Goal: Transaction & Acquisition: Purchase product/service

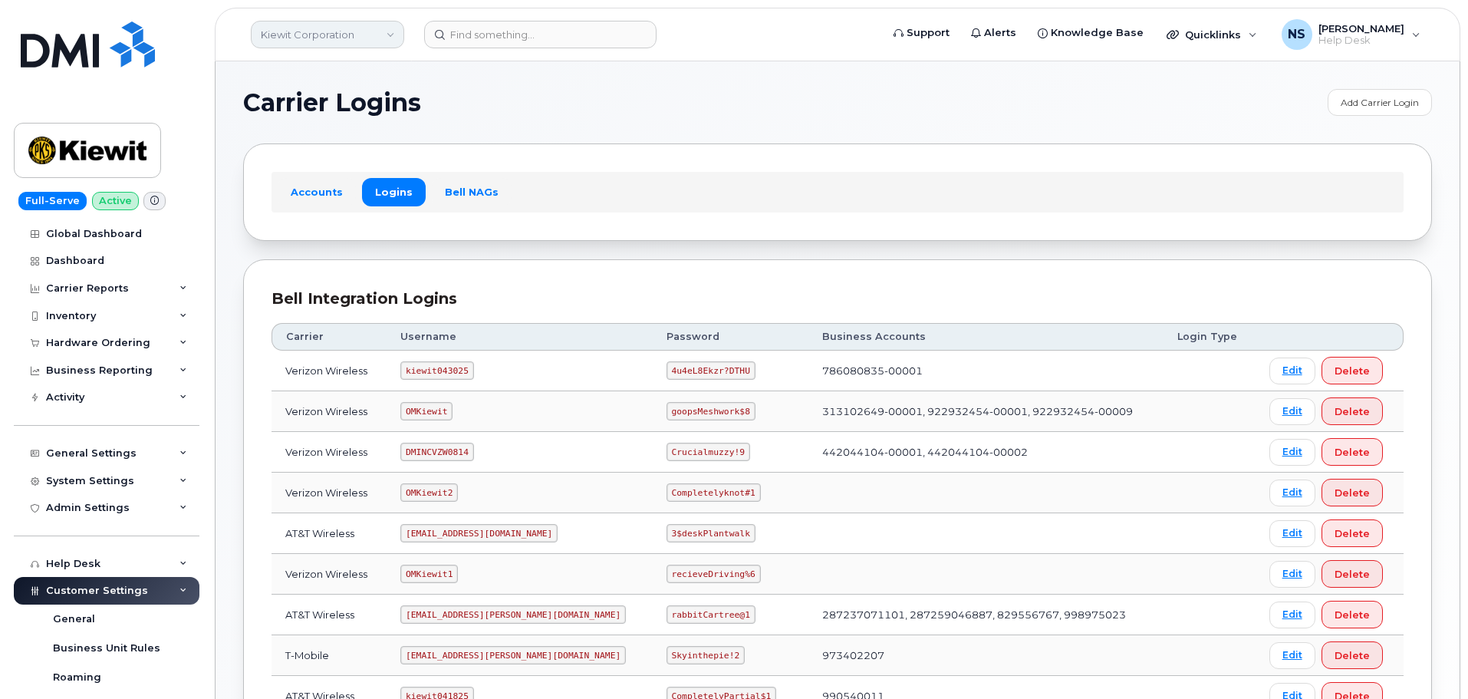
drag, startPoint x: 328, startPoint y: 51, endPoint x: 326, endPoint y: 41, distance: 10.1
click at [326, 44] on header "Kiewit Corporation Support Alerts Knowledge Base Quicklinks Suspend / Cancel De…" at bounding box center [838, 35] width 1246 height 54
click at [326, 37] on link "Kiewit Corporation" at bounding box center [327, 35] width 153 height 28
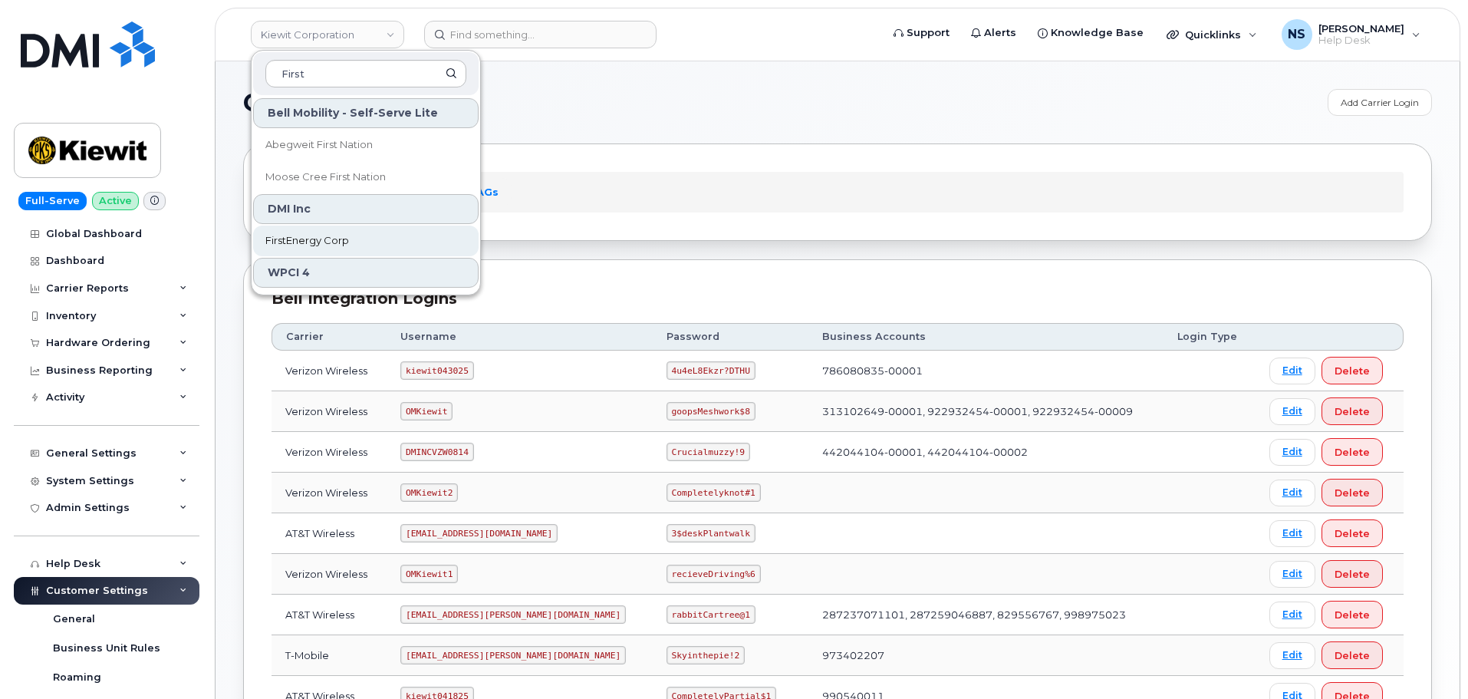
type input "First"
click at [287, 251] on link "FirstEnergy Corp" at bounding box center [366, 241] width 226 height 31
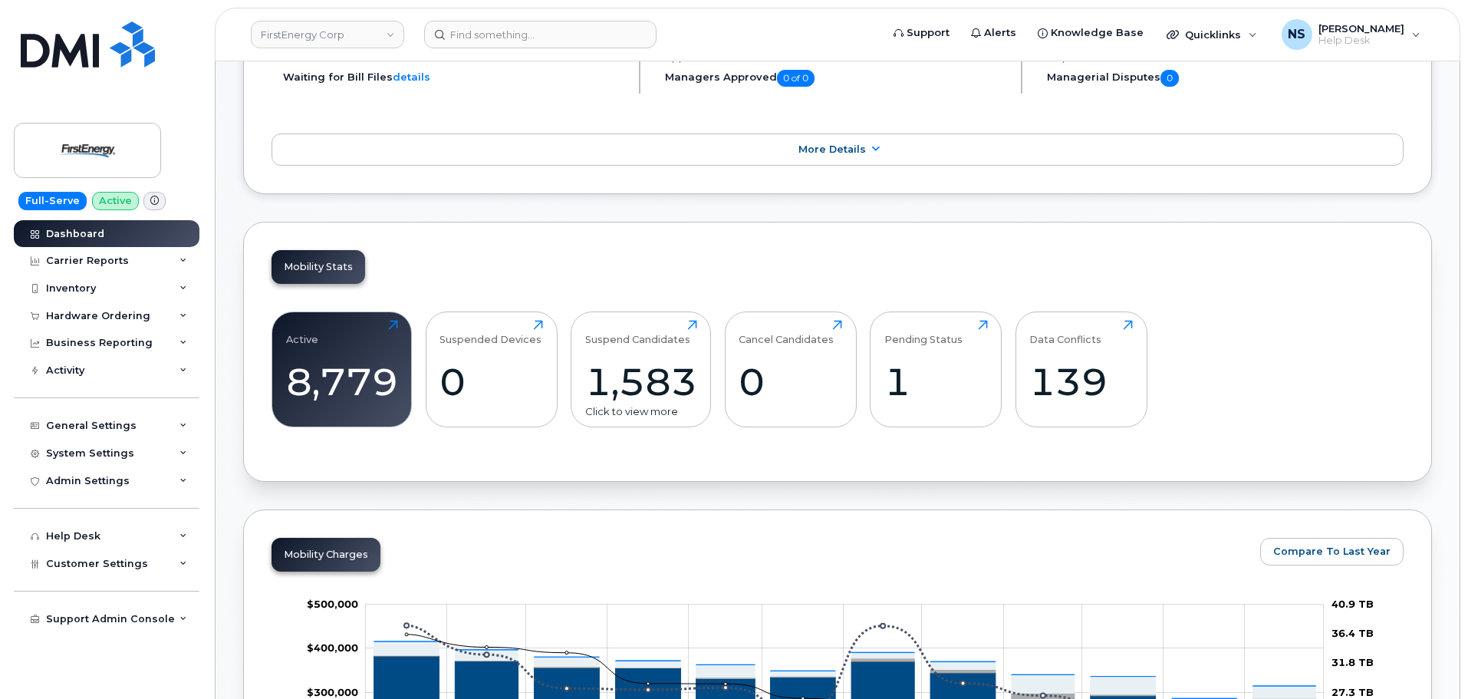
scroll to position [460, 0]
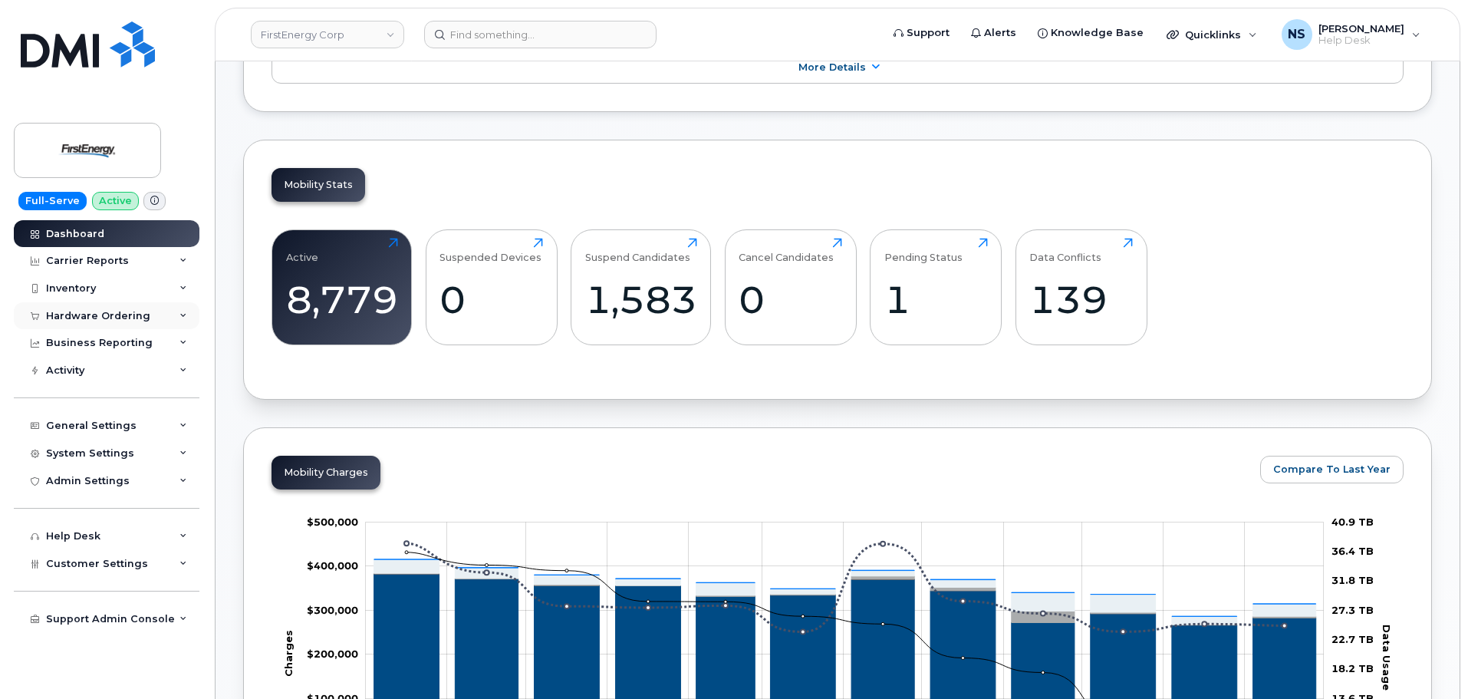
click at [166, 317] on div "Hardware Ordering" at bounding box center [107, 316] width 186 height 28
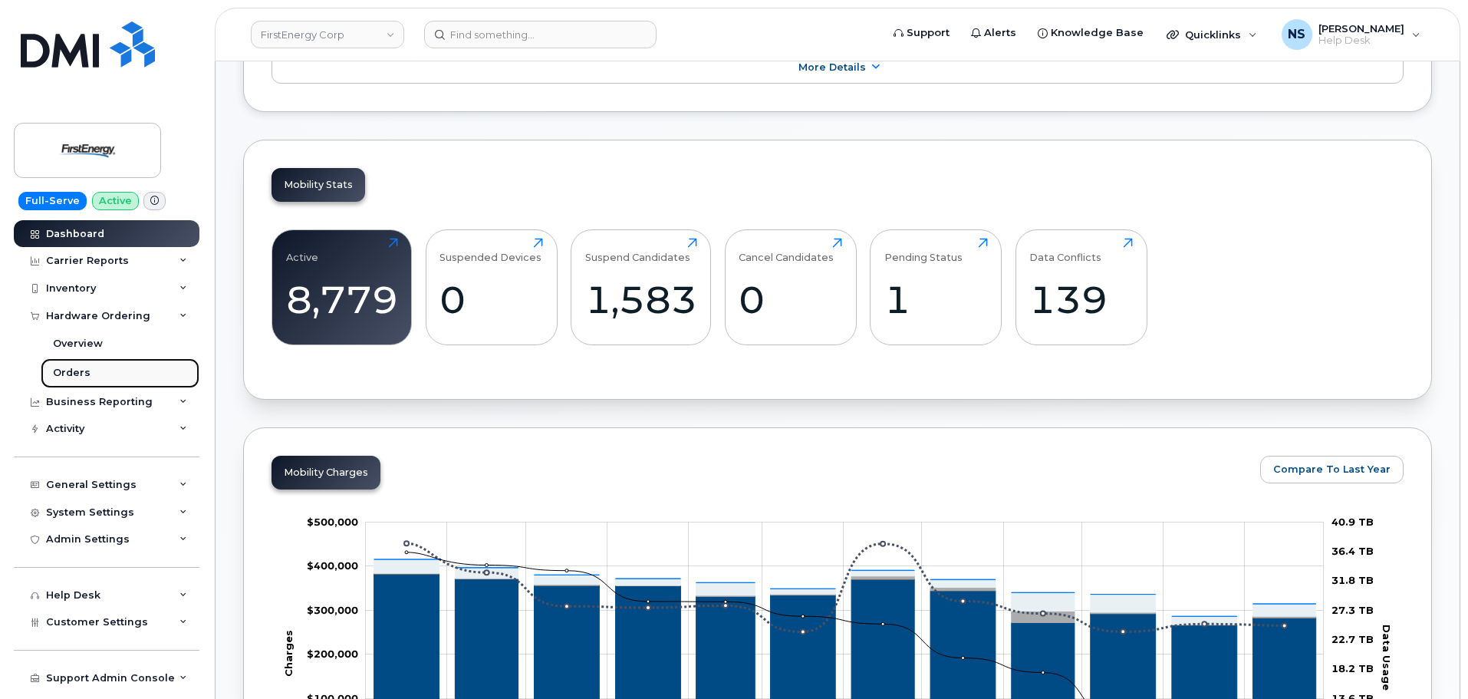
click at [135, 362] on link "Orders" at bounding box center [120, 372] width 159 height 29
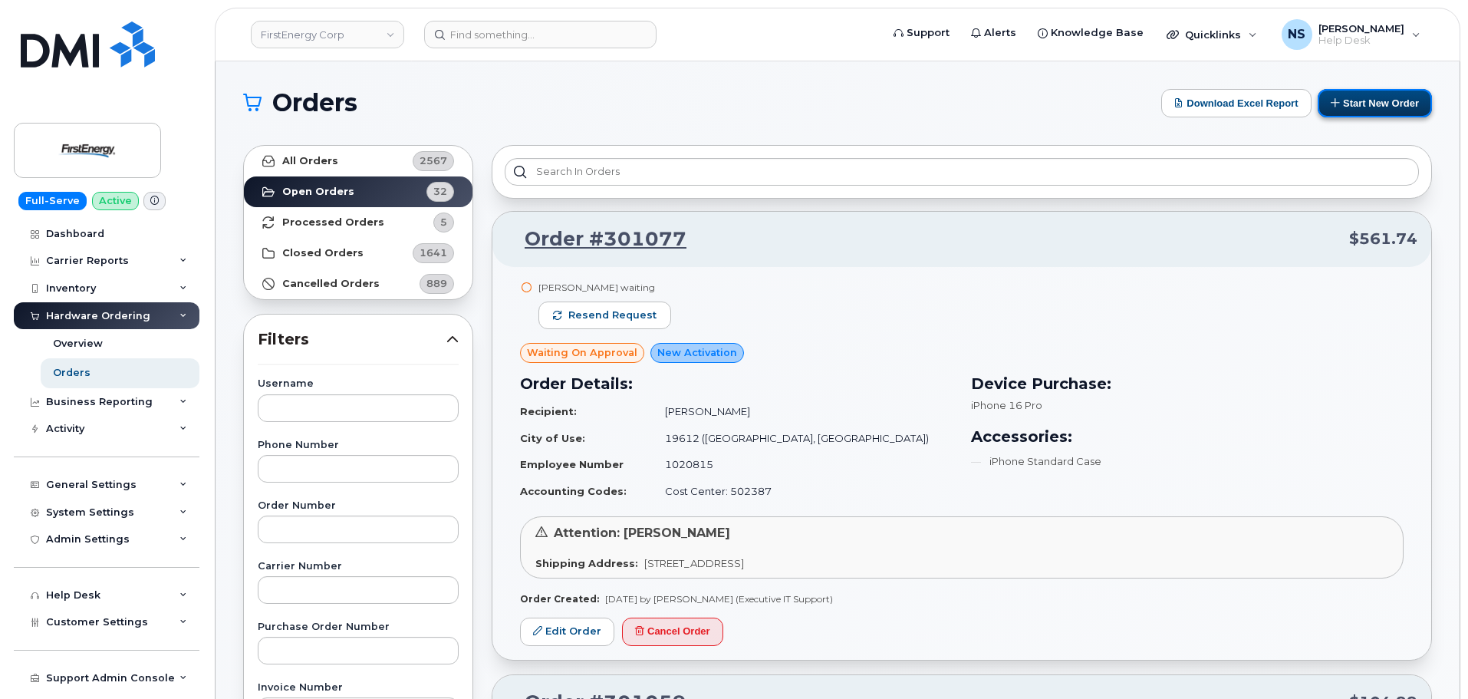
click at [1363, 94] on button "Start New Order" at bounding box center [1375, 103] width 114 height 28
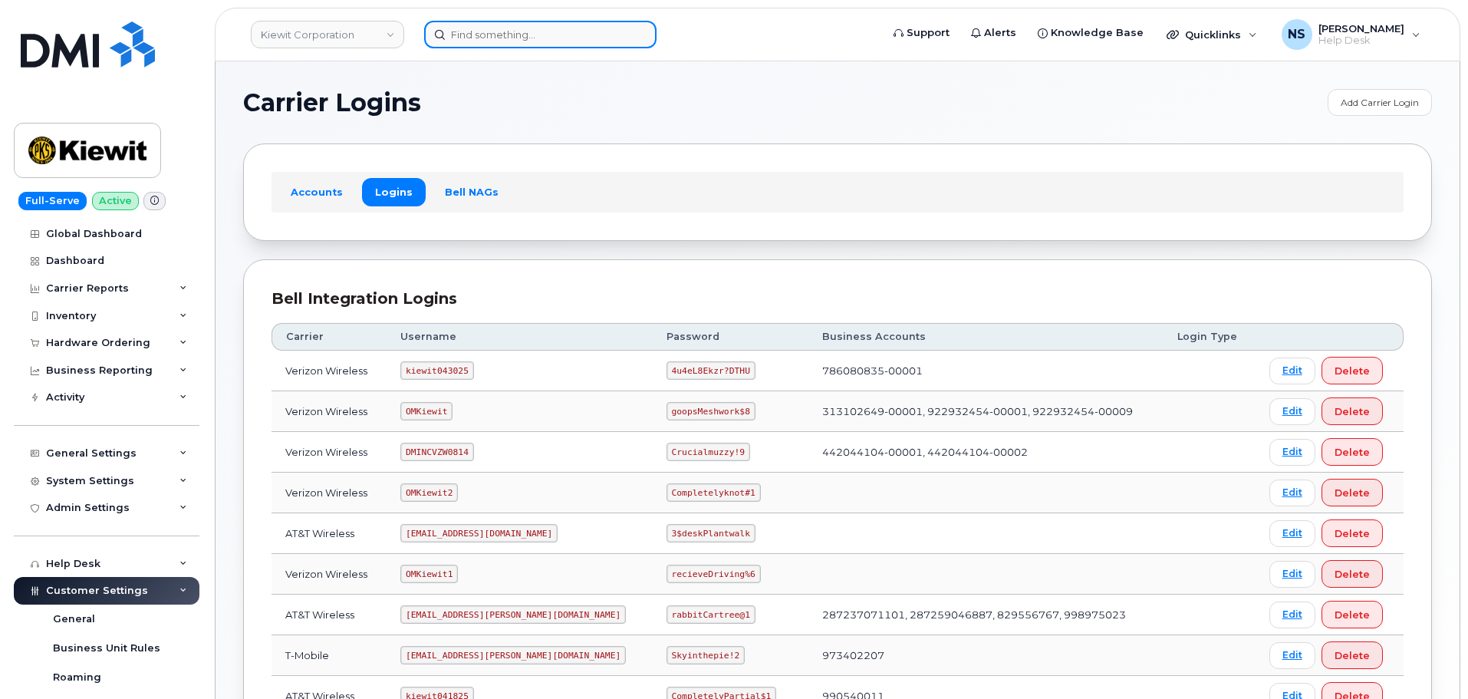
click at [501, 46] on input at bounding box center [540, 35] width 232 height 28
paste input "[PERSON_NAME]"
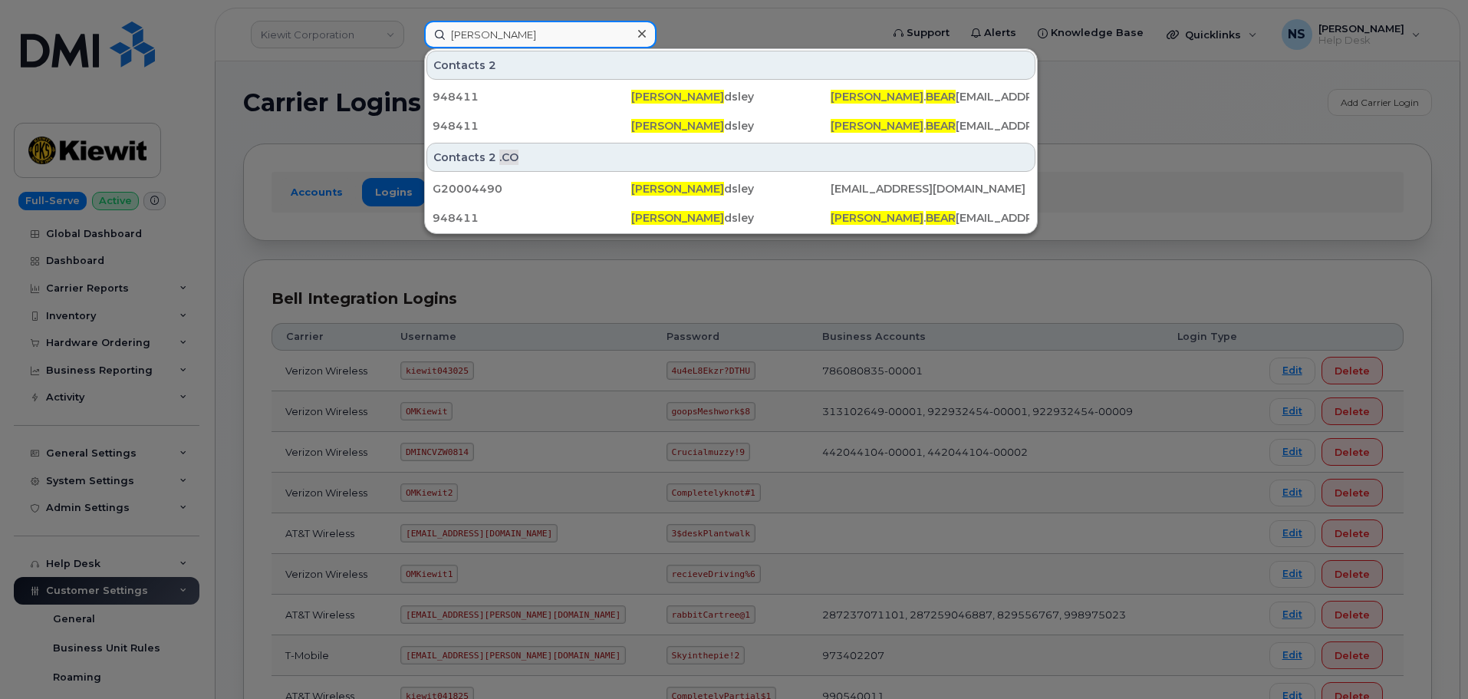
drag, startPoint x: 522, startPoint y: 35, endPoint x: 344, endPoint y: 38, distance: 178.8
click at [412, 38] on div "[PERSON_NAME] Contacts 2 948411 [PERSON_NAME] [PERSON_NAME] . BEAR [EMAIL_ADDRE…" at bounding box center [647, 35] width 471 height 28
paste input "7178093948"
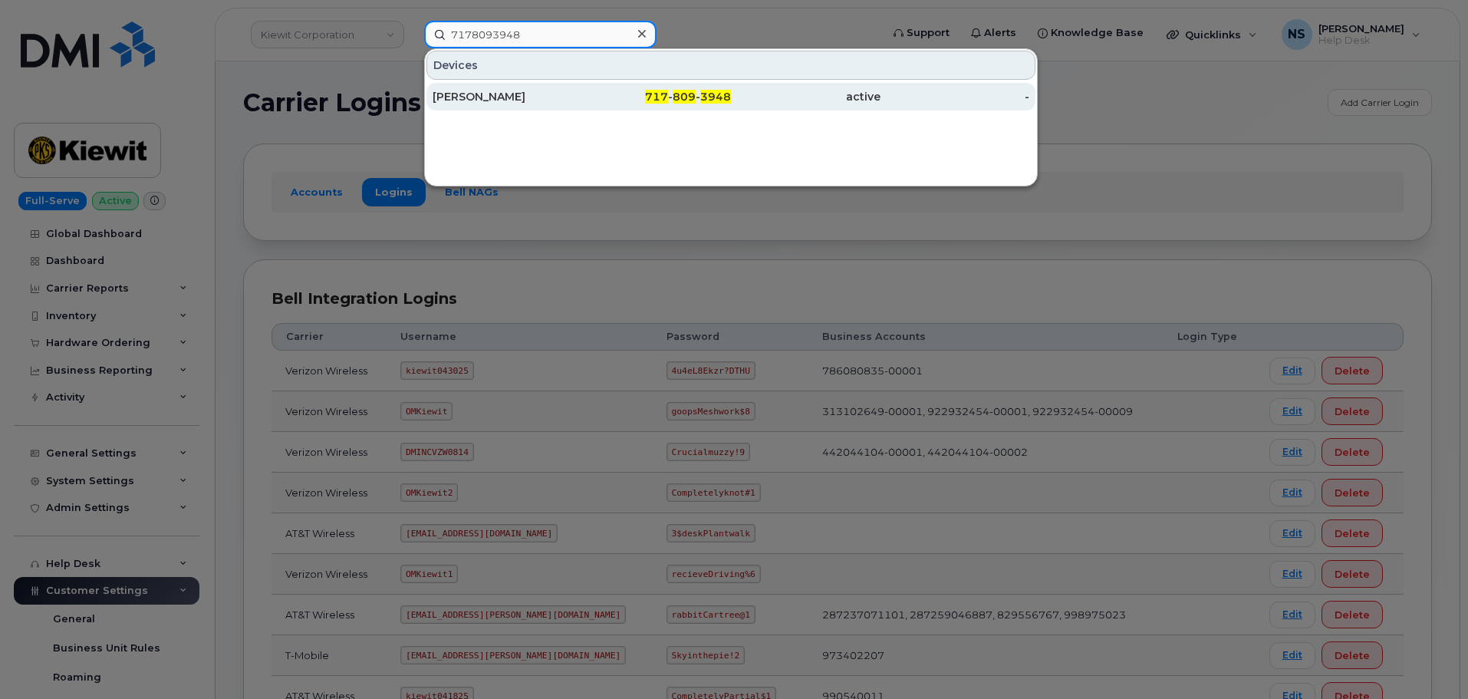
type input "7178093948"
click at [559, 91] on div "MARK D BAIR" at bounding box center [508, 96] width 150 height 15
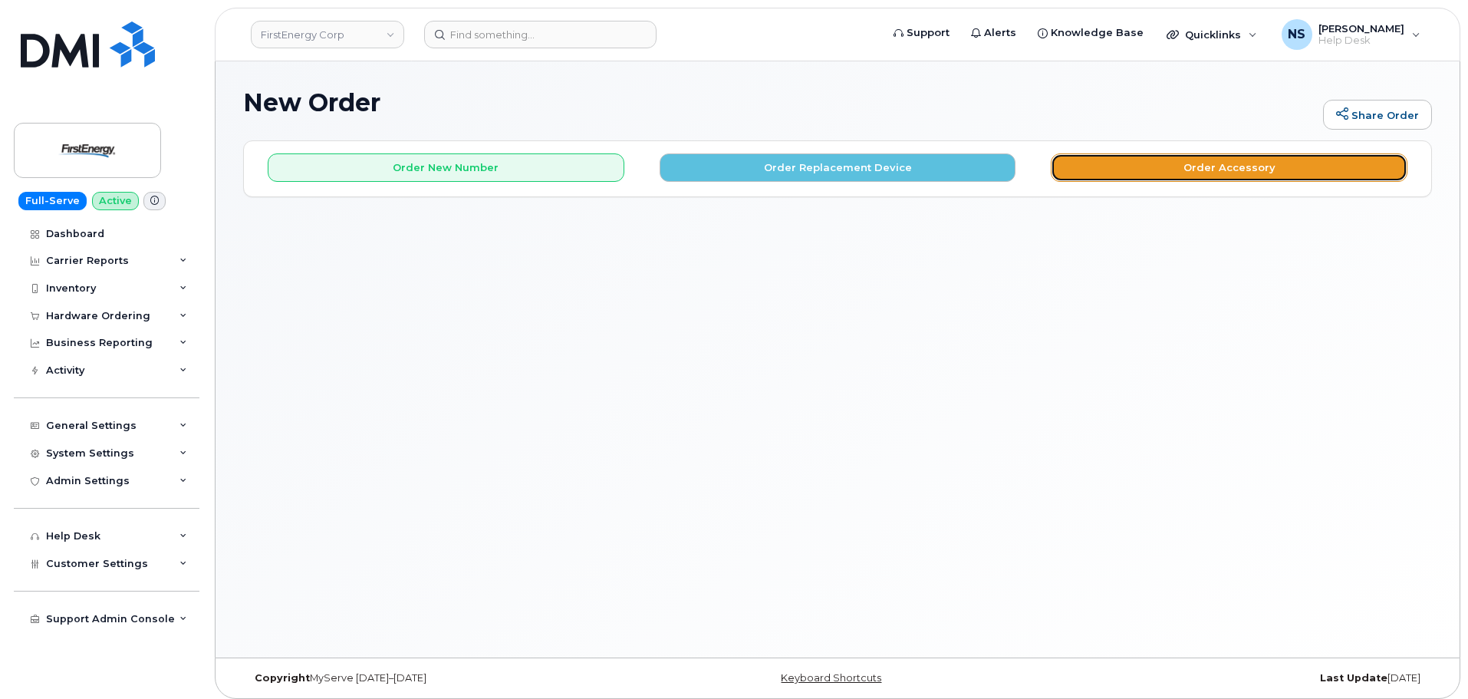
click at [1136, 169] on button "Order Accessory" at bounding box center [1229, 167] width 357 height 28
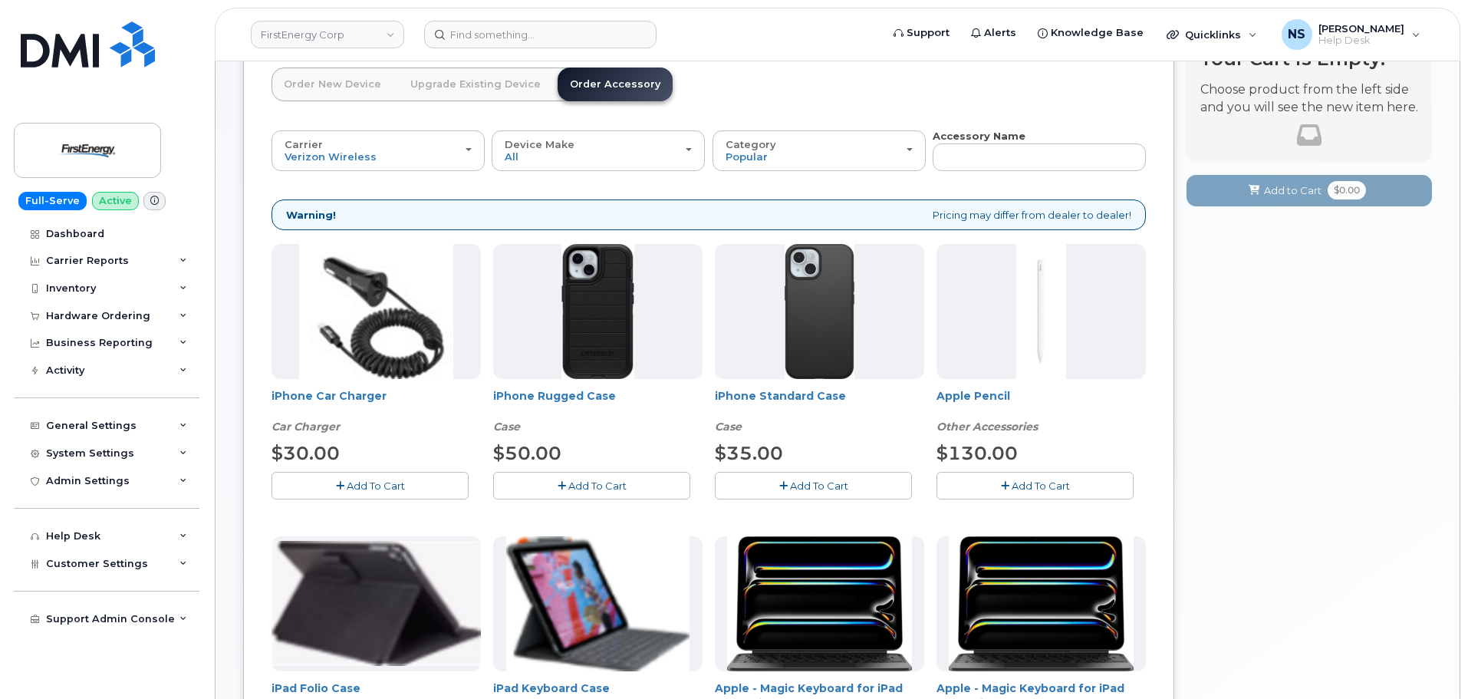
scroll to position [101, 0]
click at [814, 394] on link "iPhone Standard Case" at bounding box center [780, 397] width 131 height 14
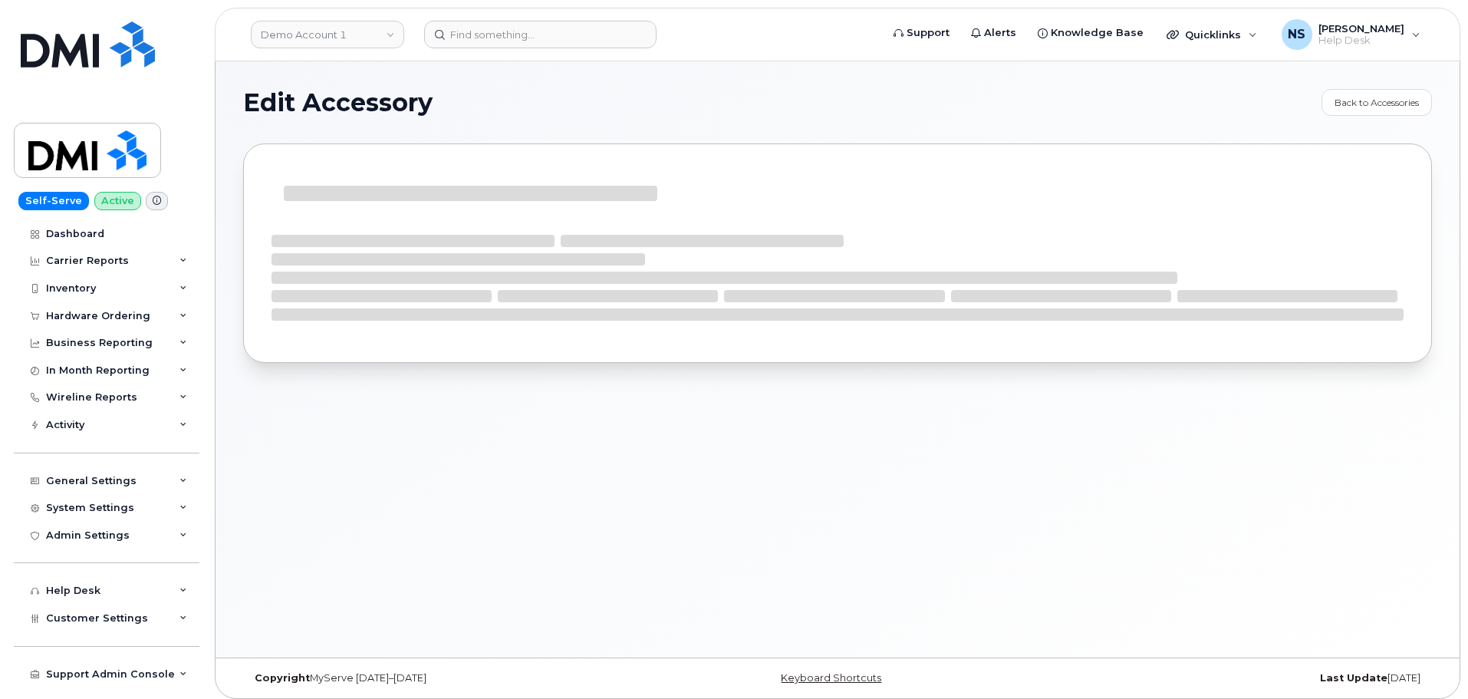
select select "Case"
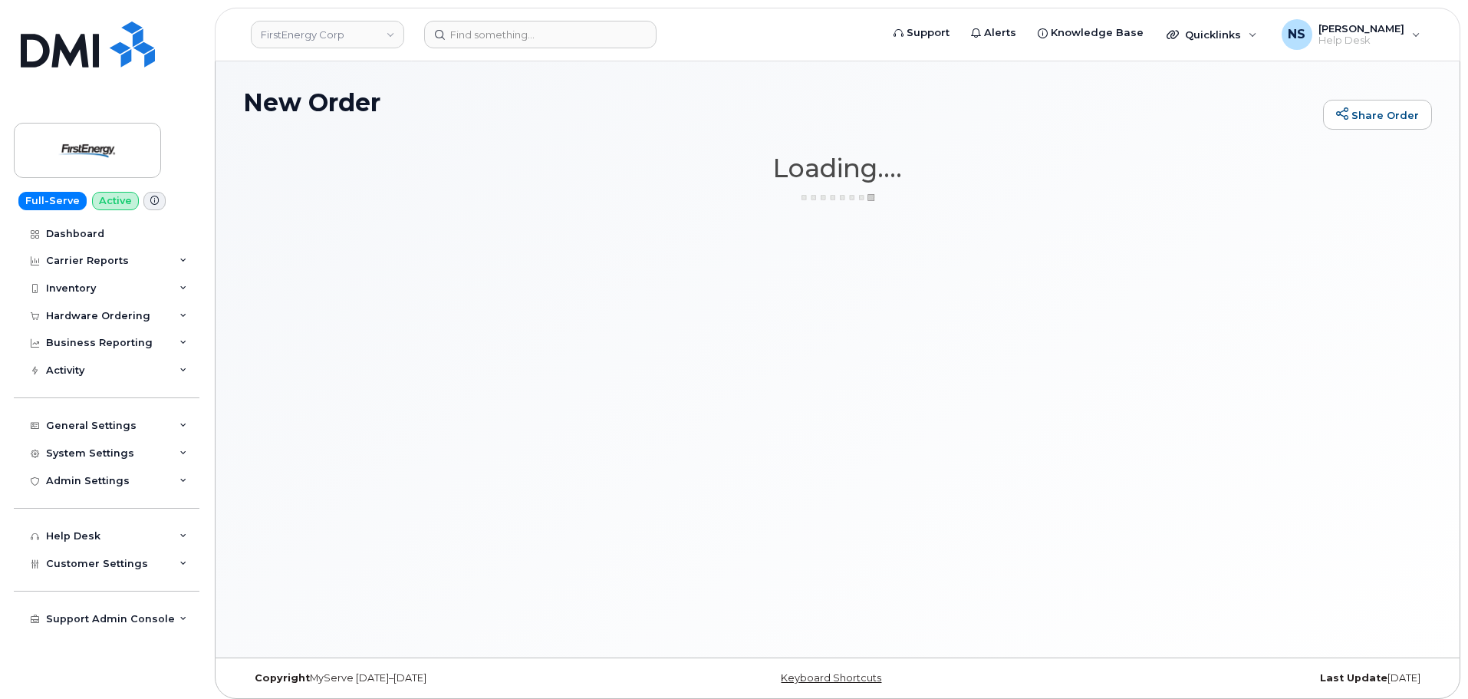
click at [203, 311] on div "Hardware Ordering Overview Orders" at bounding box center [109, 316] width 190 height 28
click at [185, 315] on icon at bounding box center [184, 316] width 8 height 8
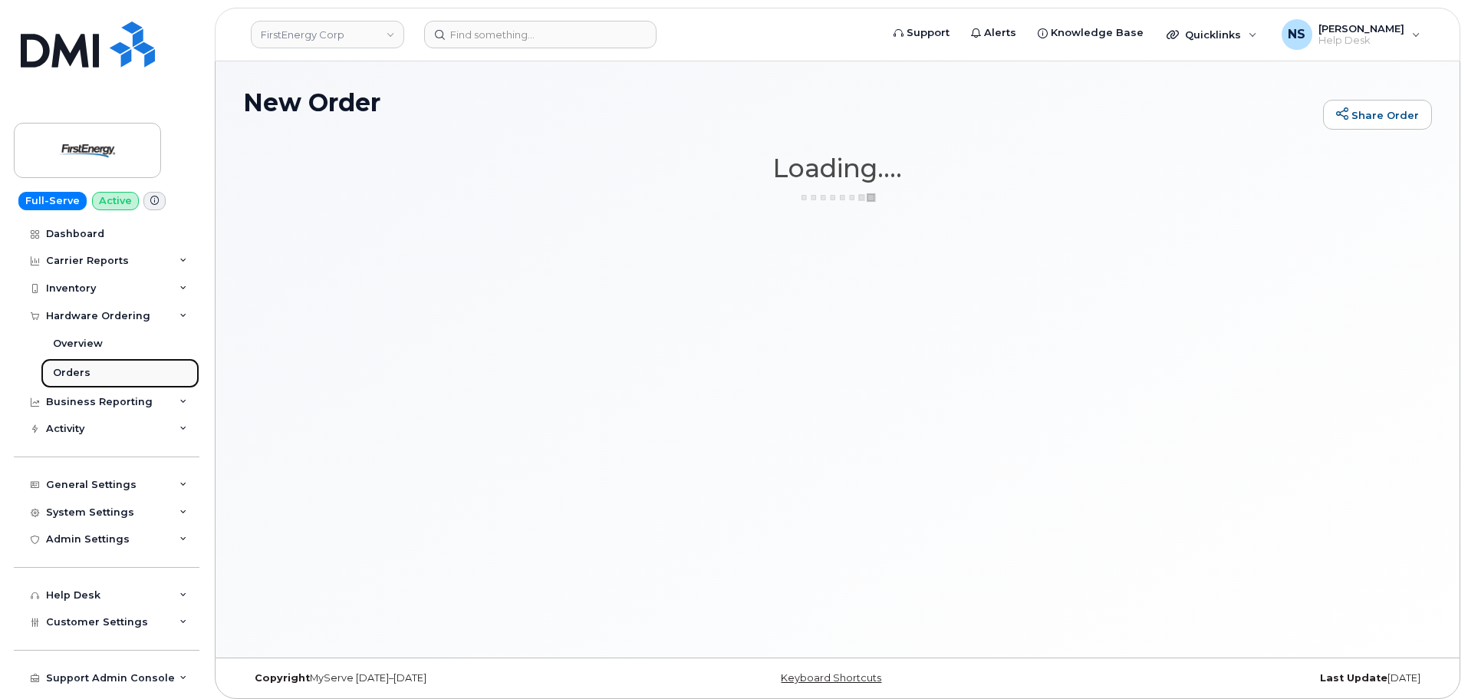
click at [107, 368] on link "Orders" at bounding box center [120, 372] width 159 height 29
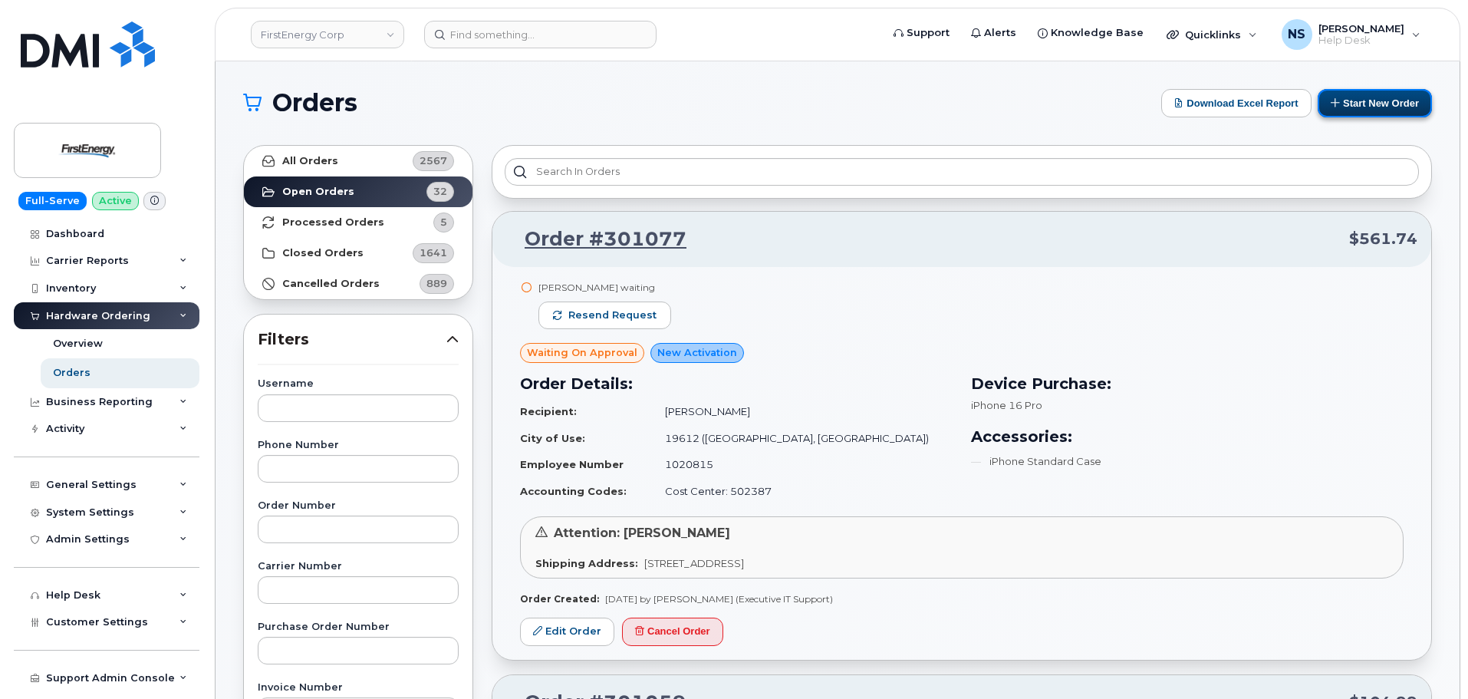
click at [1359, 107] on button "Start New Order" at bounding box center [1375, 103] width 114 height 28
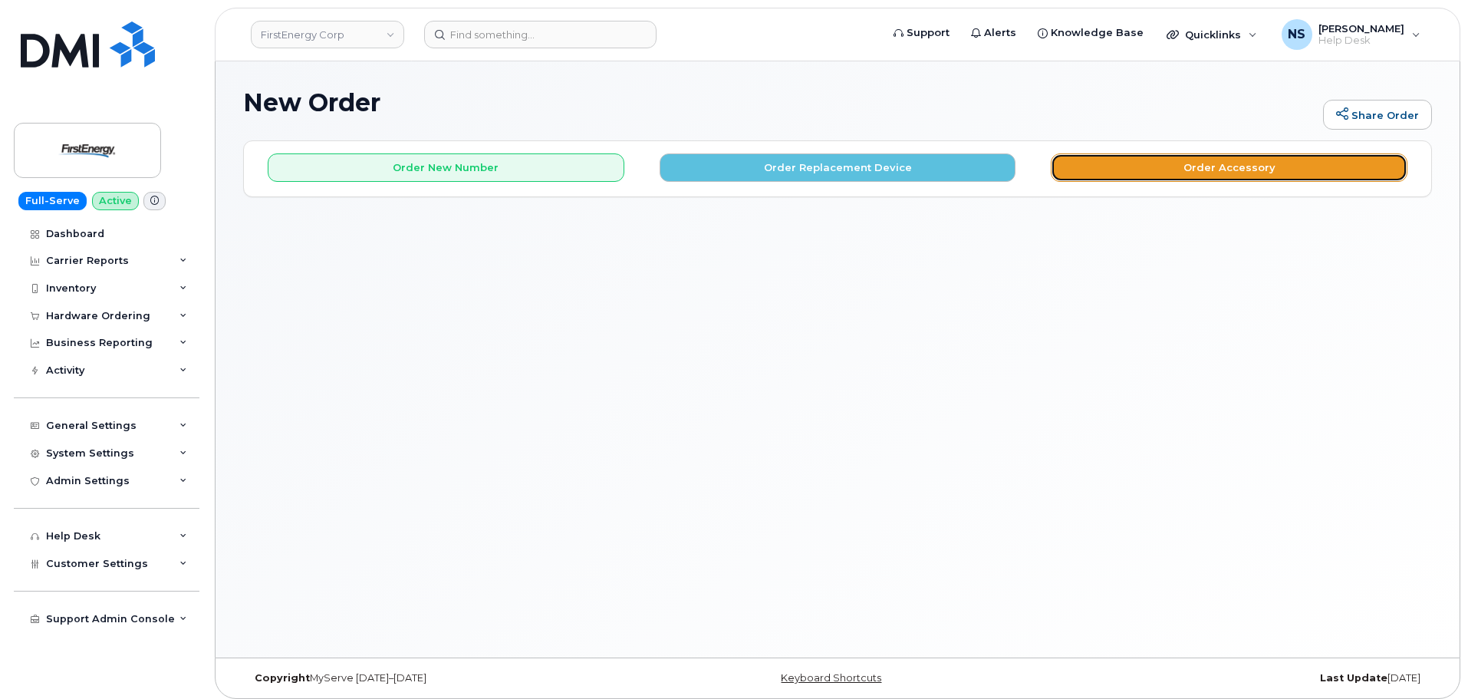
click at [1142, 176] on button "Order Accessory" at bounding box center [1229, 167] width 357 height 28
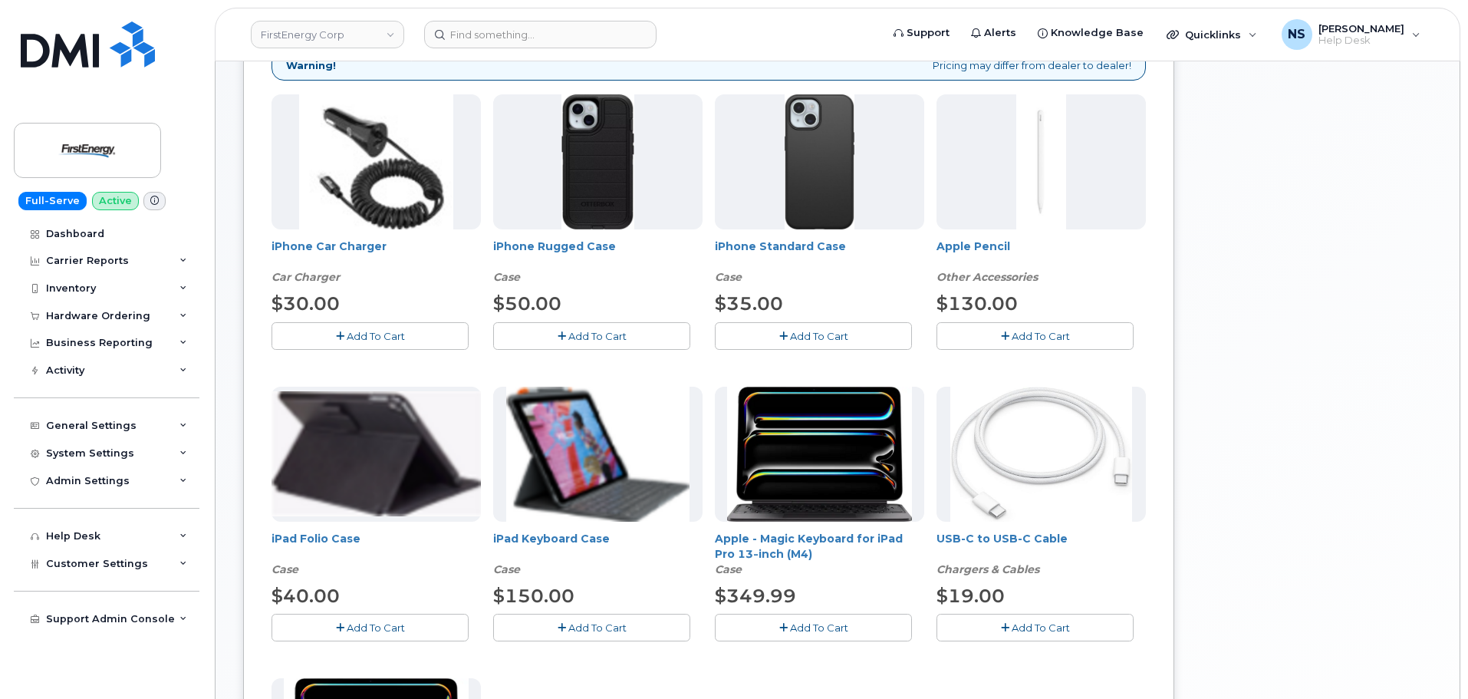
scroll to position [230, 0]
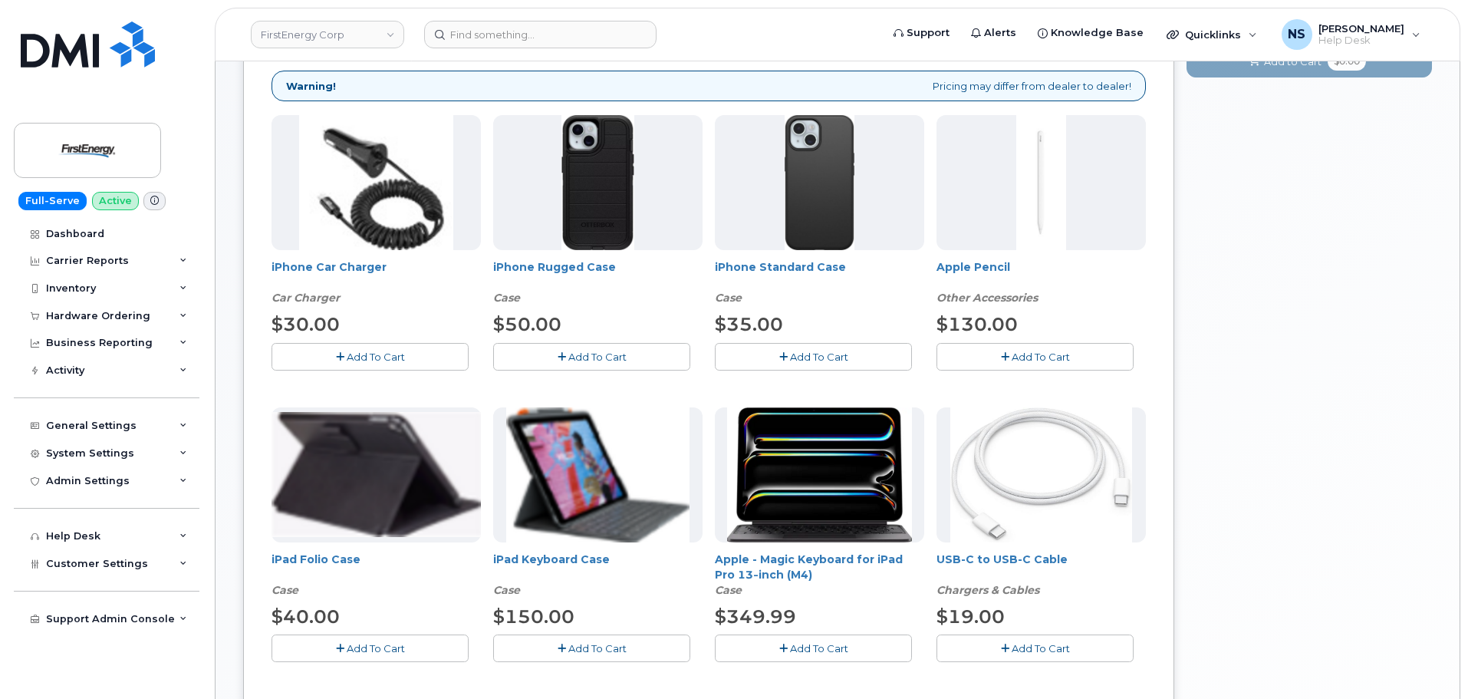
click at [637, 360] on button "Add To Cart" at bounding box center [591, 356] width 197 height 27
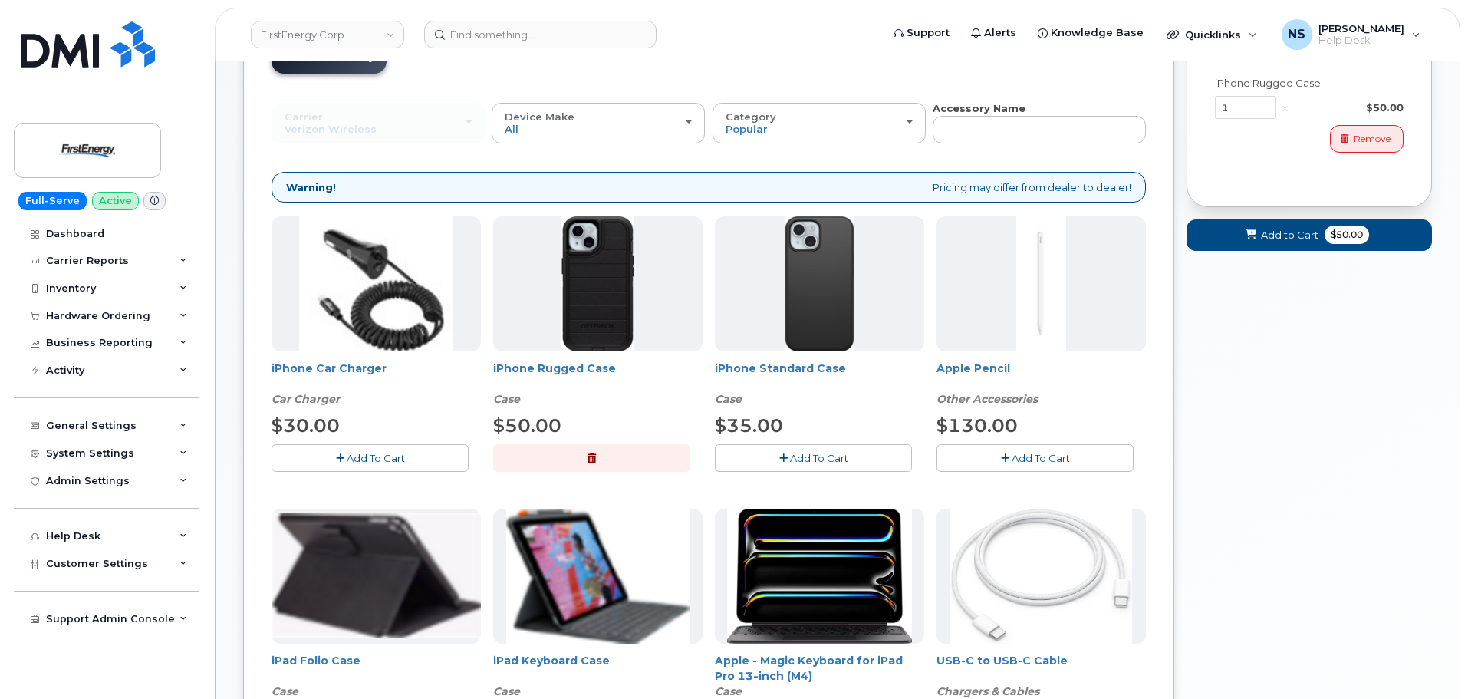
scroll to position [0, 0]
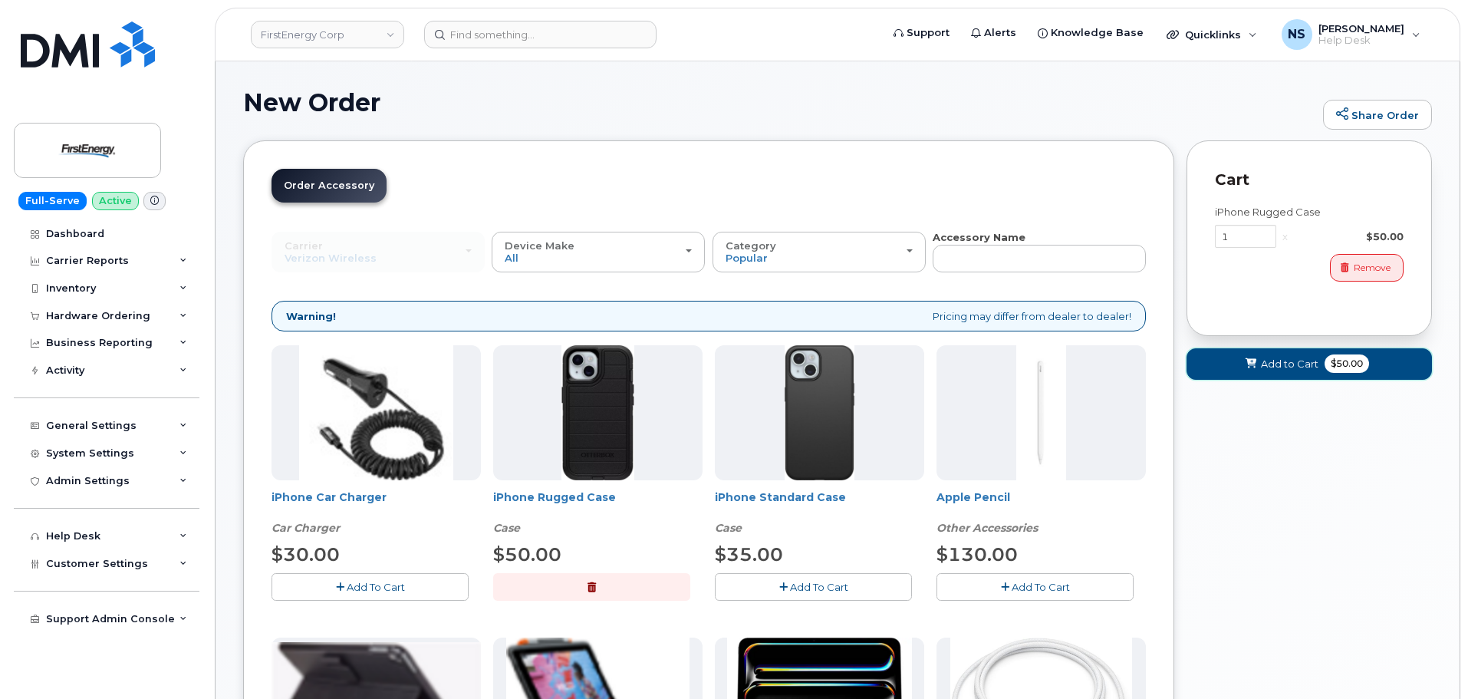
click at [1297, 362] on span "Add to Cart" at bounding box center [1290, 364] width 58 height 15
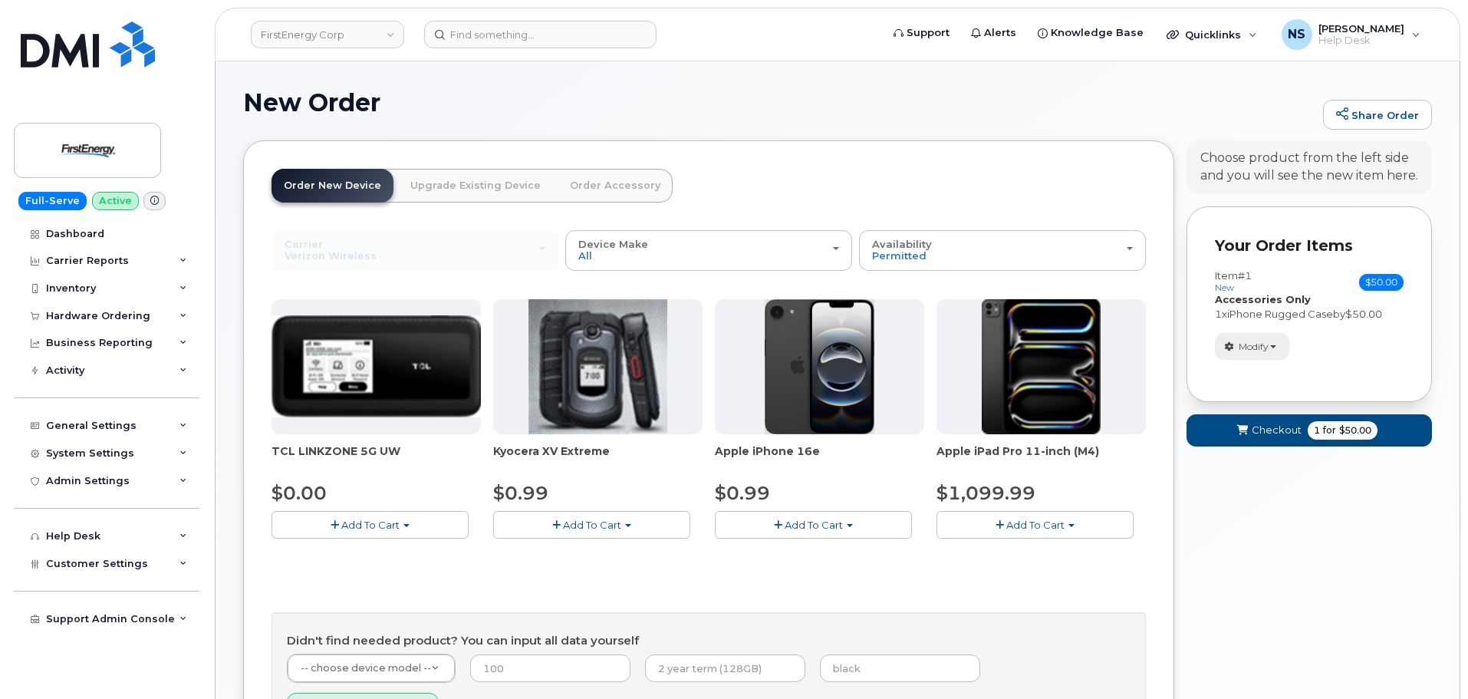
click at [1283, 340] on button "Modify" at bounding box center [1252, 346] width 74 height 27
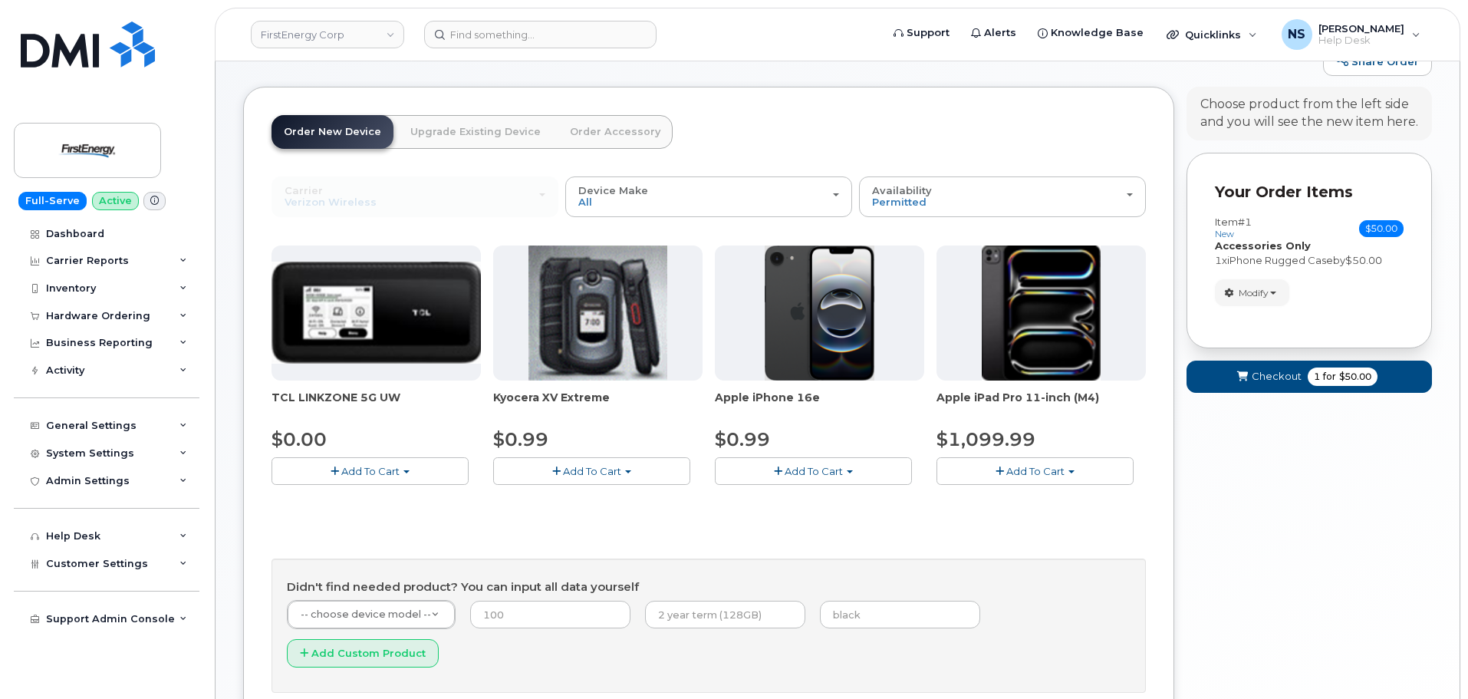
scroll to position [77, 0]
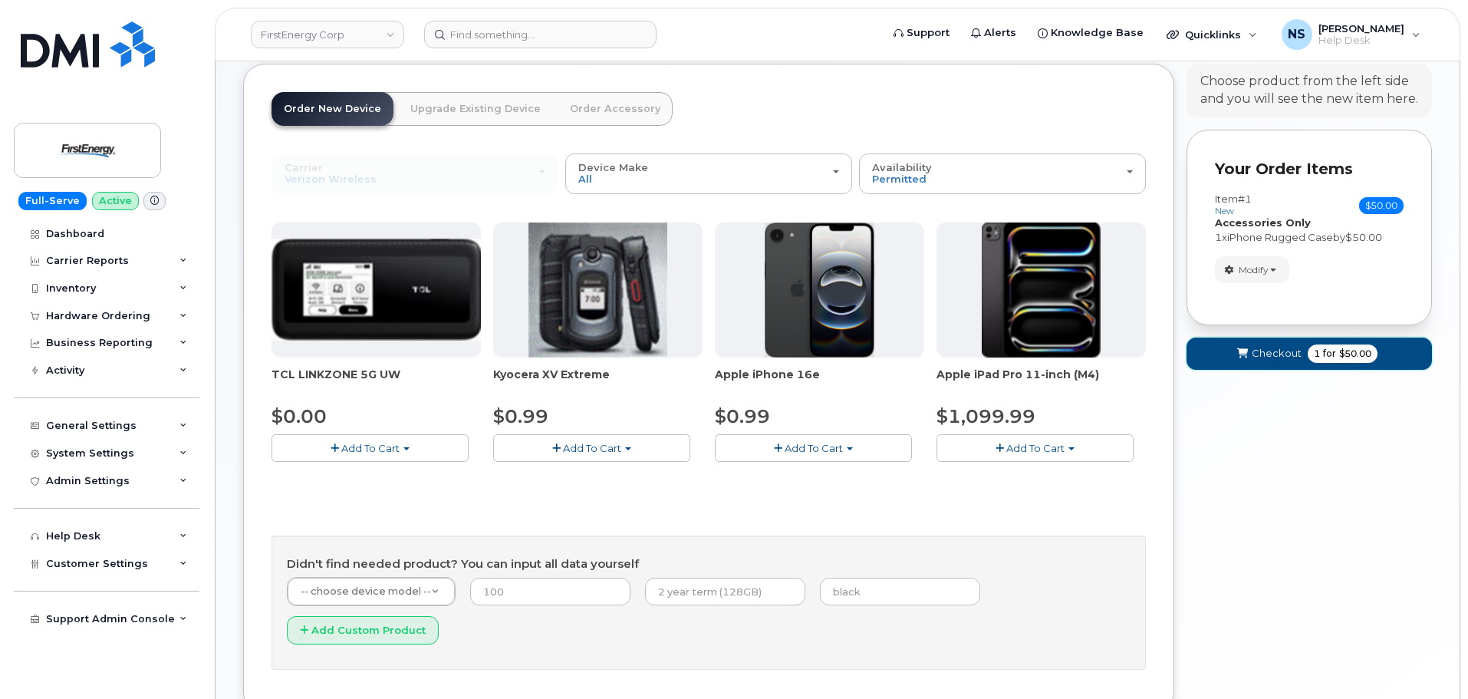
click at [1261, 355] on span "Checkout" at bounding box center [1277, 353] width 50 height 15
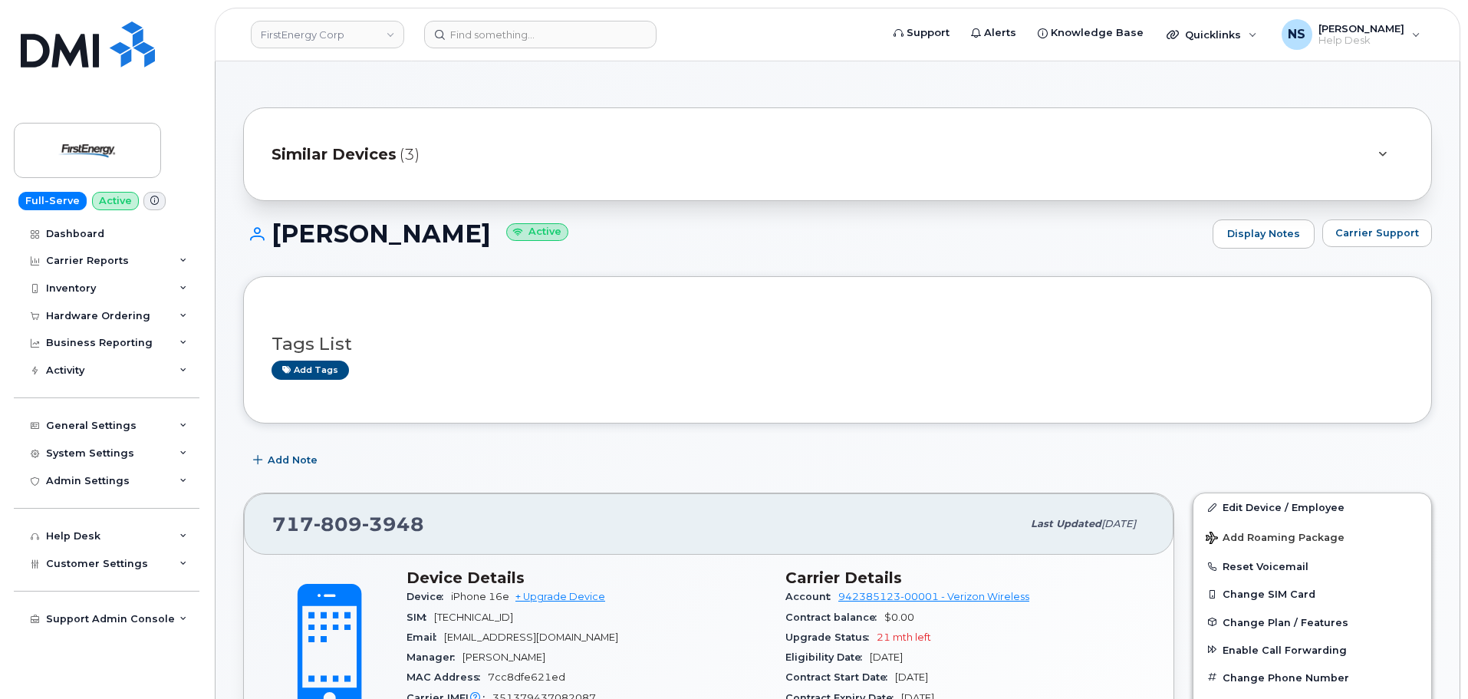
click at [364, 226] on h1 "[PERSON_NAME] Active" at bounding box center [724, 233] width 962 height 27
copy h1 "[PERSON_NAME]"
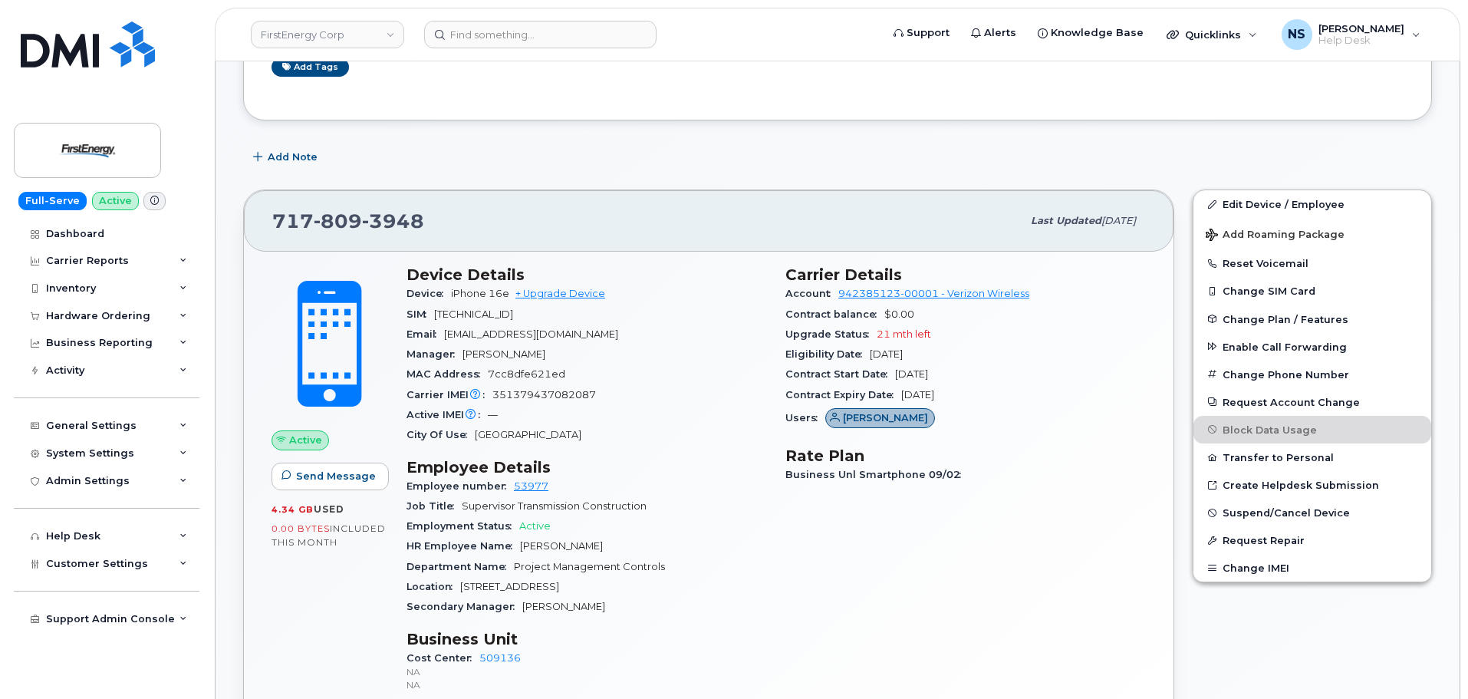
scroll to position [307, 0]
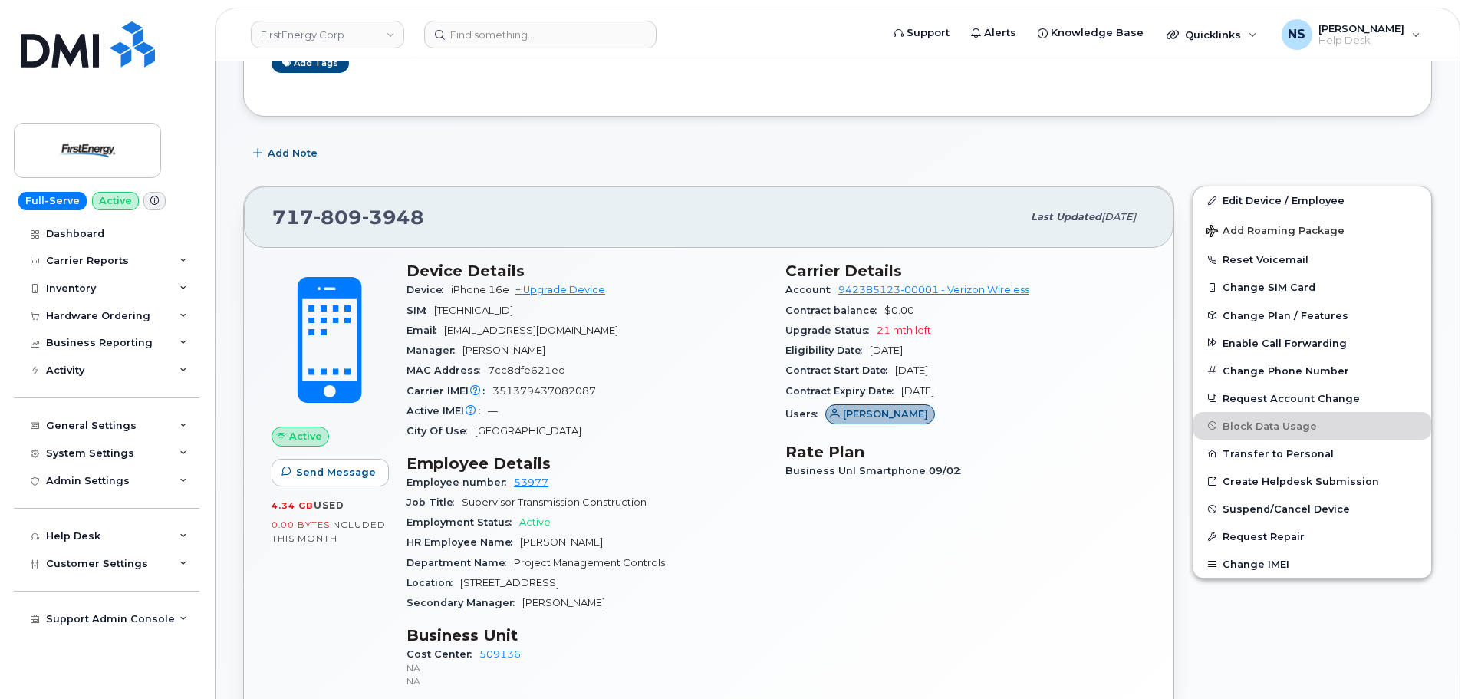
click at [332, 211] on span "809" at bounding box center [338, 217] width 48 height 23
copy span "[PHONE_NUMBER]"
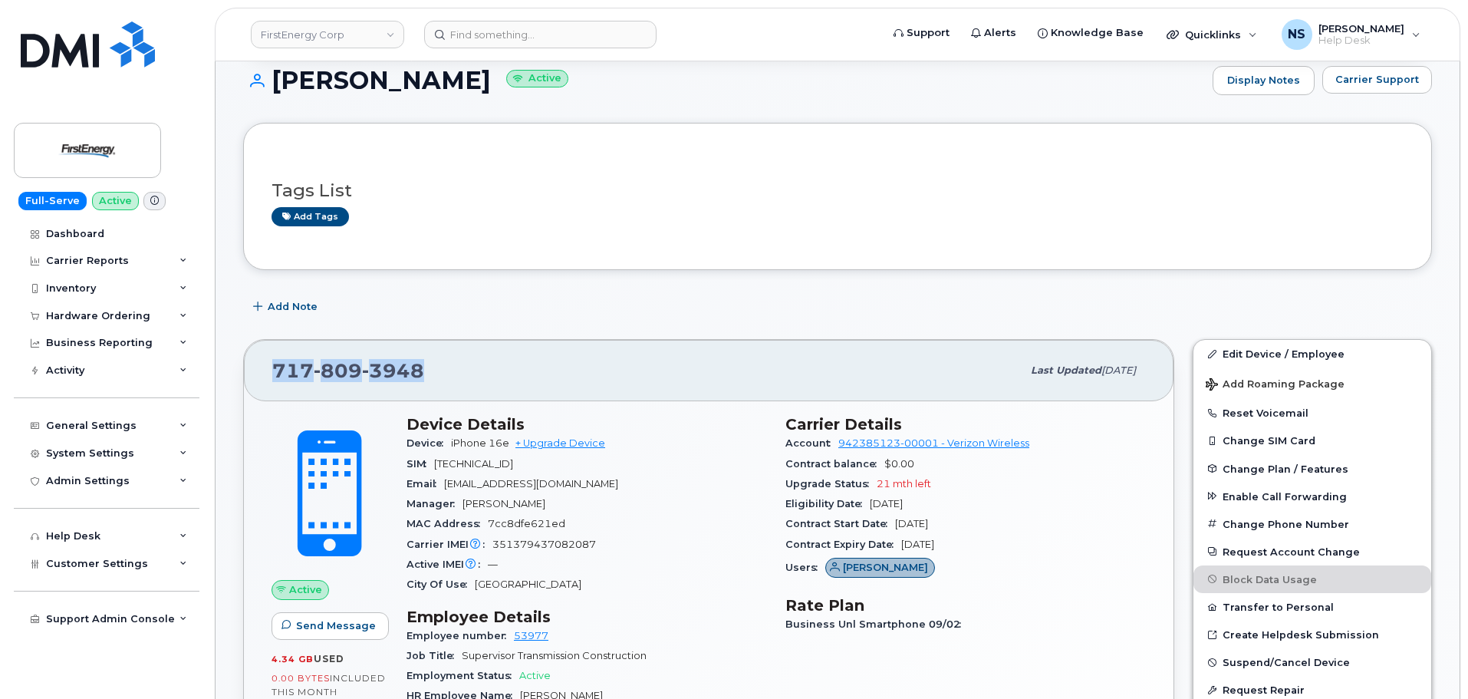
scroll to position [0, 0]
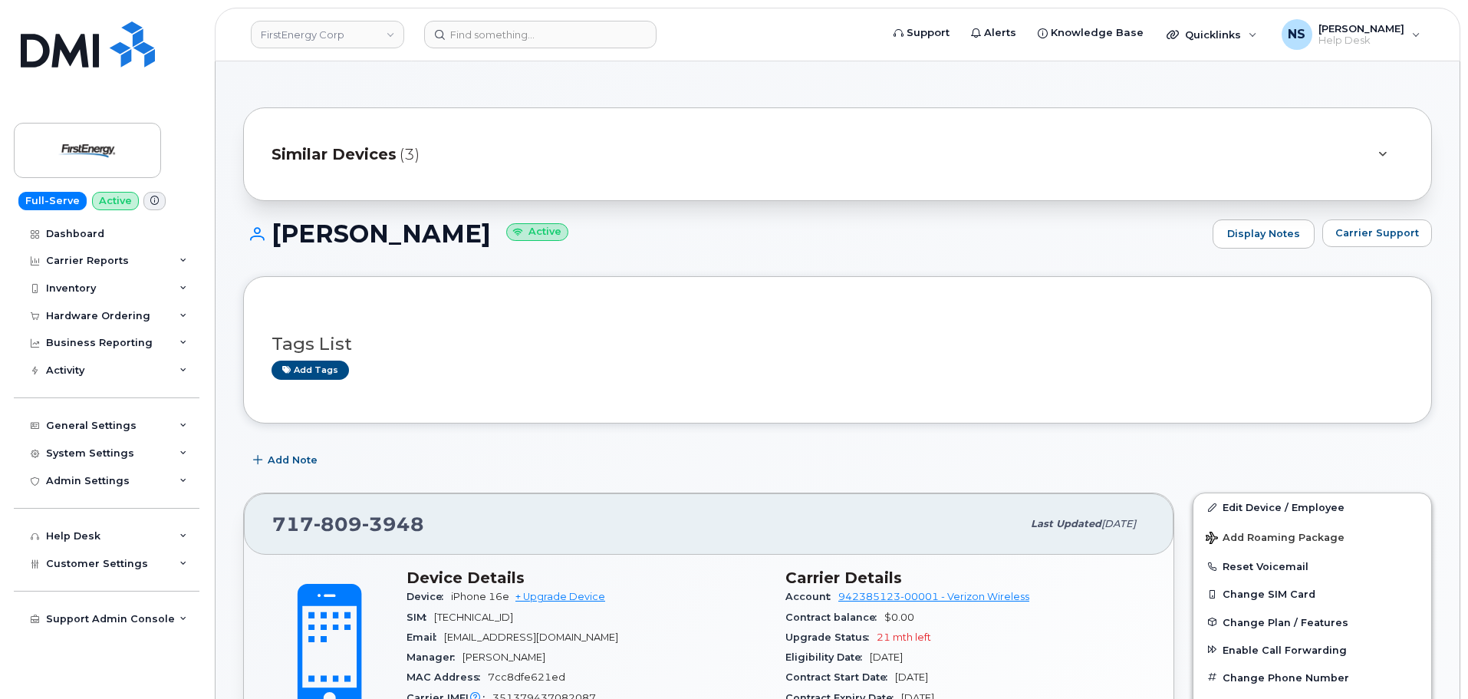
click at [405, 222] on h1 "[PERSON_NAME] Active" at bounding box center [724, 233] width 962 height 27
copy h1 "[PERSON_NAME]"
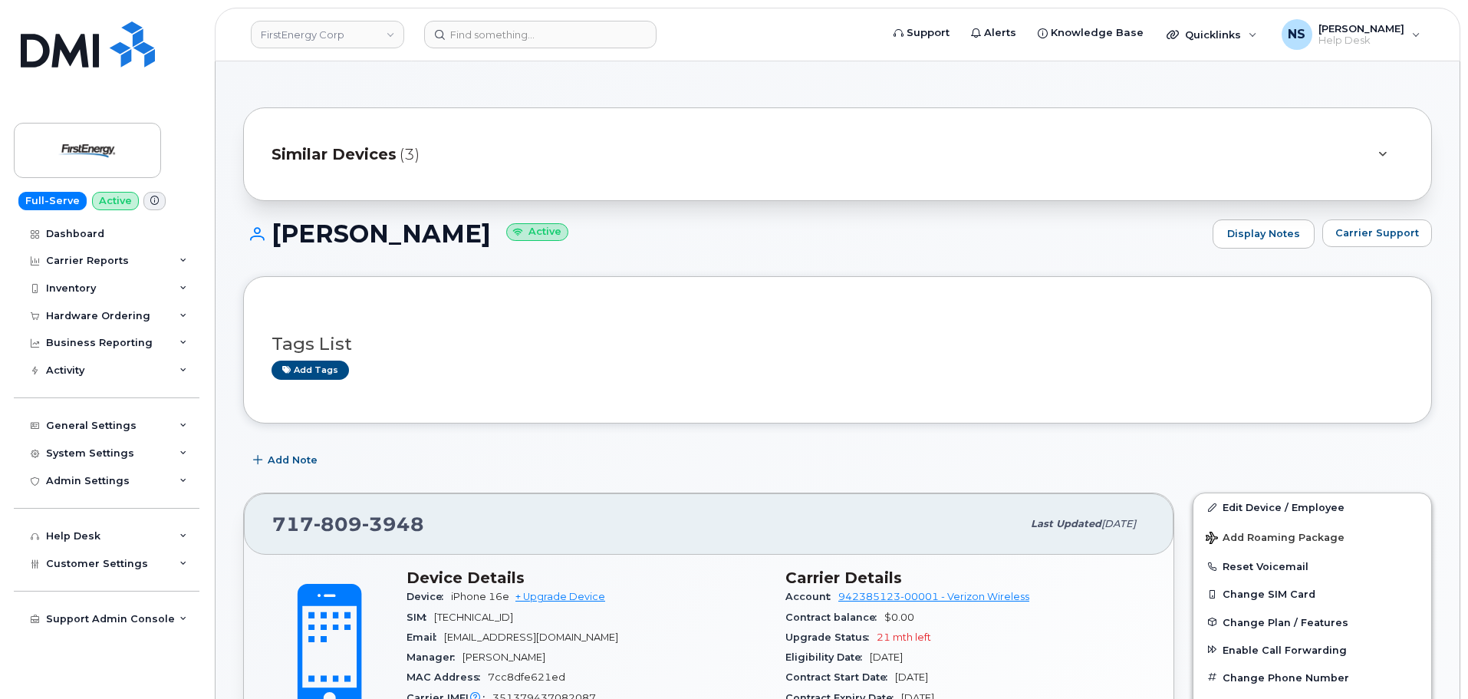
drag, startPoint x: 826, startPoint y: 164, endPoint x: 840, endPoint y: 166, distance: 14.7
click at [832, 165] on div "Similar Devices (3)" at bounding box center [816, 154] width 1089 height 37
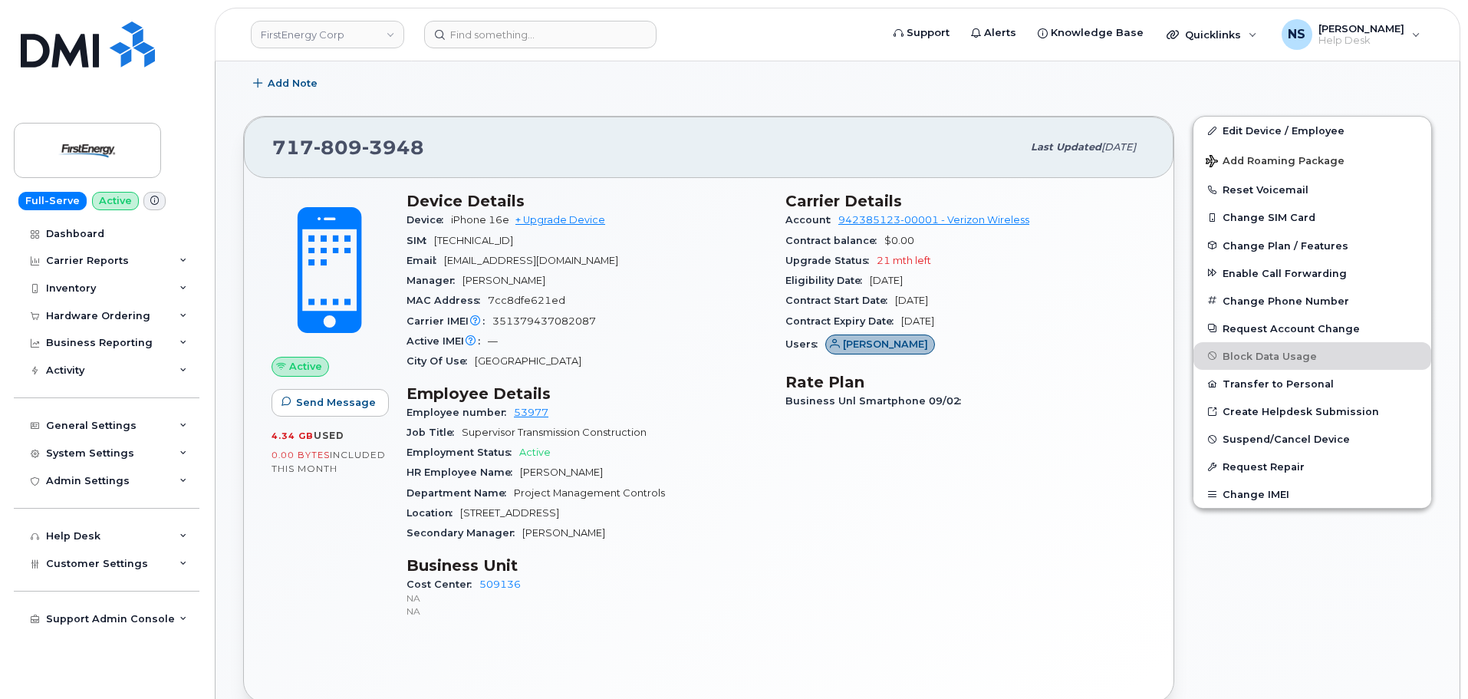
scroll to position [537, 0]
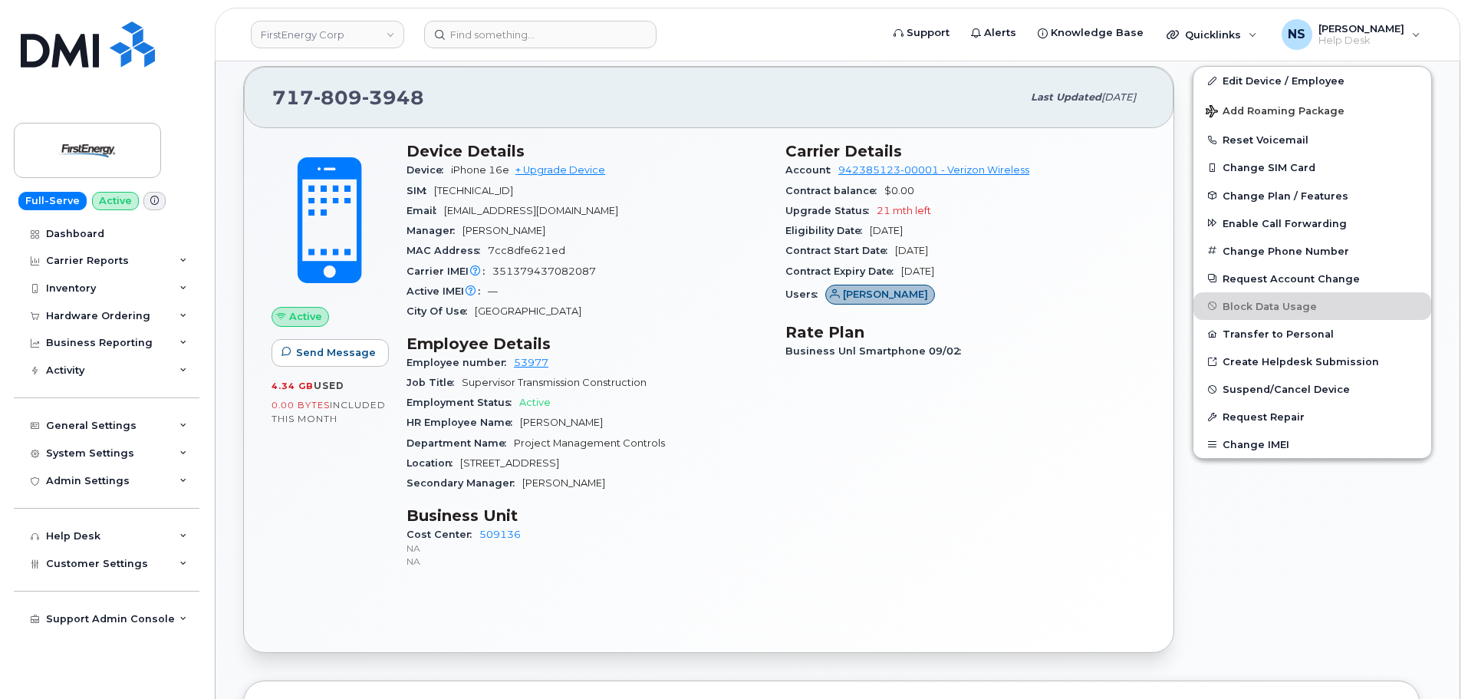
click at [379, 102] on span "3948" at bounding box center [393, 97] width 62 height 23
copy span "717 809 3948"
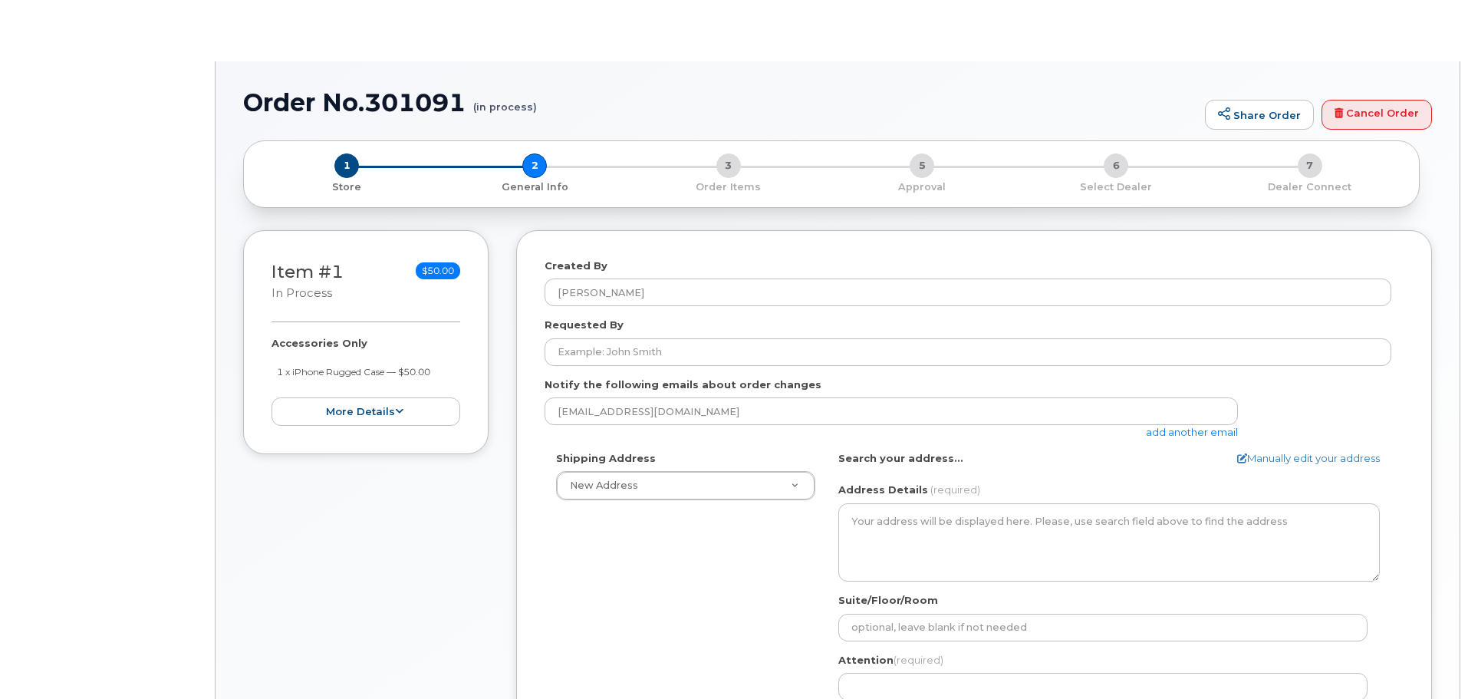
select select
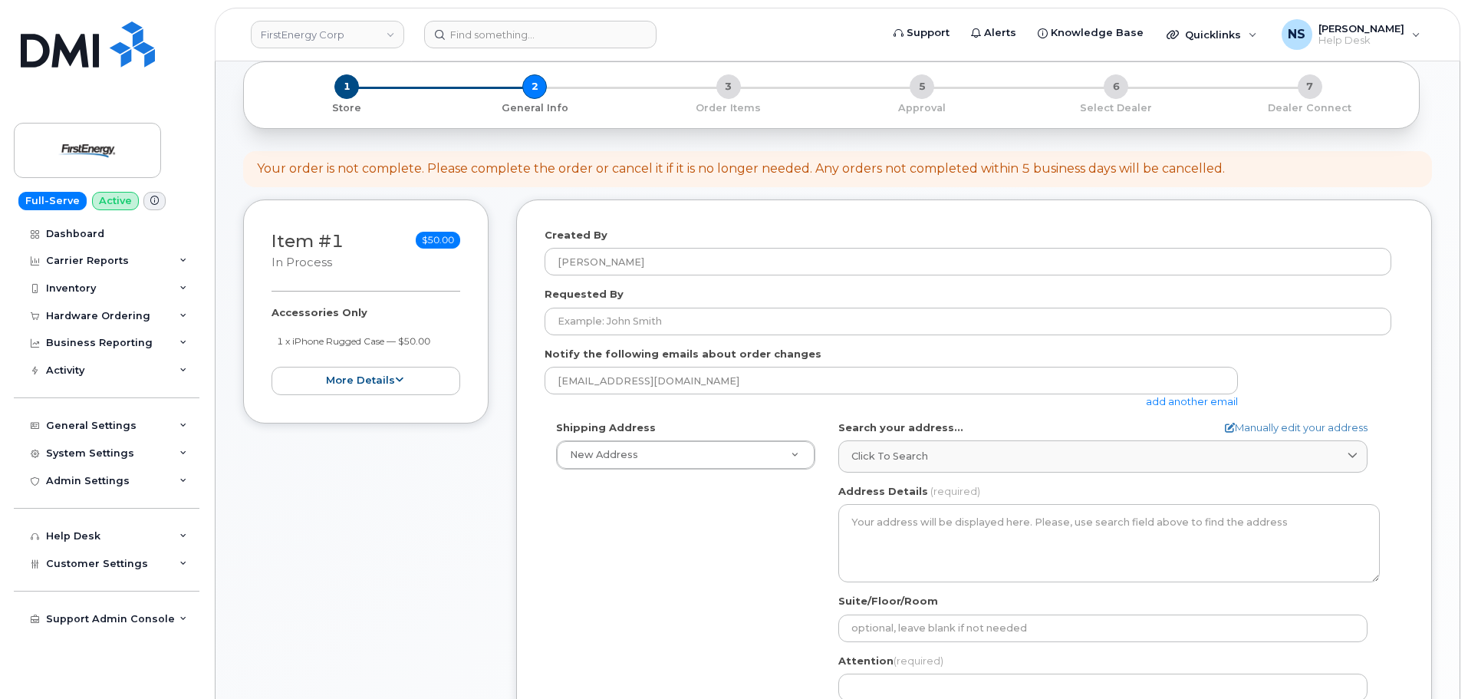
scroll to position [153, 0]
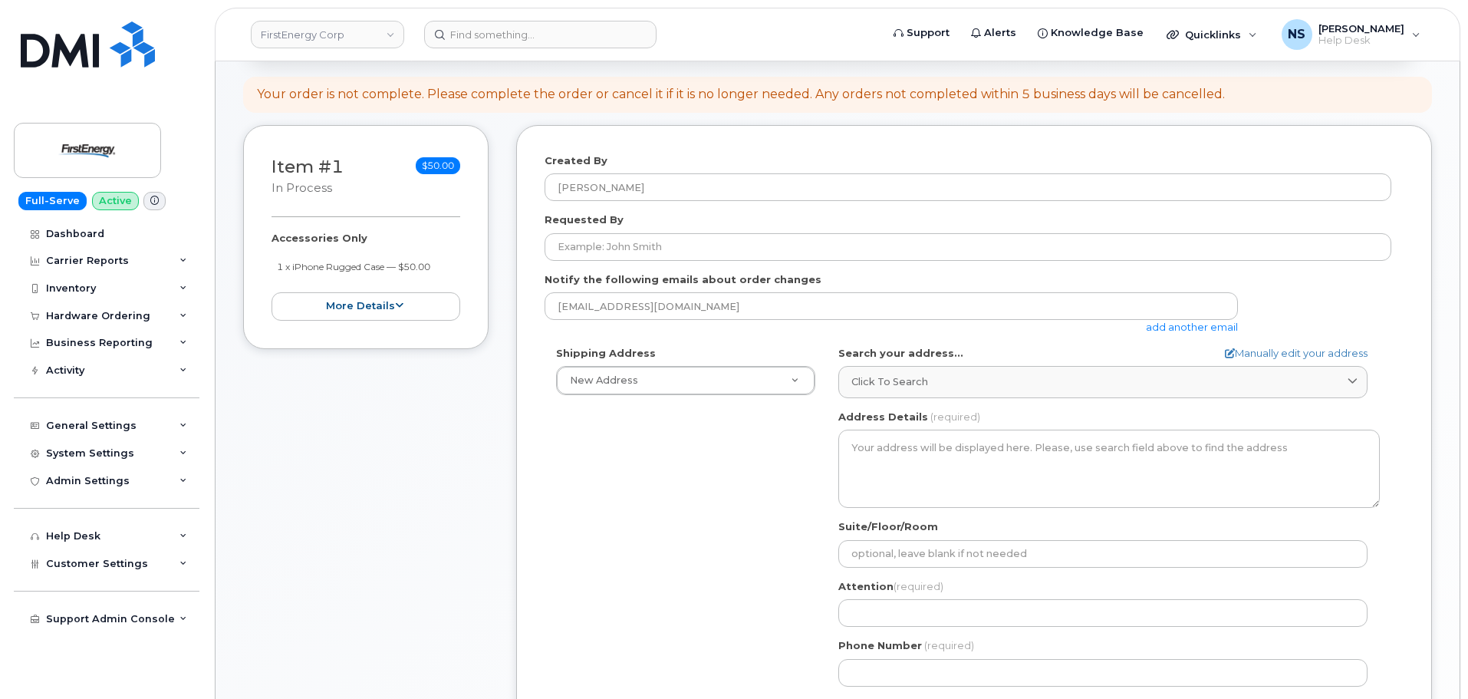
click at [957, 354] on div "Search your address... Manually edit your address Click to search No available …" at bounding box center [1110, 372] width 542 height 52
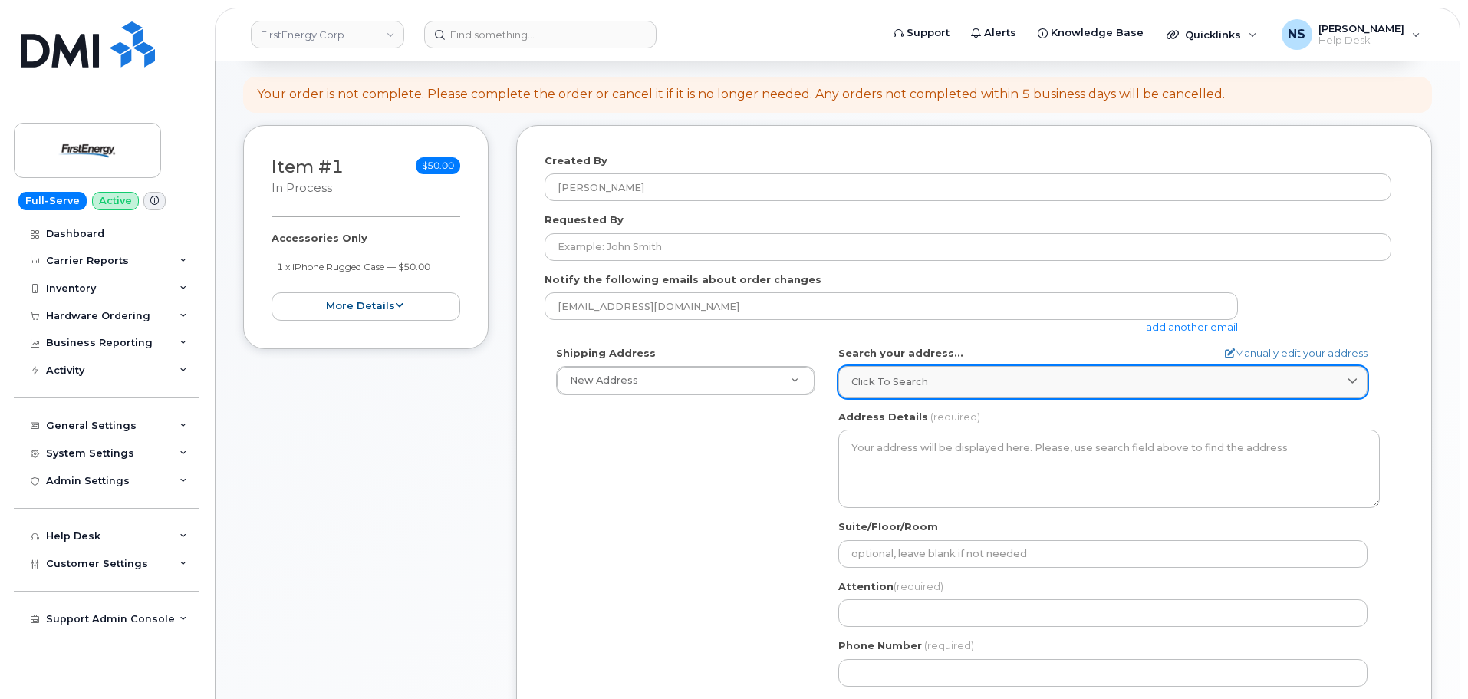
click at [956, 380] on div "Click to search" at bounding box center [1103, 381] width 503 height 15
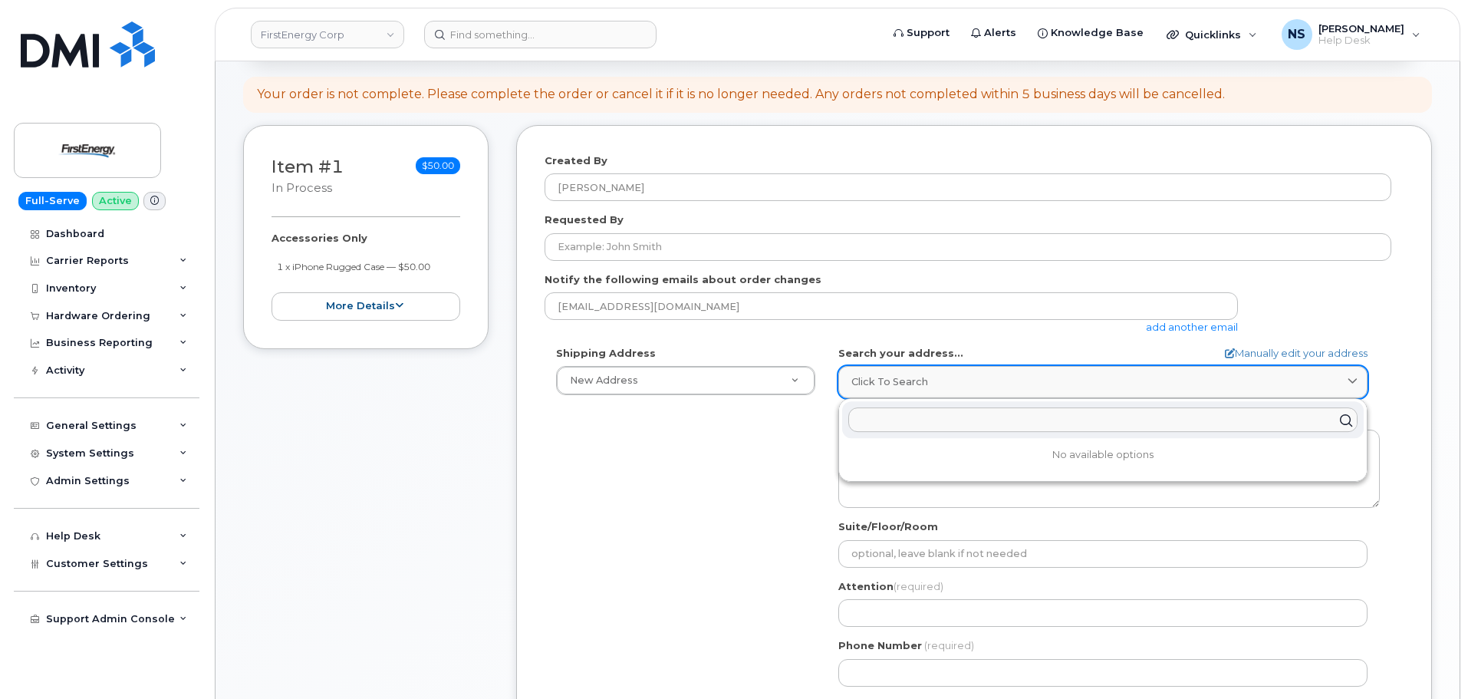
paste input "100 Percheron Dr, York, PA 17406"
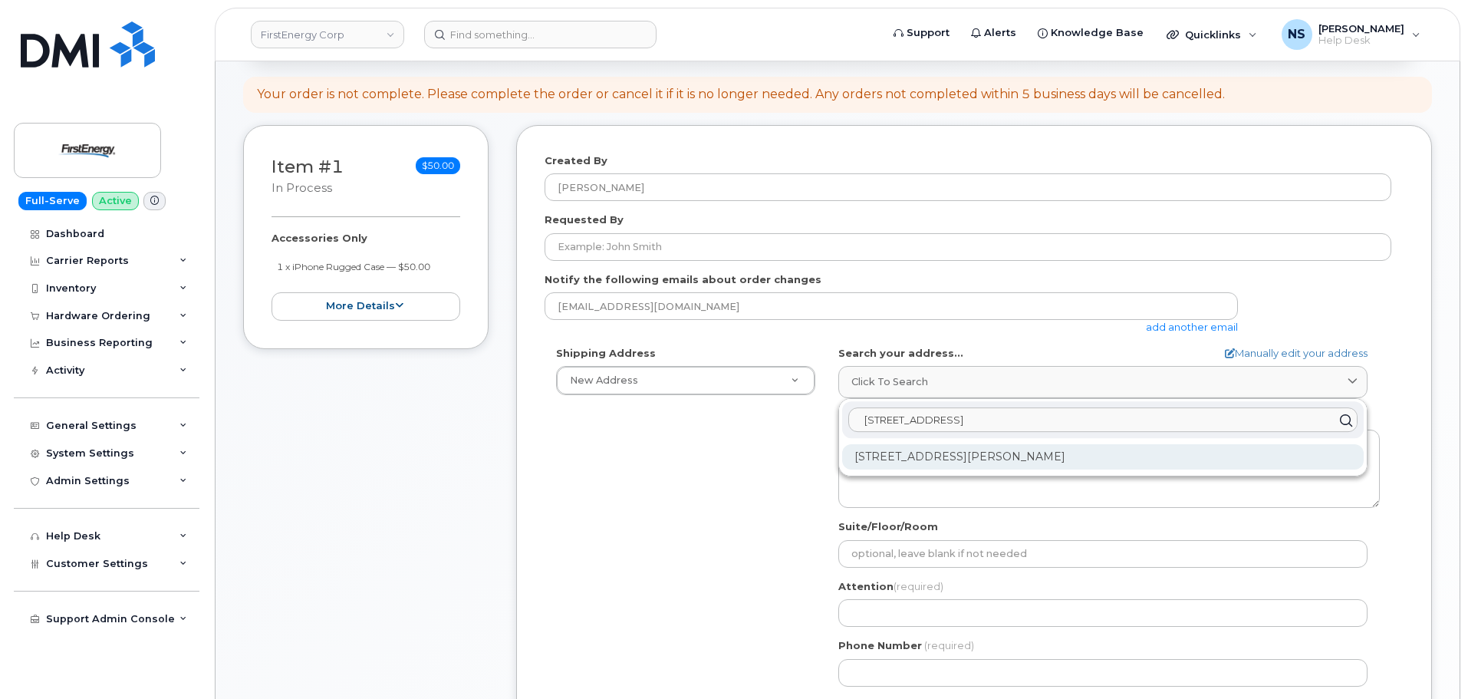
type input "100 Percheron Dr, York, PA 17406"
click at [1075, 453] on div "100 Percheron Dr York PA 17406-7577" at bounding box center [1103, 456] width 522 height 25
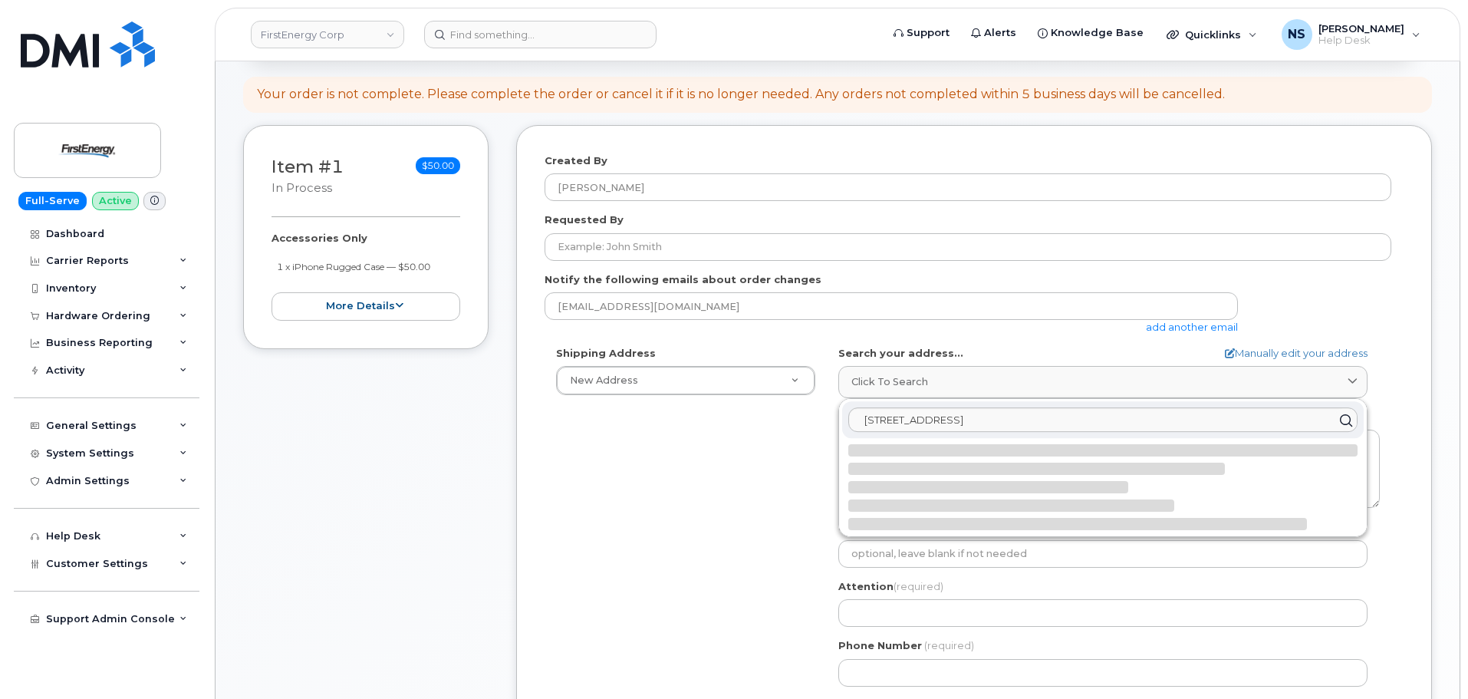
select select
type textarea "100 Percheron Dr YORK PA 17406-7577 UNITED STATES"
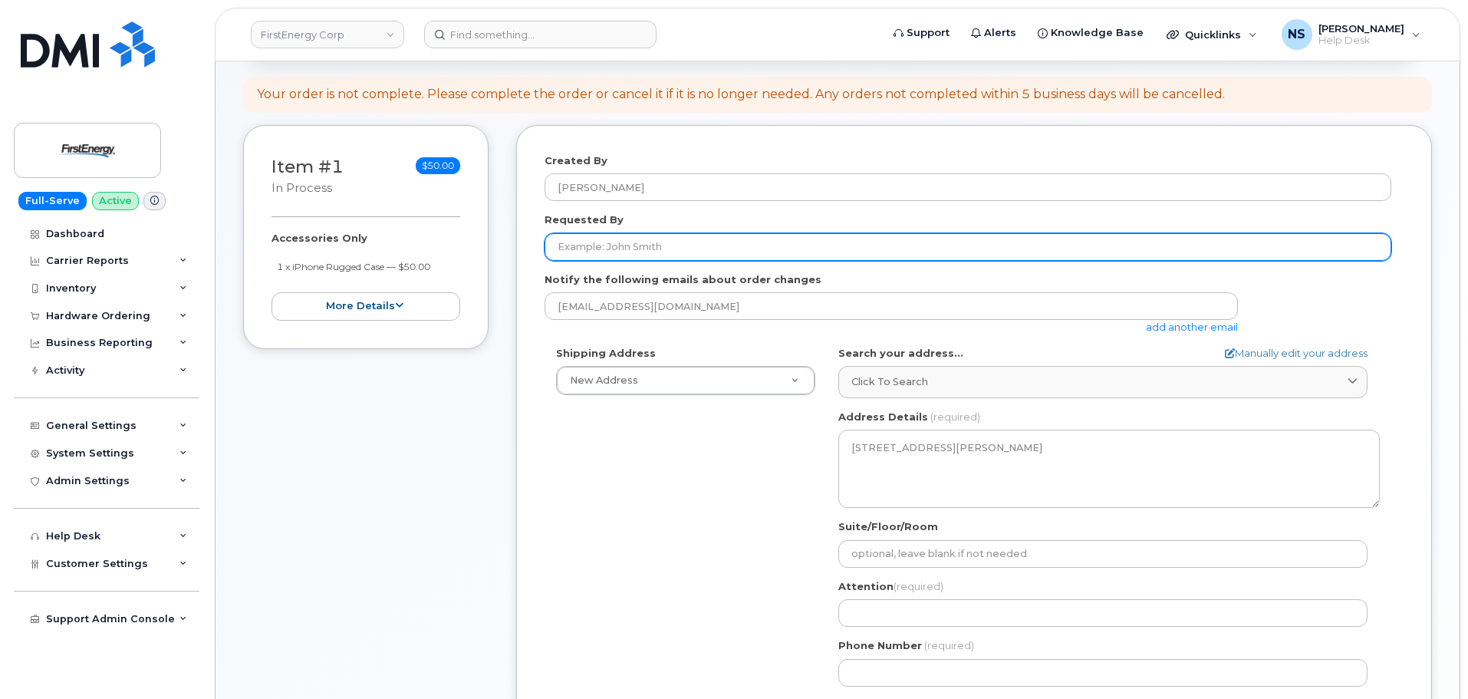
click at [678, 259] on input "Requested By" at bounding box center [968, 247] width 847 height 28
paste input "[PERSON_NAME]"
type input "[PERSON_NAME]"
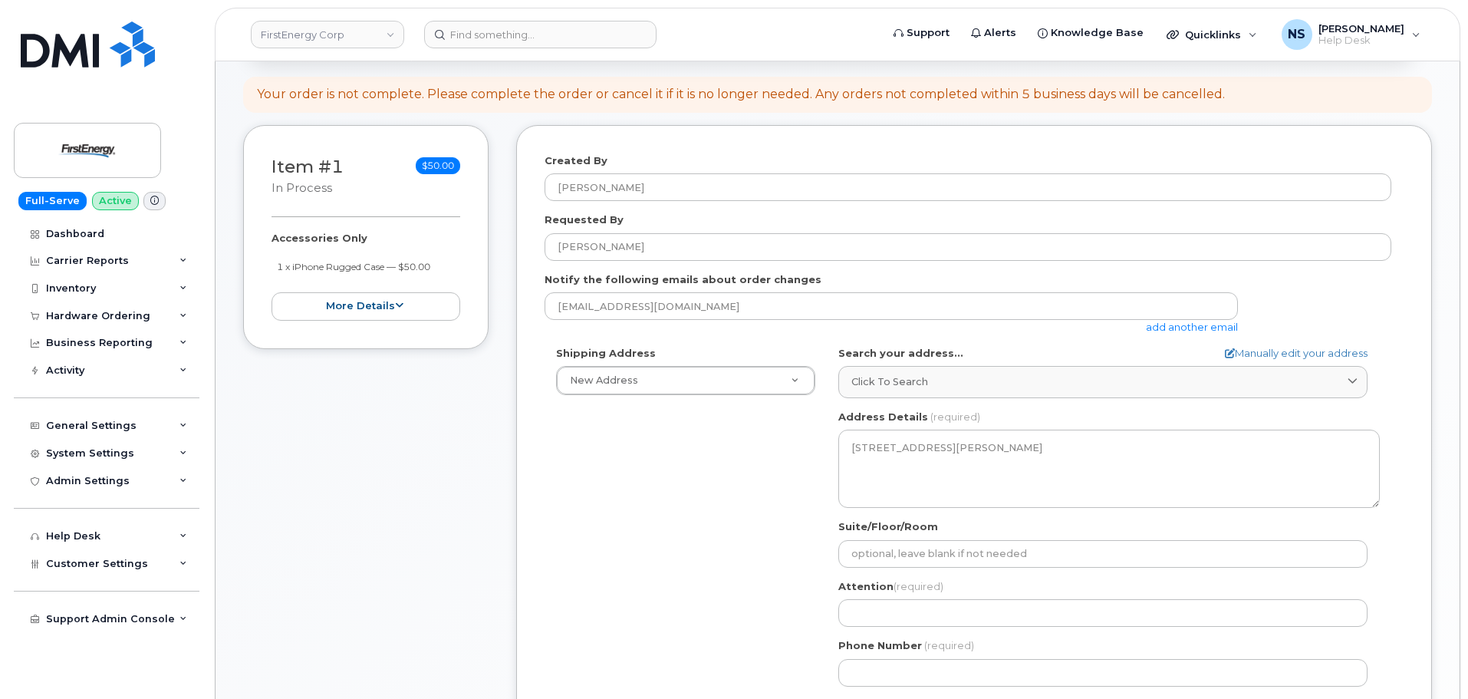
click at [592, 549] on div "Shipping Address New Address New Address 2355 Oakland Ave PA York Search your a…" at bounding box center [968, 522] width 847 height 352
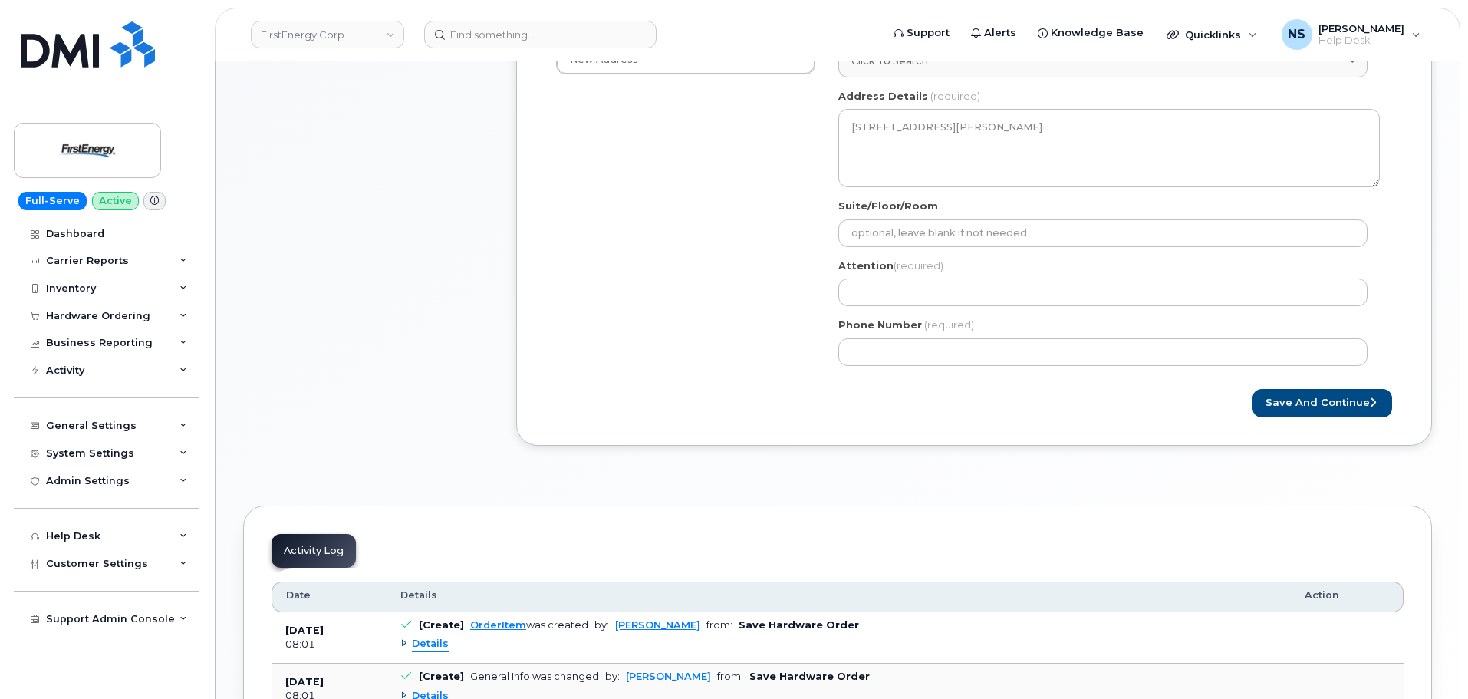
scroll to position [460, 0]
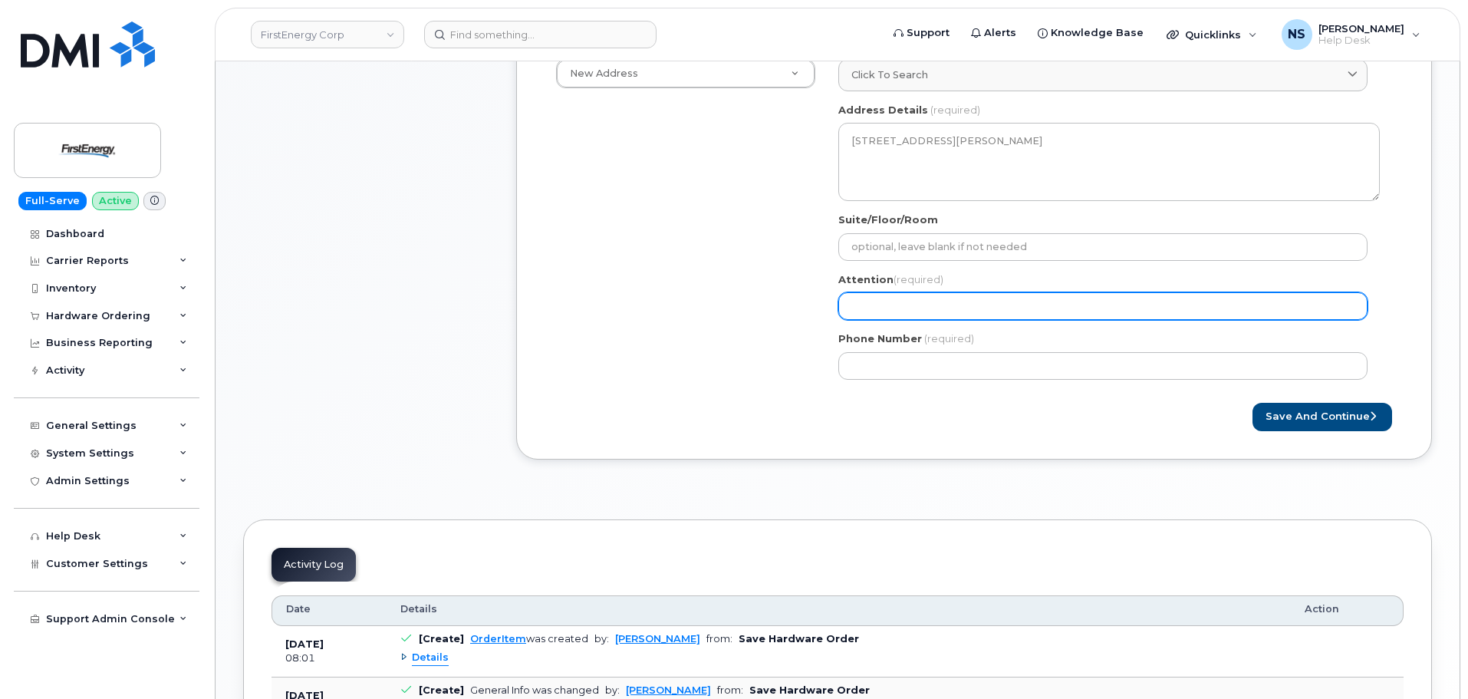
click at [869, 309] on input "Attention (required)" at bounding box center [1103, 306] width 529 height 28
paste input "[PERSON_NAME]"
select select
type input "[PERSON_NAME]"
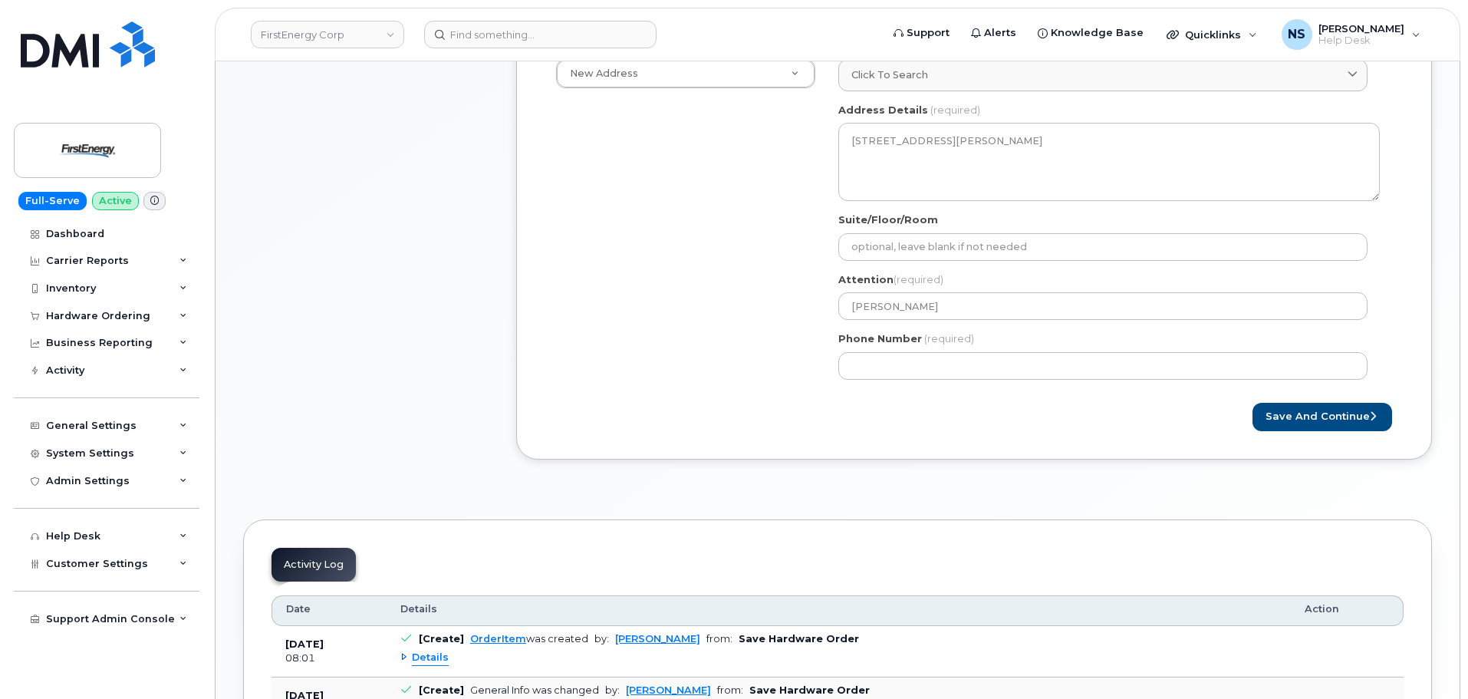
drag, startPoint x: 631, startPoint y: 466, endPoint x: 768, endPoint y: 411, distance: 147.3
click at [650, 455] on div "Created By Noah Shelton Requested By MARK D BAIR Notify the following emails ab…" at bounding box center [974, 150] width 916 height 664
click at [898, 344] on label "Phone Number" at bounding box center [881, 338] width 84 height 15
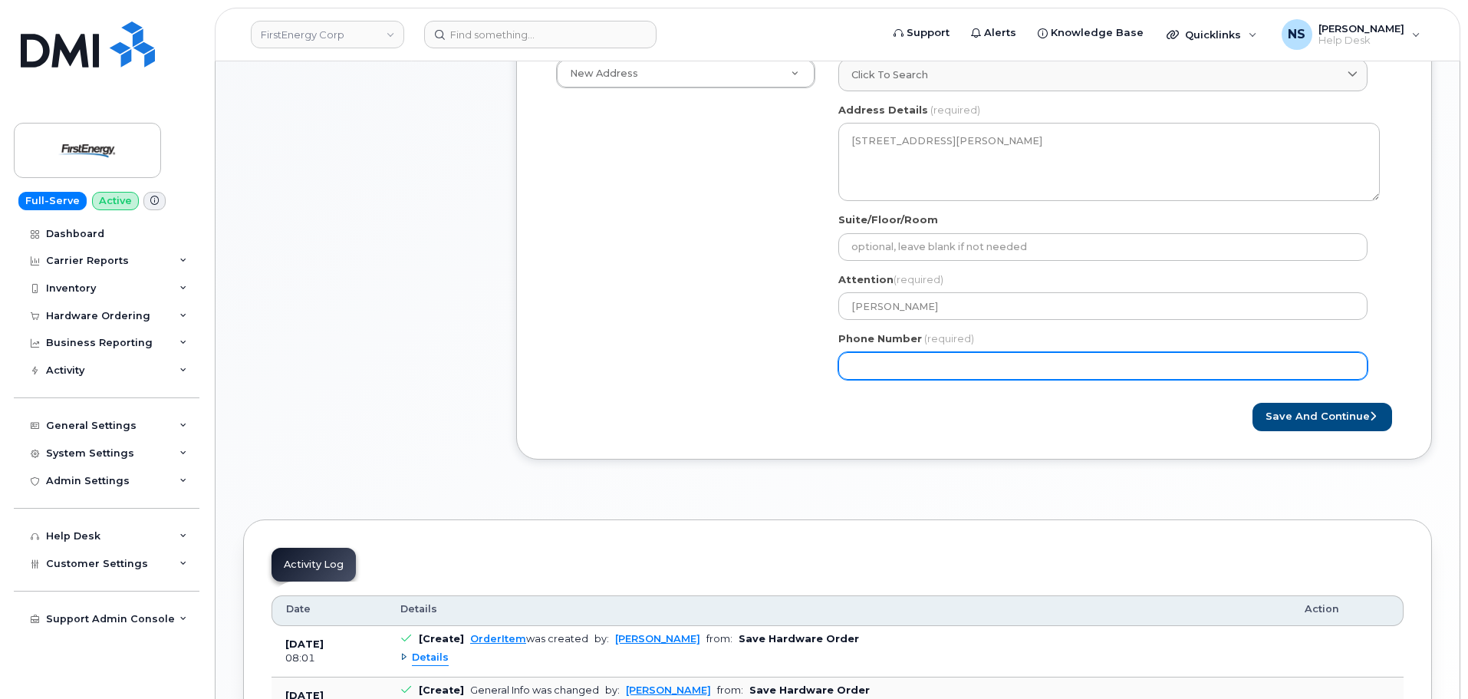
click at [898, 352] on input "Phone Number" at bounding box center [1103, 366] width 529 height 28
click at [906, 358] on input "Phone Number" at bounding box center [1103, 366] width 529 height 28
paste input "7178093948"
select select
type input "7178093948"
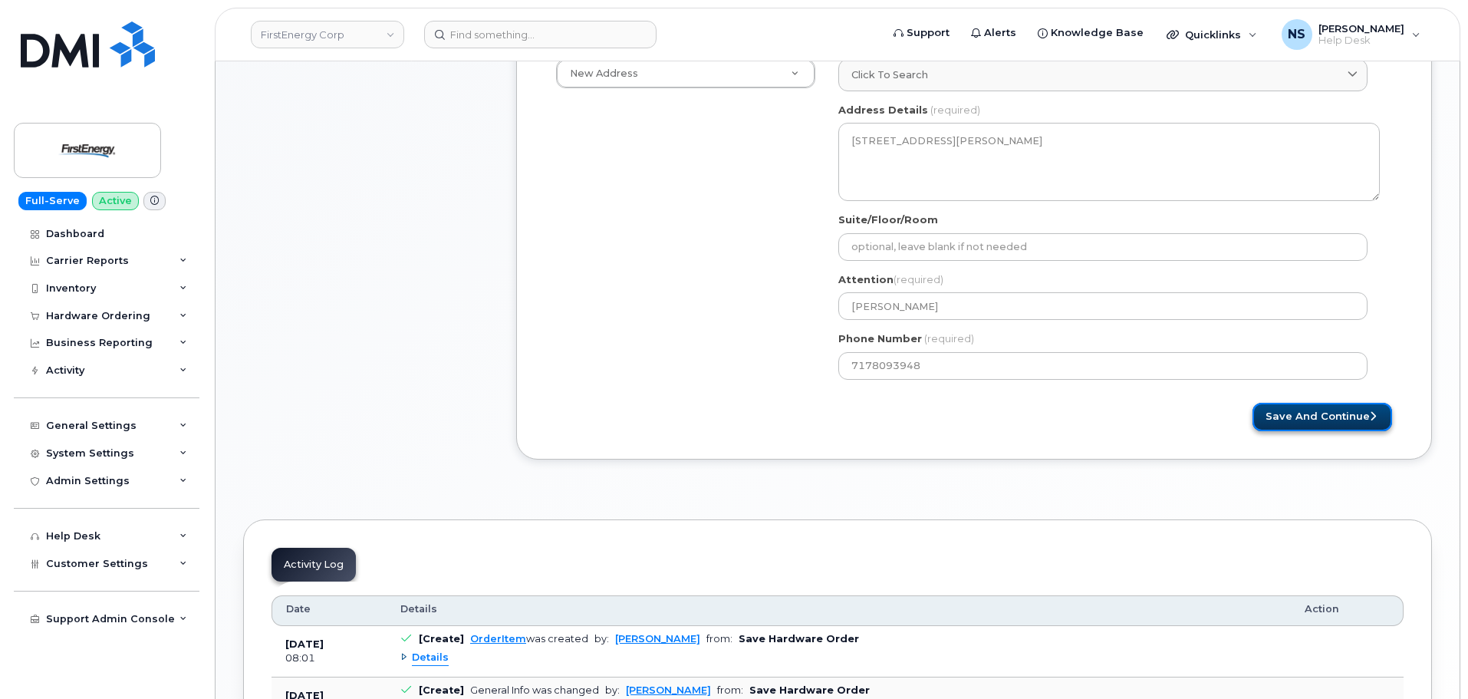
click at [1279, 413] on button "Save and Continue" at bounding box center [1323, 417] width 140 height 28
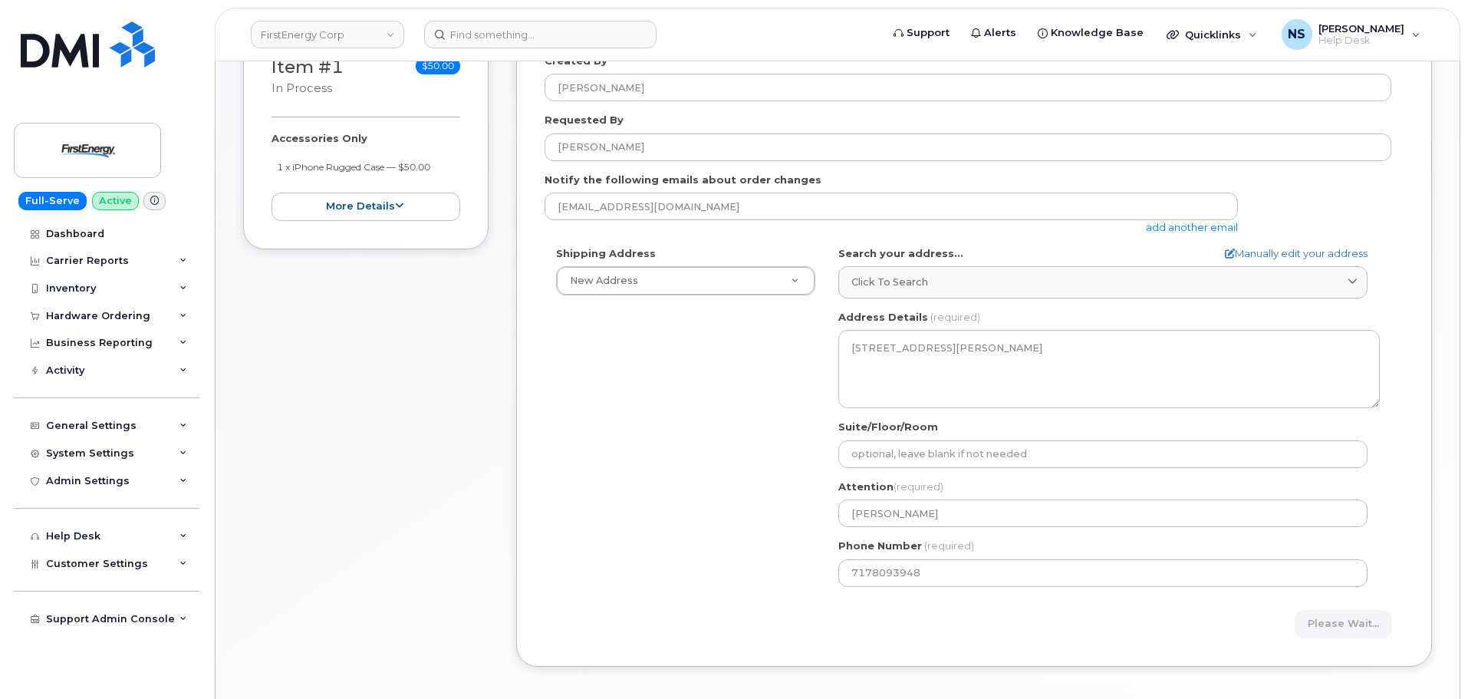
scroll to position [230, 0]
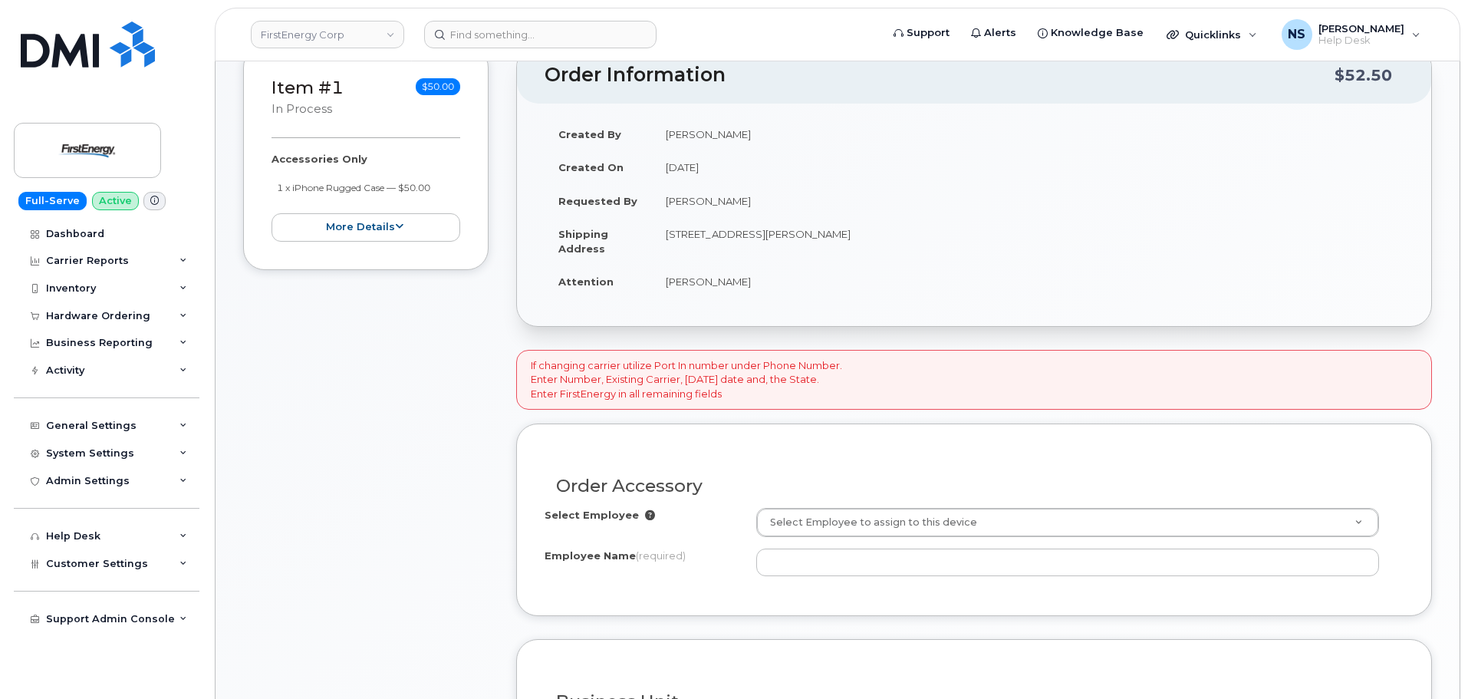
scroll to position [307, 0]
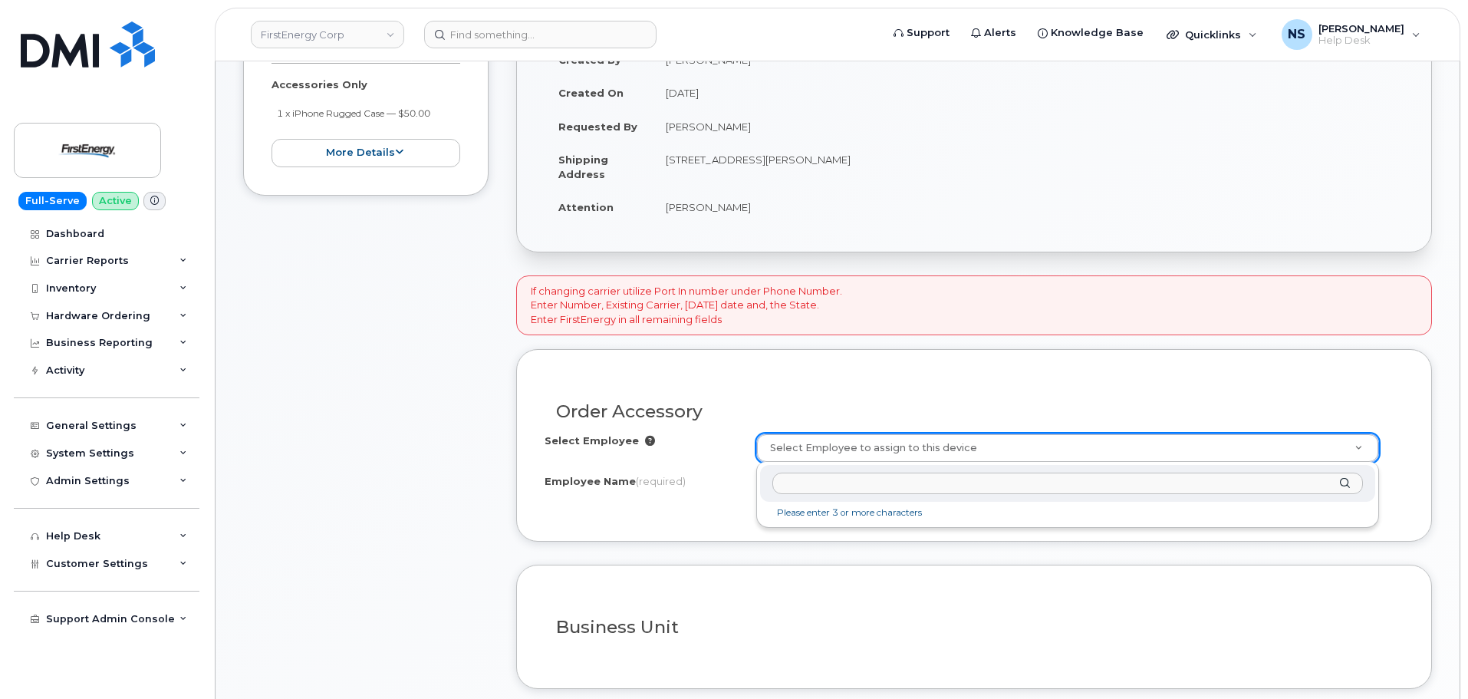
paste input "[PERSON_NAME]"
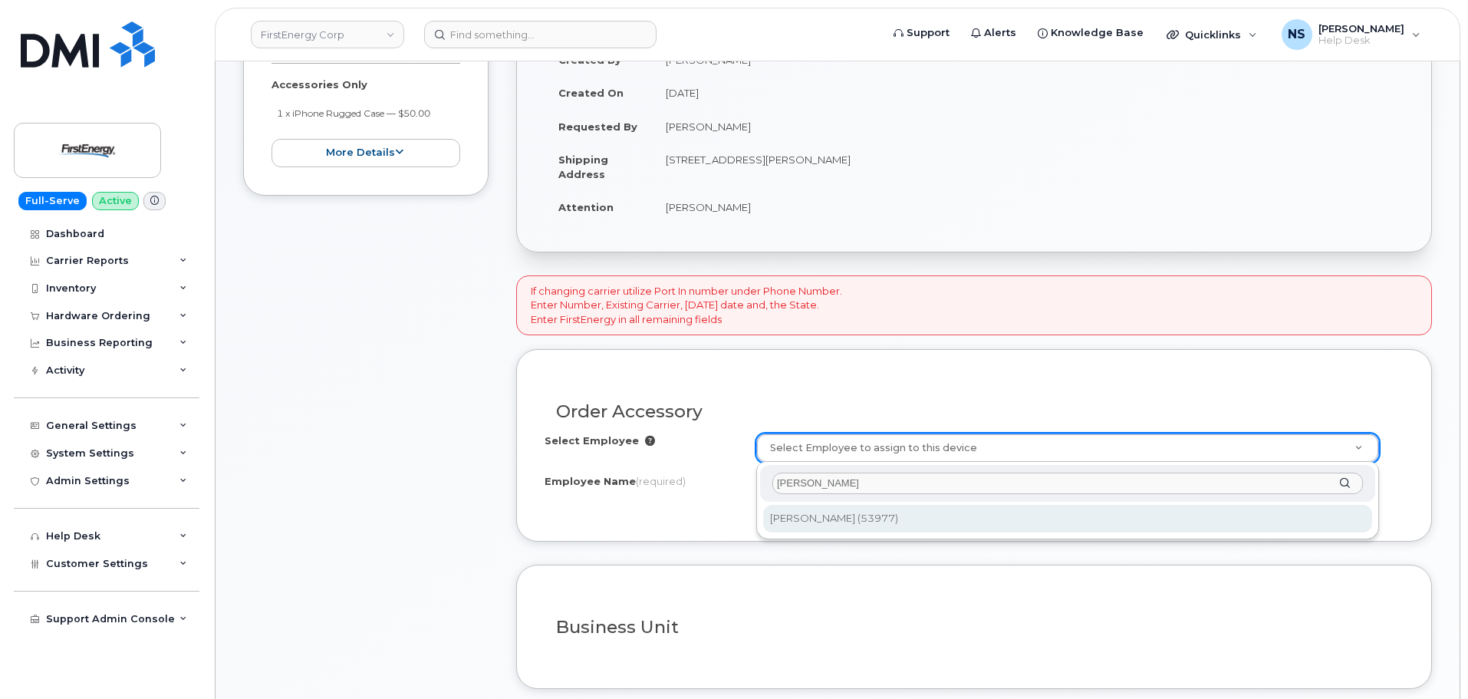
type input "[PERSON_NAME]"
type input "2066477"
type input "[PERSON_NAME]"
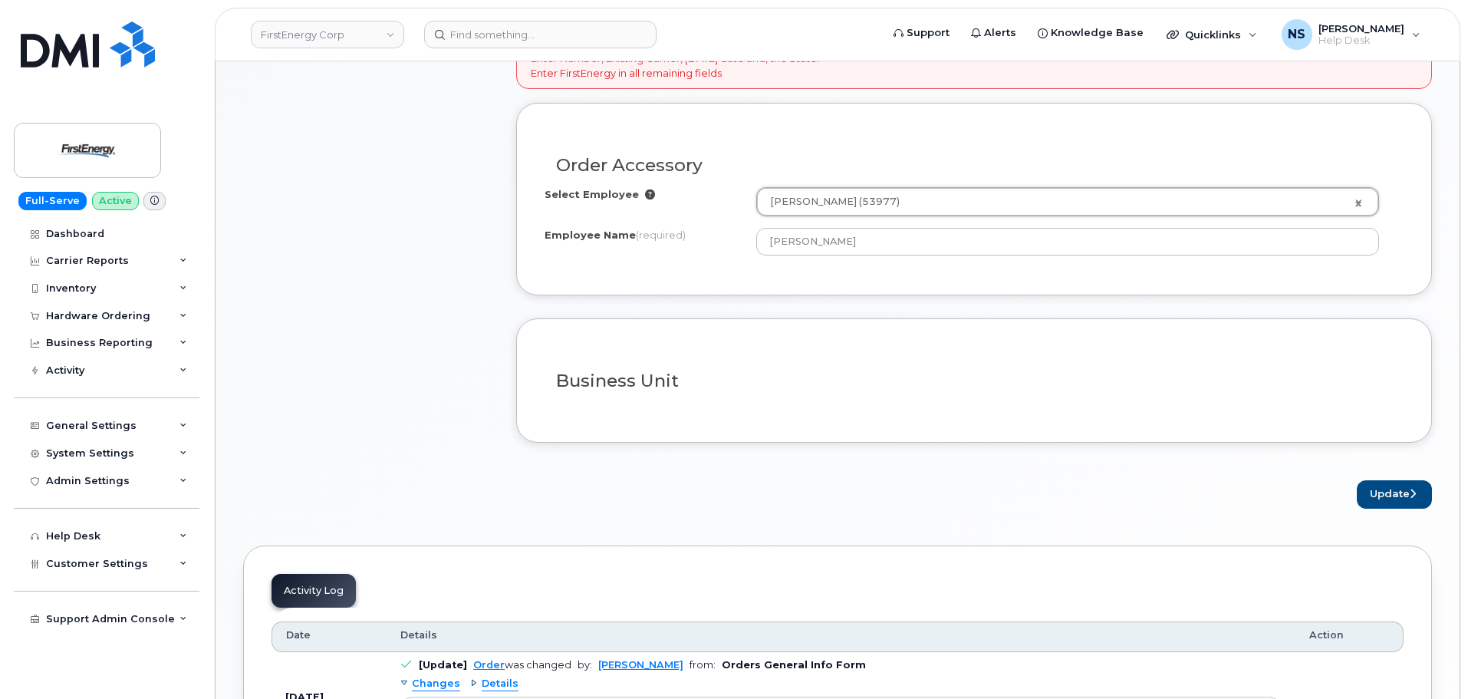
scroll to position [614, 0]
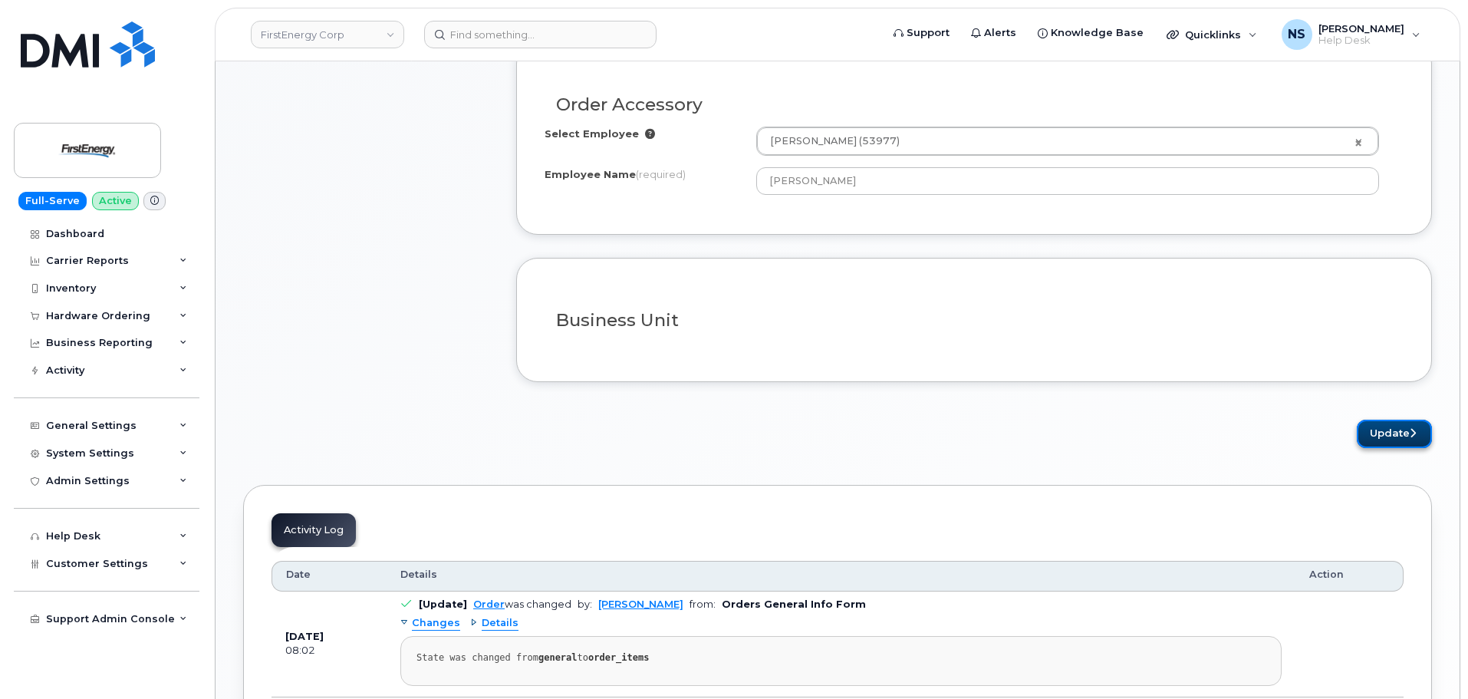
click at [1370, 433] on button "Update" at bounding box center [1394, 434] width 75 height 28
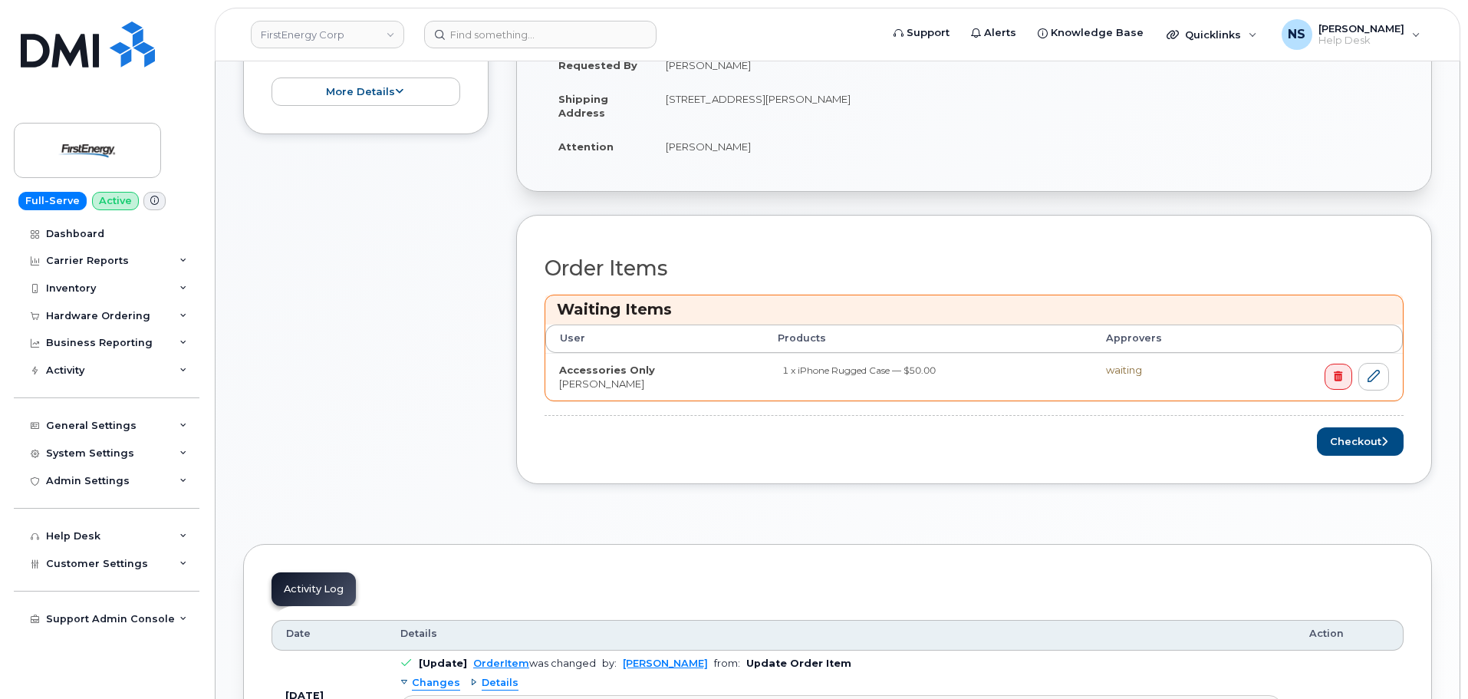
scroll to position [460, 0]
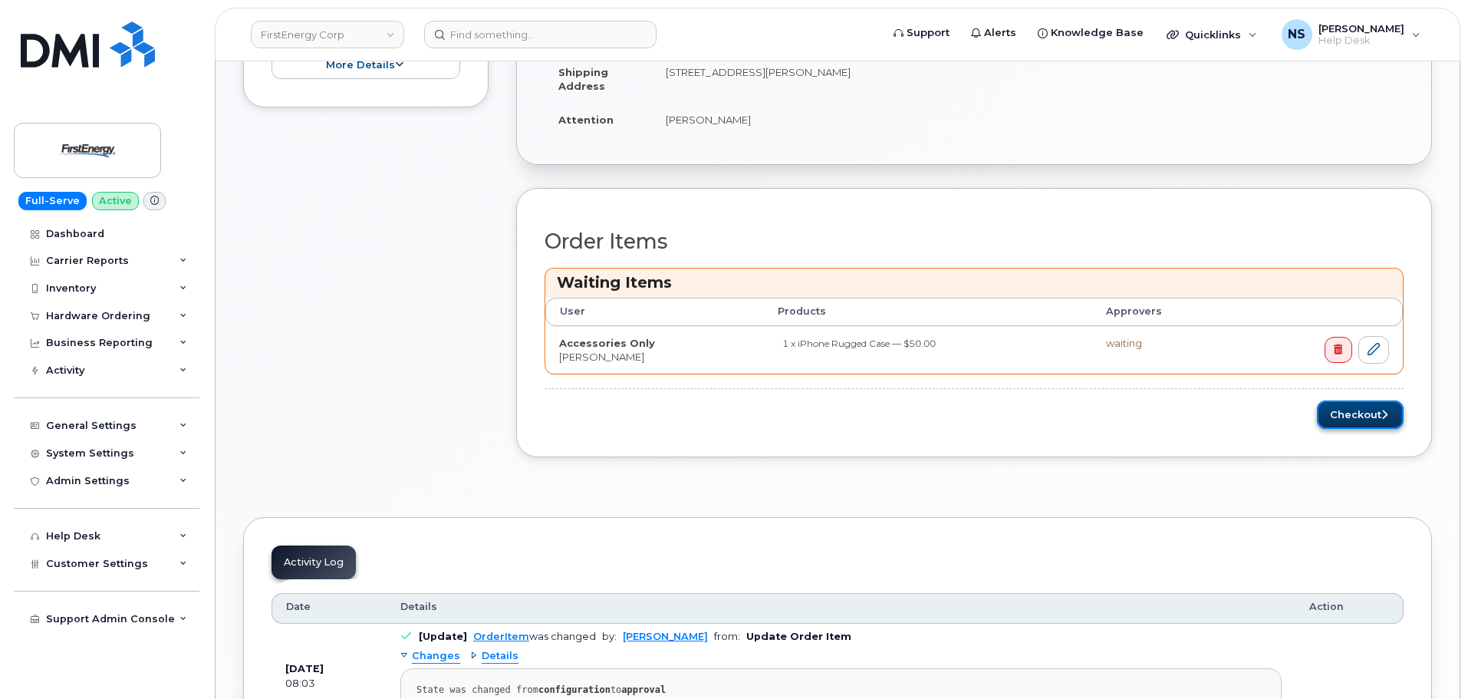
click at [1360, 419] on button "Checkout" at bounding box center [1360, 414] width 87 height 28
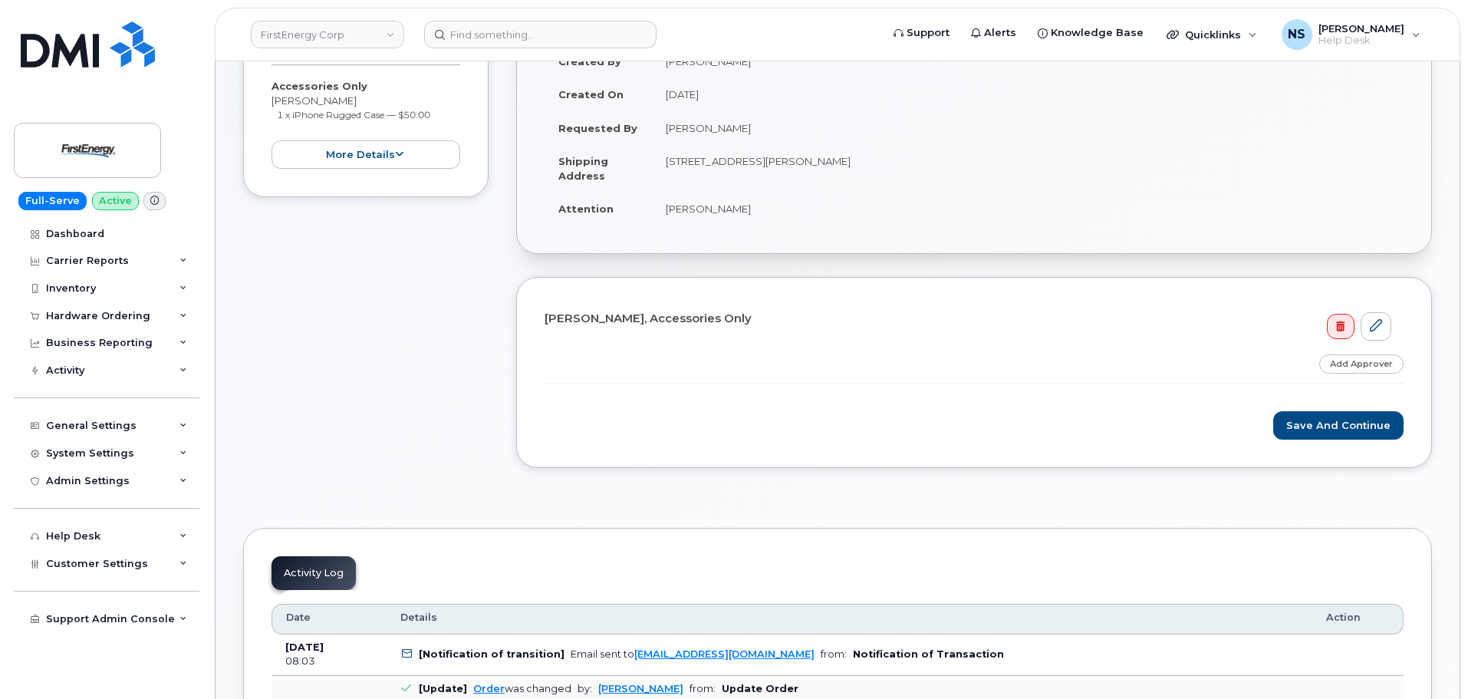
scroll to position [230, 0]
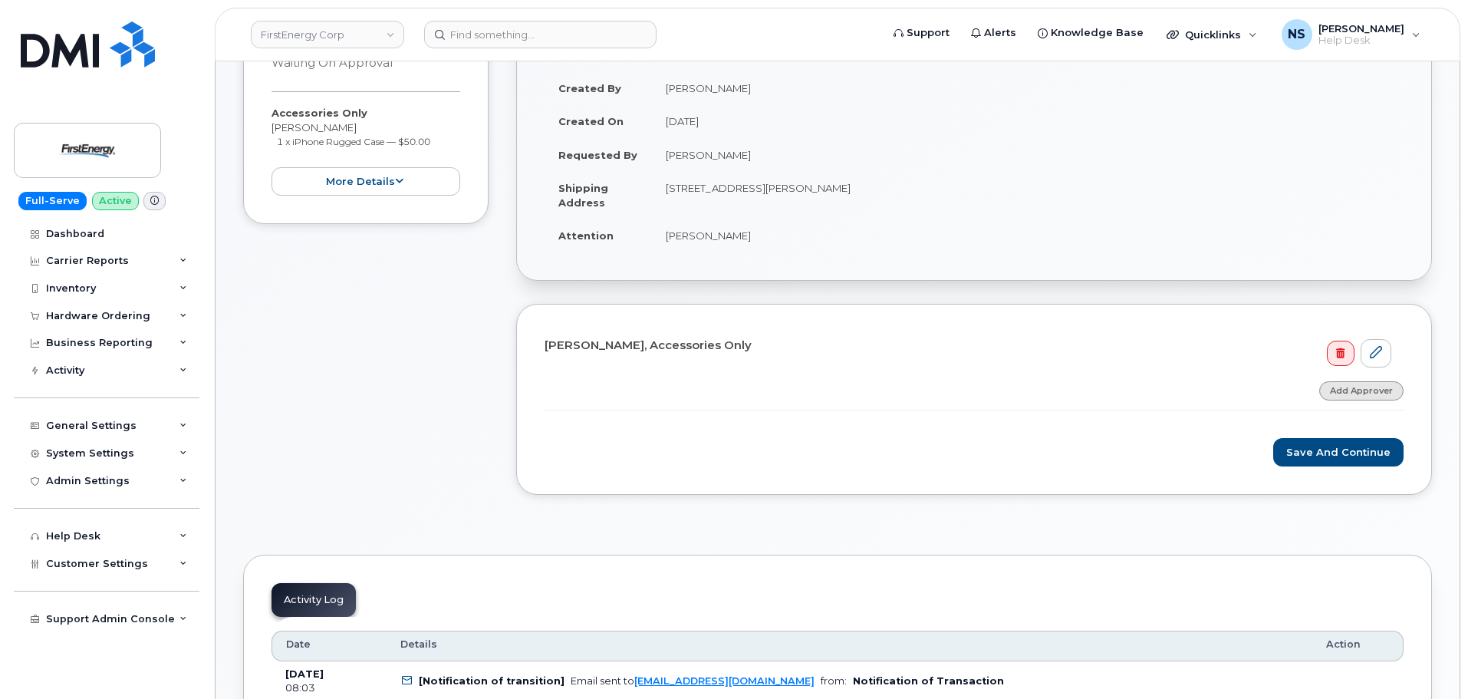
click at [1333, 390] on link "Add Approver" at bounding box center [1362, 390] width 84 height 19
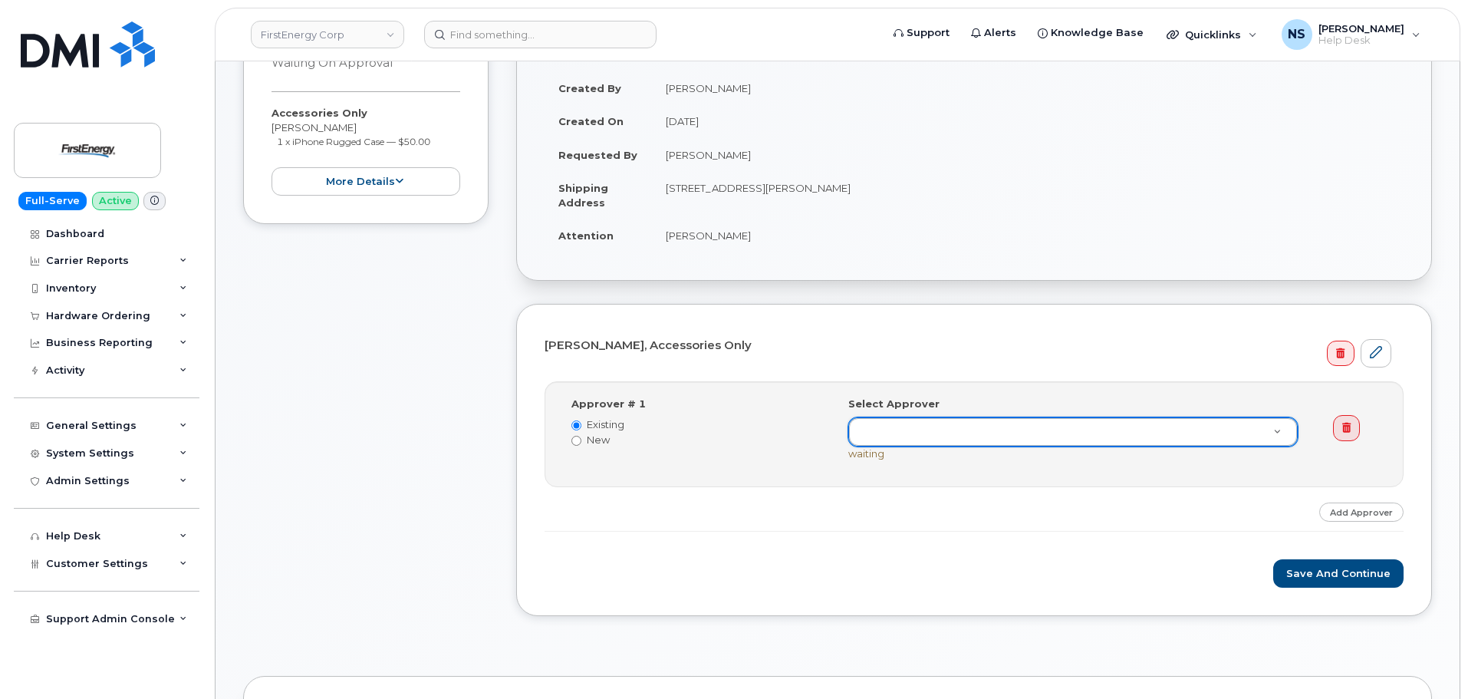
click at [596, 443] on label "New" at bounding box center [699, 440] width 254 height 15
click at [582, 443] on input "New" at bounding box center [577, 441] width 10 height 10
radio input "true"
radio input "false"
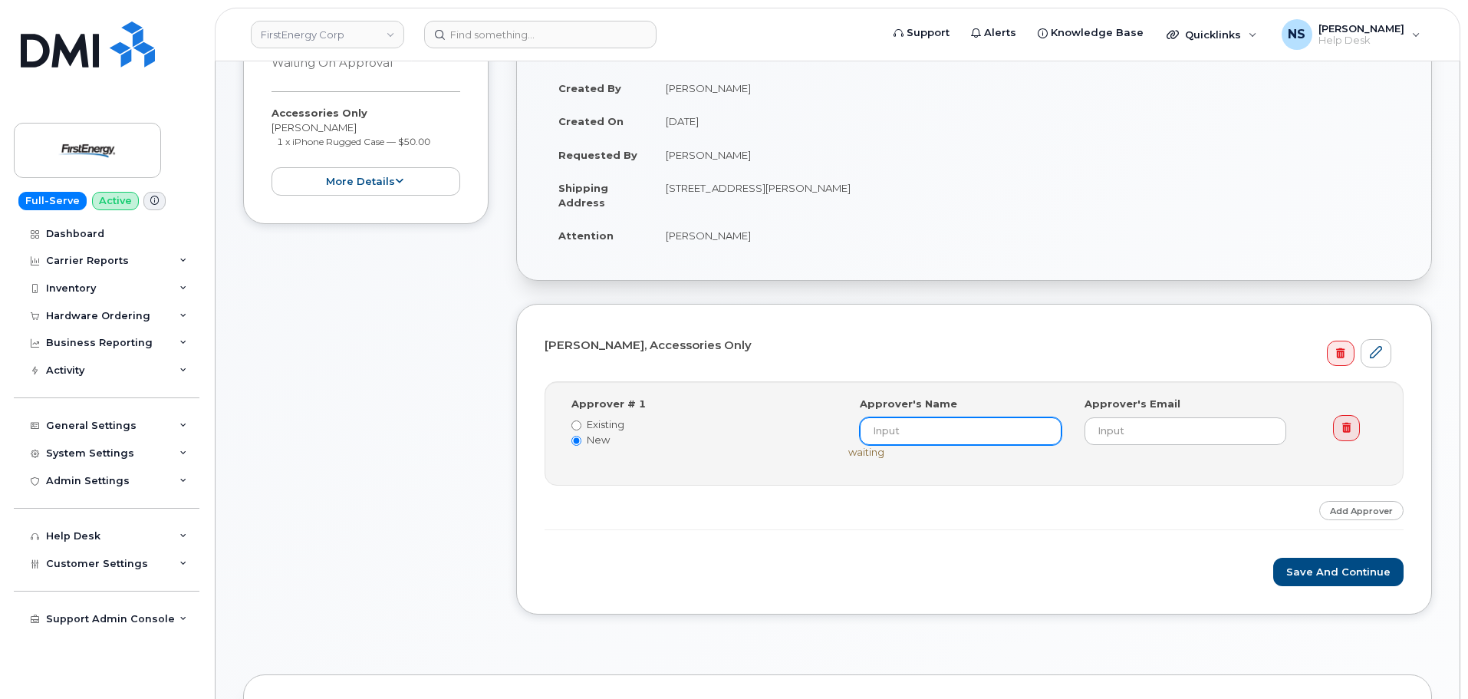
click at [950, 435] on input at bounding box center [961, 431] width 202 height 28
paste input "[PERSON_NAME]"
type input "[PERSON_NAME]"
click at [1134, 427] on input "email" at bounding box center [1186, 431] width 202 height 28
click at [1103, 425] on input "email" at bounding box center [1186, 431] width 202 height 28
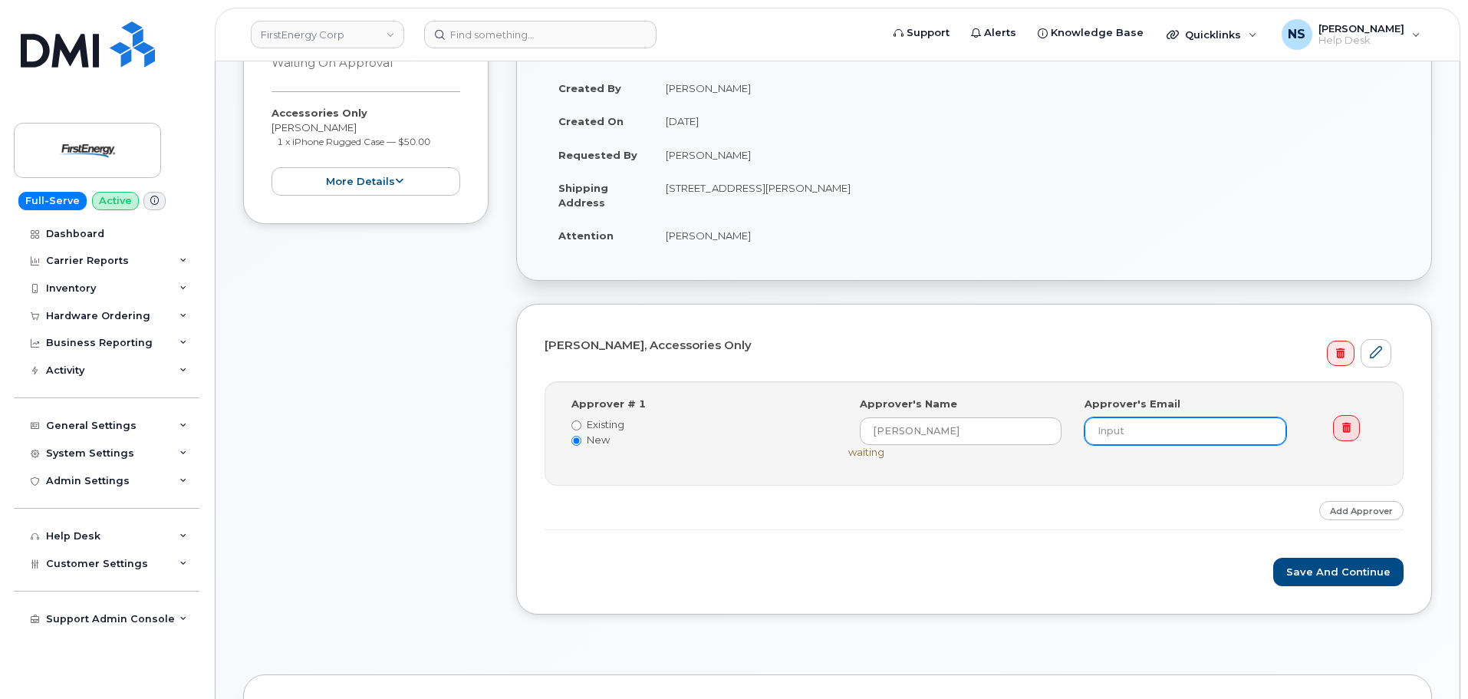
paste input "jtsen@firstenergycorp.com"
type input "jtsen@firstenergycorp.com"
drag, startPoint x: 1033, startPoint y: 509, endPoint x: 1056, endPoint y: 509, distance: 22.2
click at [1039, 509] on div "Step-by-step approvals: Jason Tsen » Approved Approver # 1 Existing New Select …" at bounding box center [974, 455] width 859 height 149
click at [1373, 560] on button "Save and Continue" at bounding box center [1339, 572] width 130 height 28
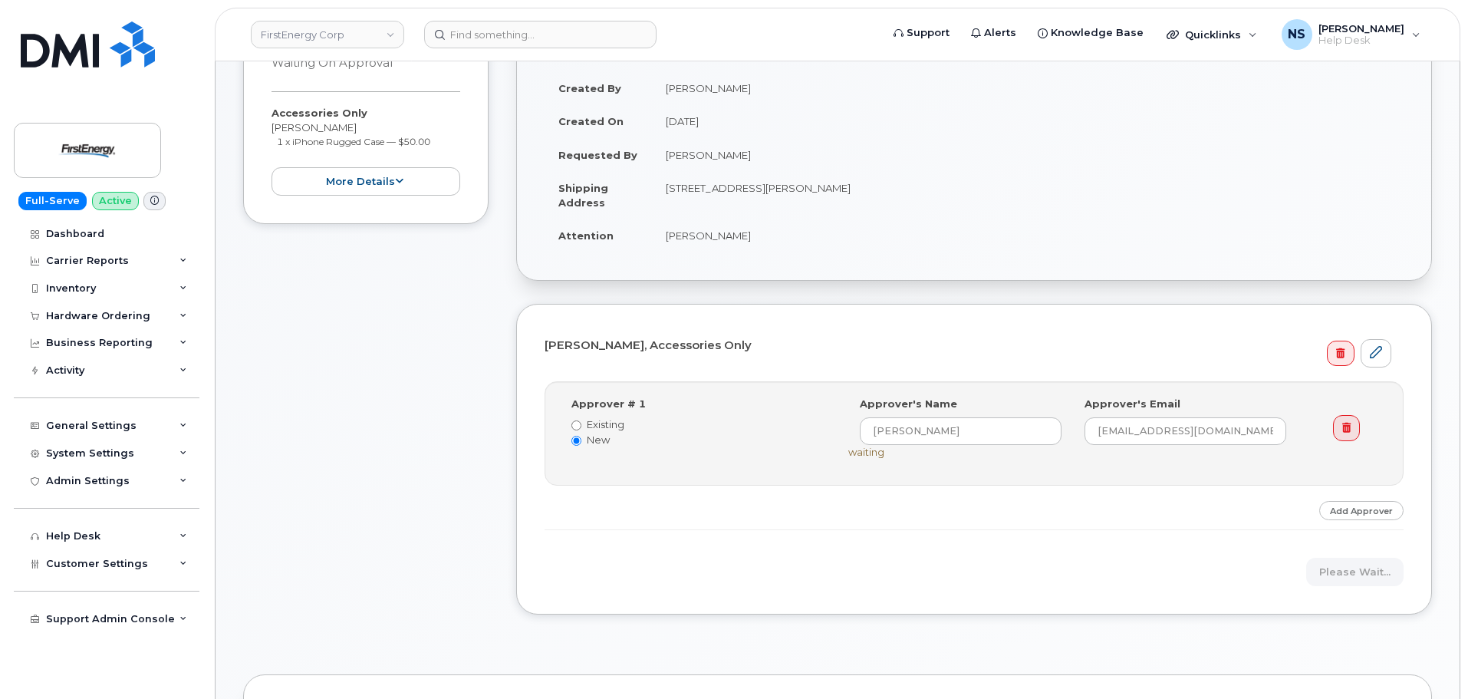
click at [1373, 565] on div "Please wait..." at bounding box center [974, 572] width 859 height 28
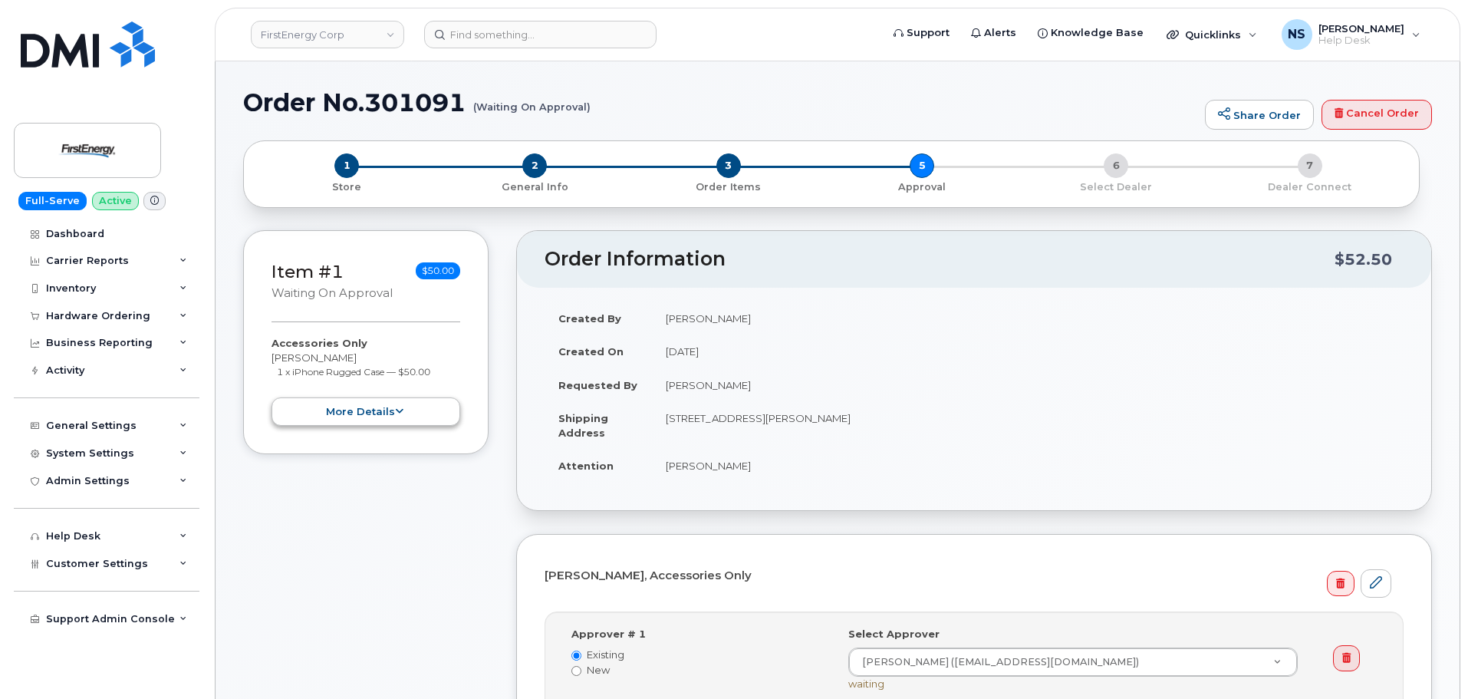
drag, startPoint x: 423, startPoint y: 392, endPoint x: 414, endPoint y: 404, distance: 14.3
click at [420, 394] on div "Accessories Only Mark D Bair 1 x iPhone Rugged Case — $50.00 more details" at bounding box center [366, 380] width 189 height 89
click at [411, 407] on button "more details" at bounding box center [366, 411] width 189 height 28
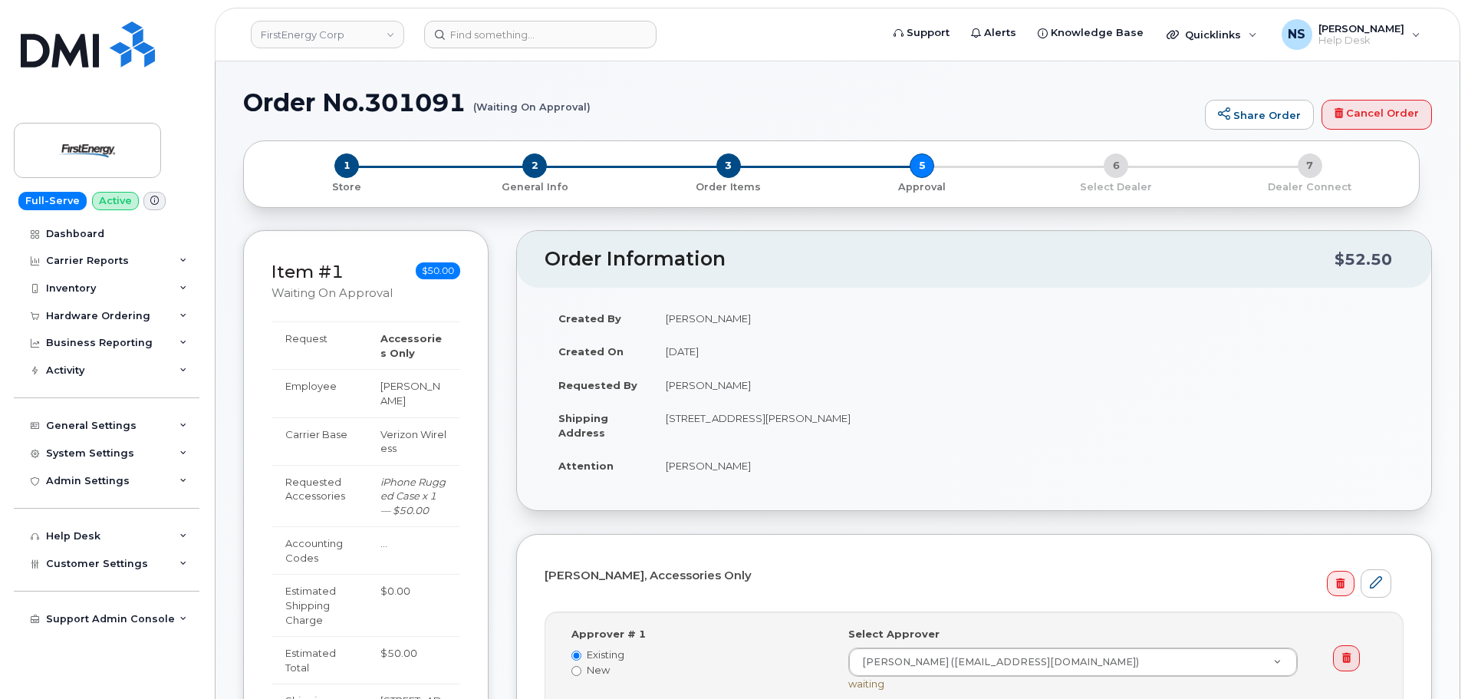
click at [402, 96] on h1 "Order No.301091 (Waiting On Approval)" at bounding box center [720, 102] width 954 height 27
click at [402, 95] on h1 "Order No.301091 (Waiting On Approval)" at bounding box center [720, 102] width 954 height 27
copy h1 "301091"
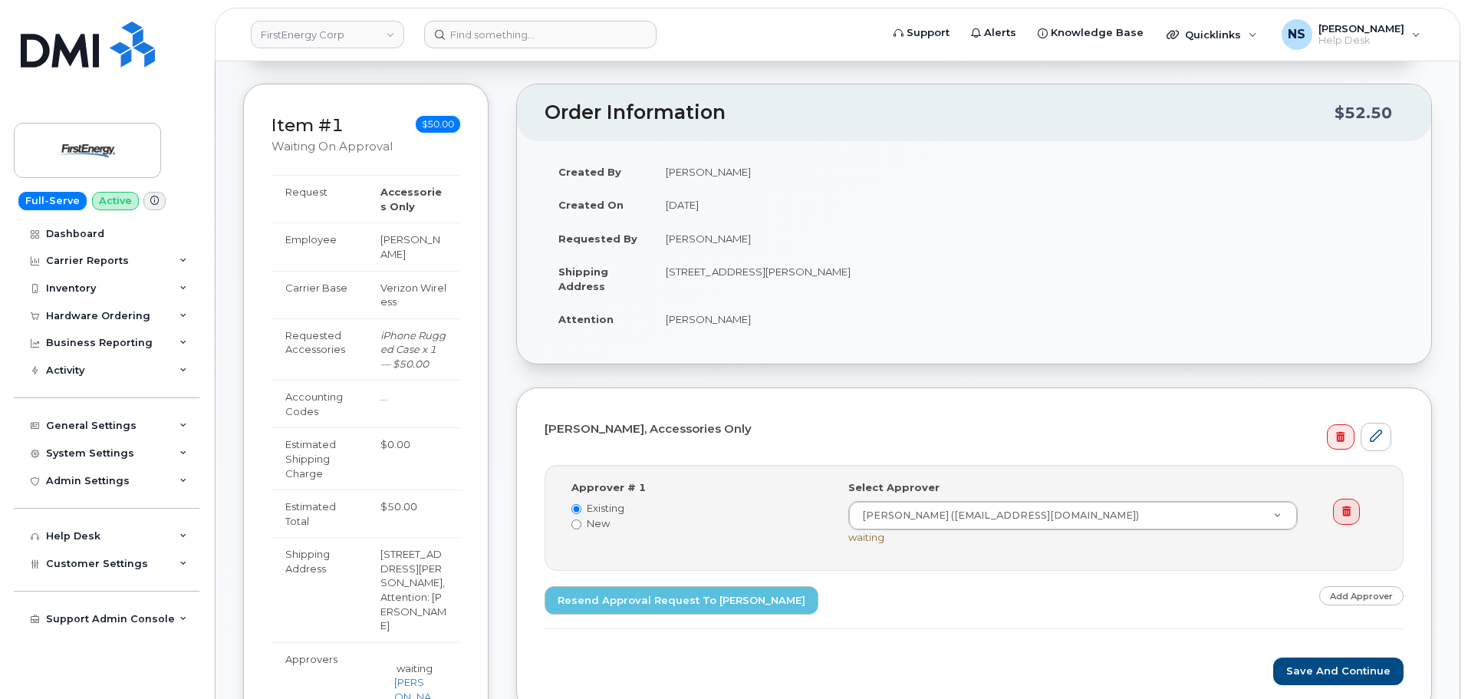
scroll to position [77, 0]
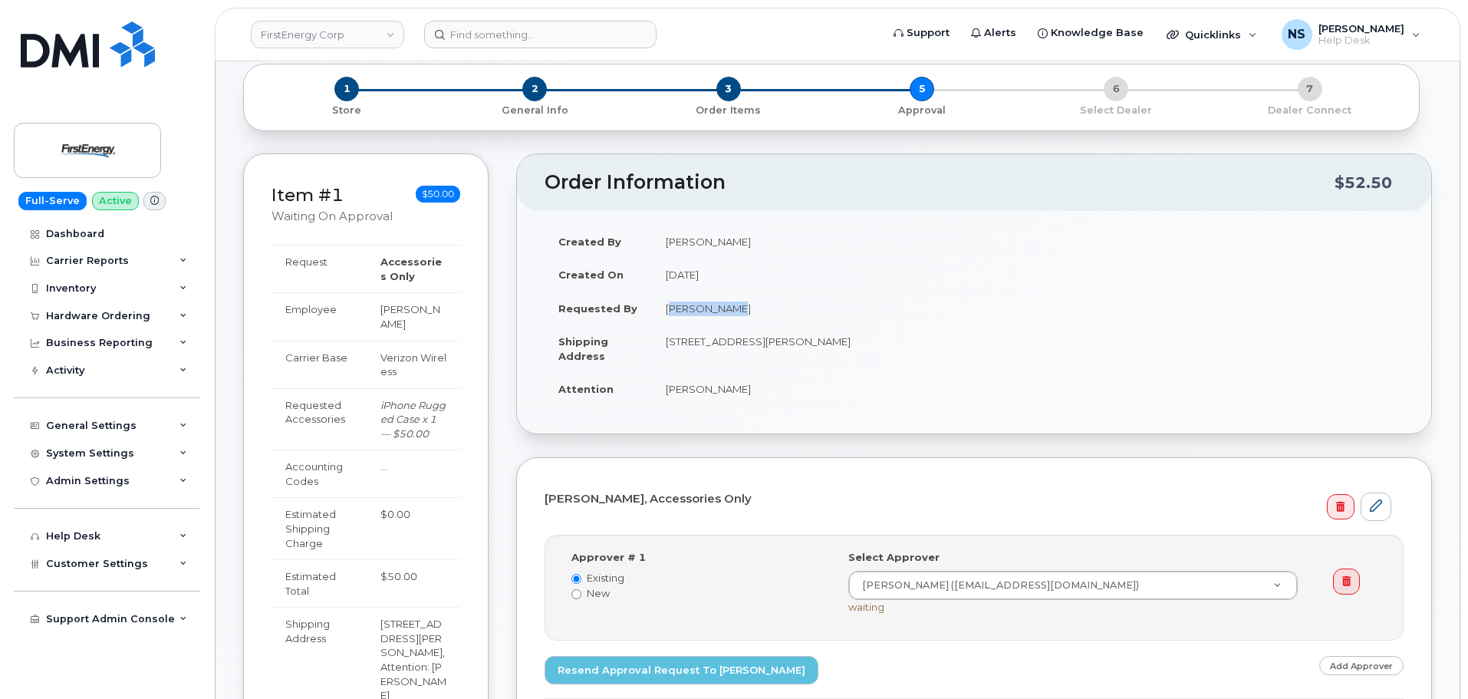
drag, startPoint x: 746, startPoint y: 308, endPoint x: 714, endPoint y: 309, distance: 31.5
click at [673, 314] on td "[PERSON_NAME]" at bounding box center [1028, 309] width 752 height 34
copy td "ARK D BAIR"
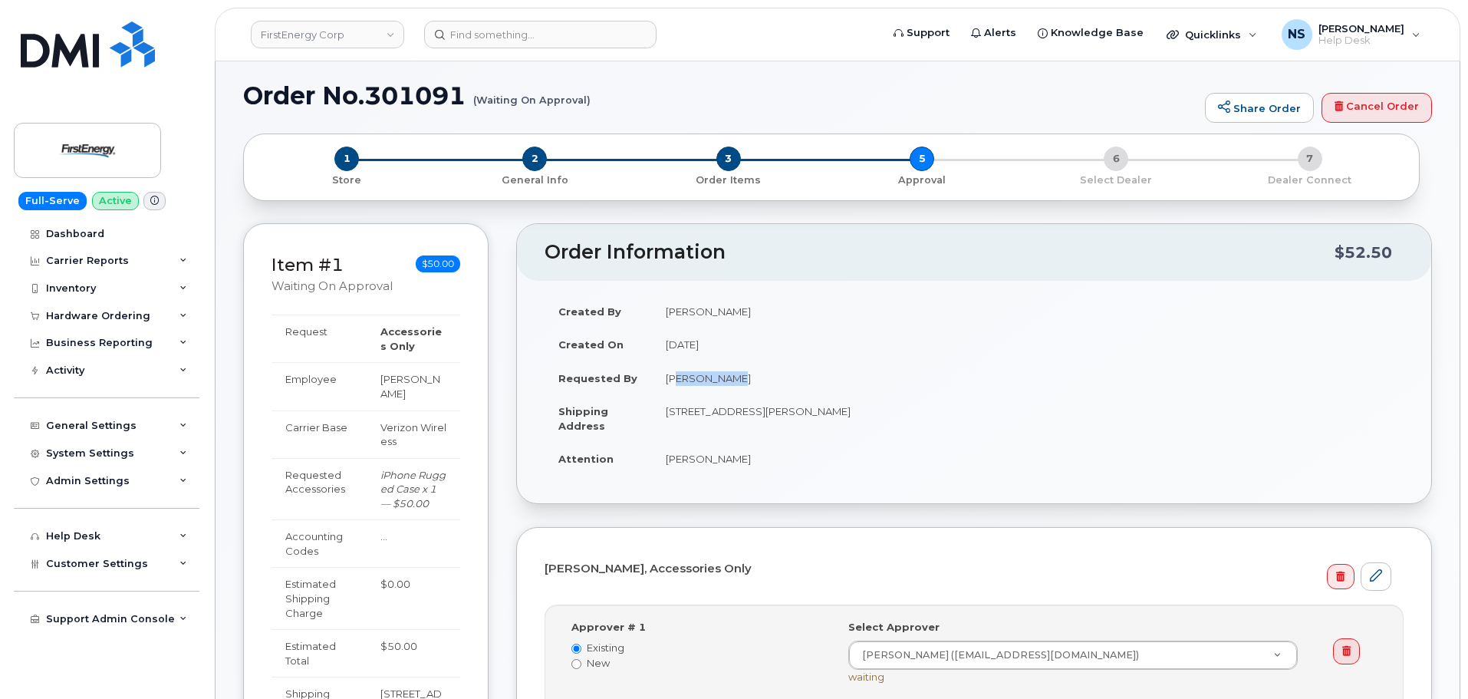
scroll to position [0, 0]
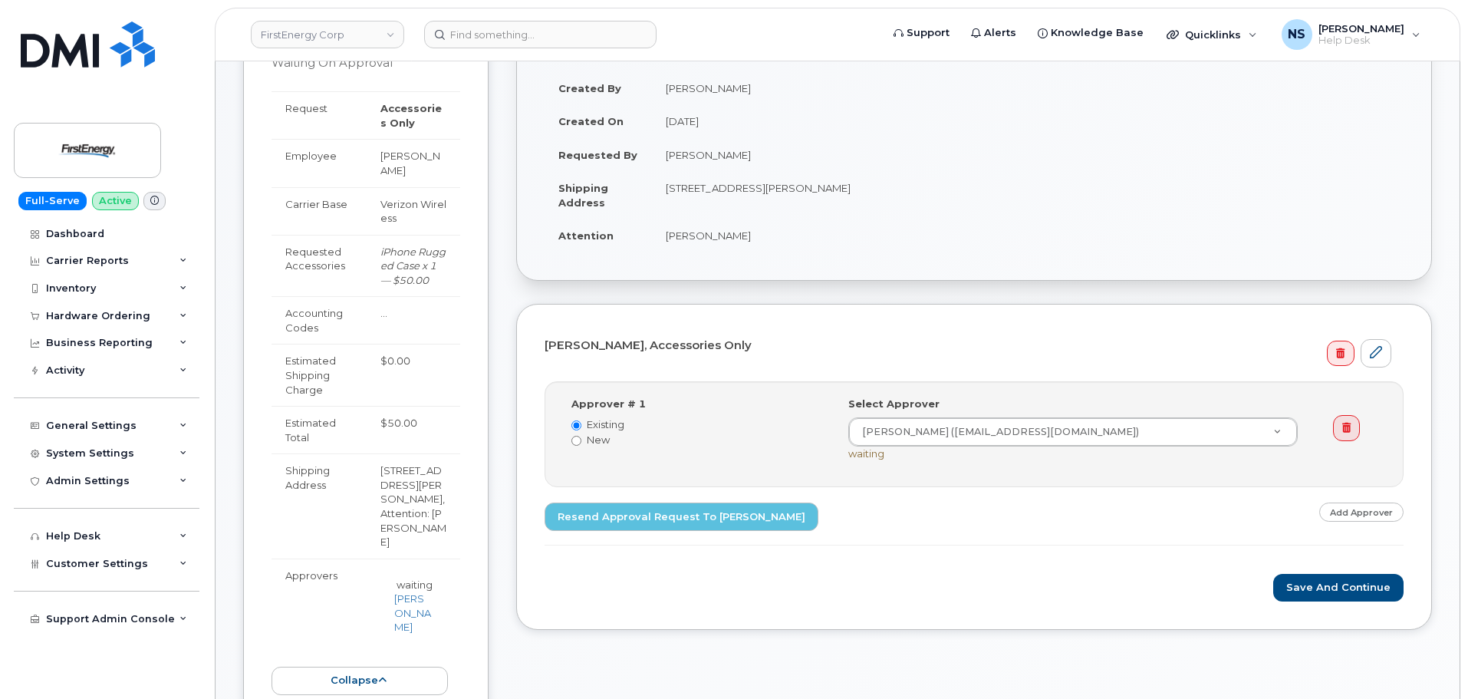
click at [407, 321] on td "…" at bounding box center [414, 320] width 94 height 48
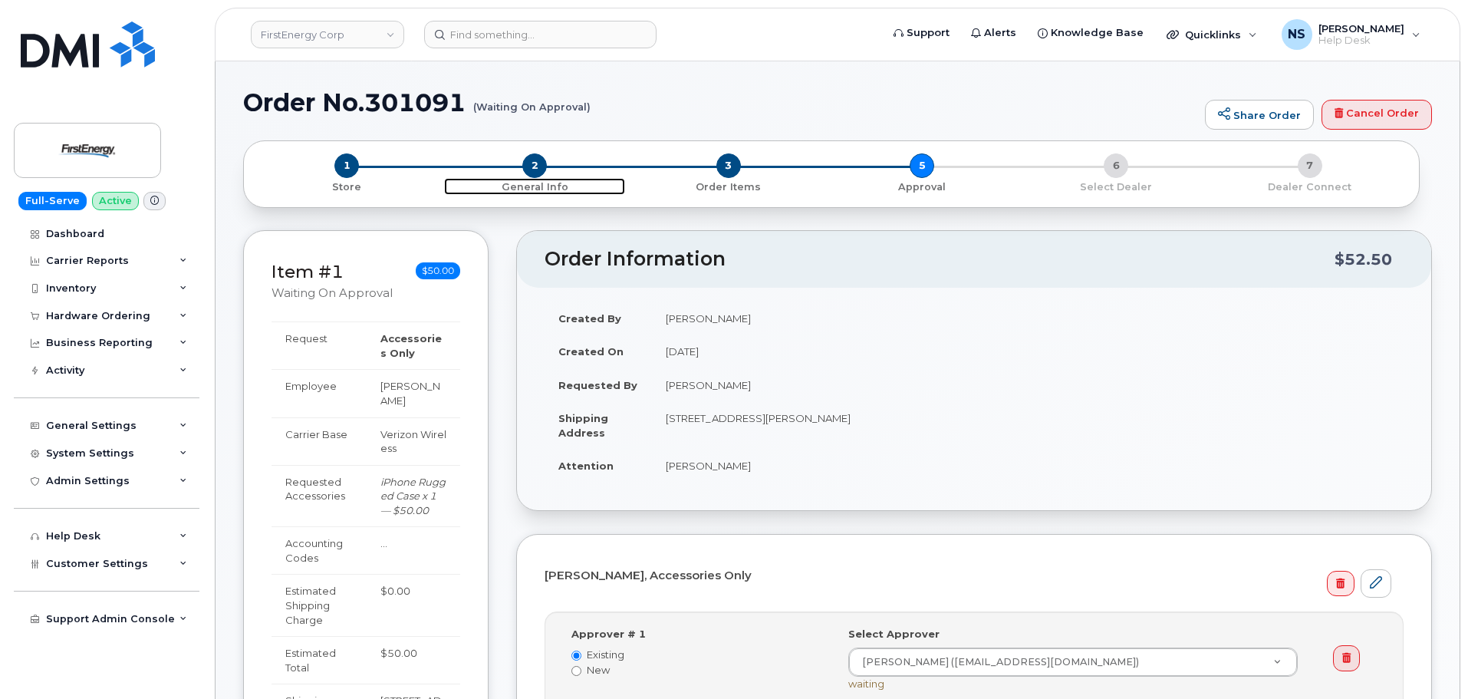
click at [529, 168] on span "2" at bounding box center [534, 165] width 25 height 25
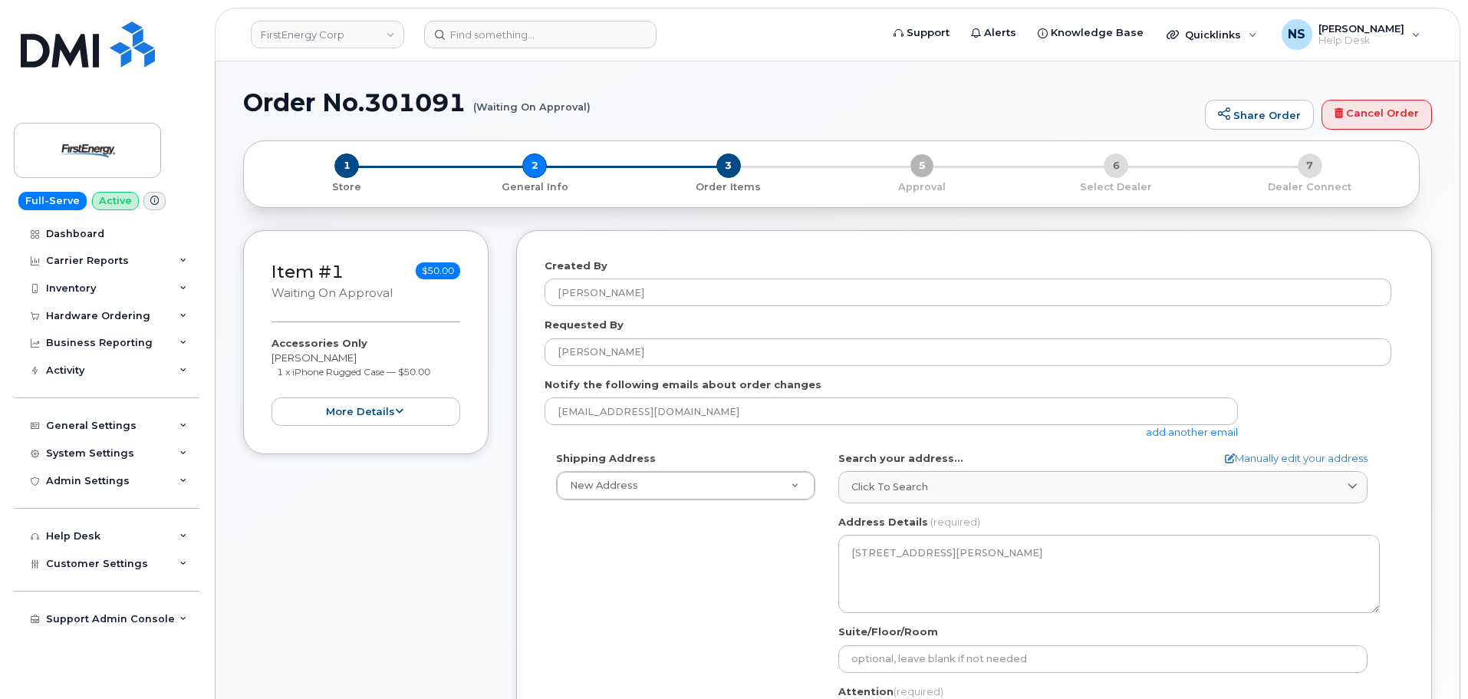
select select
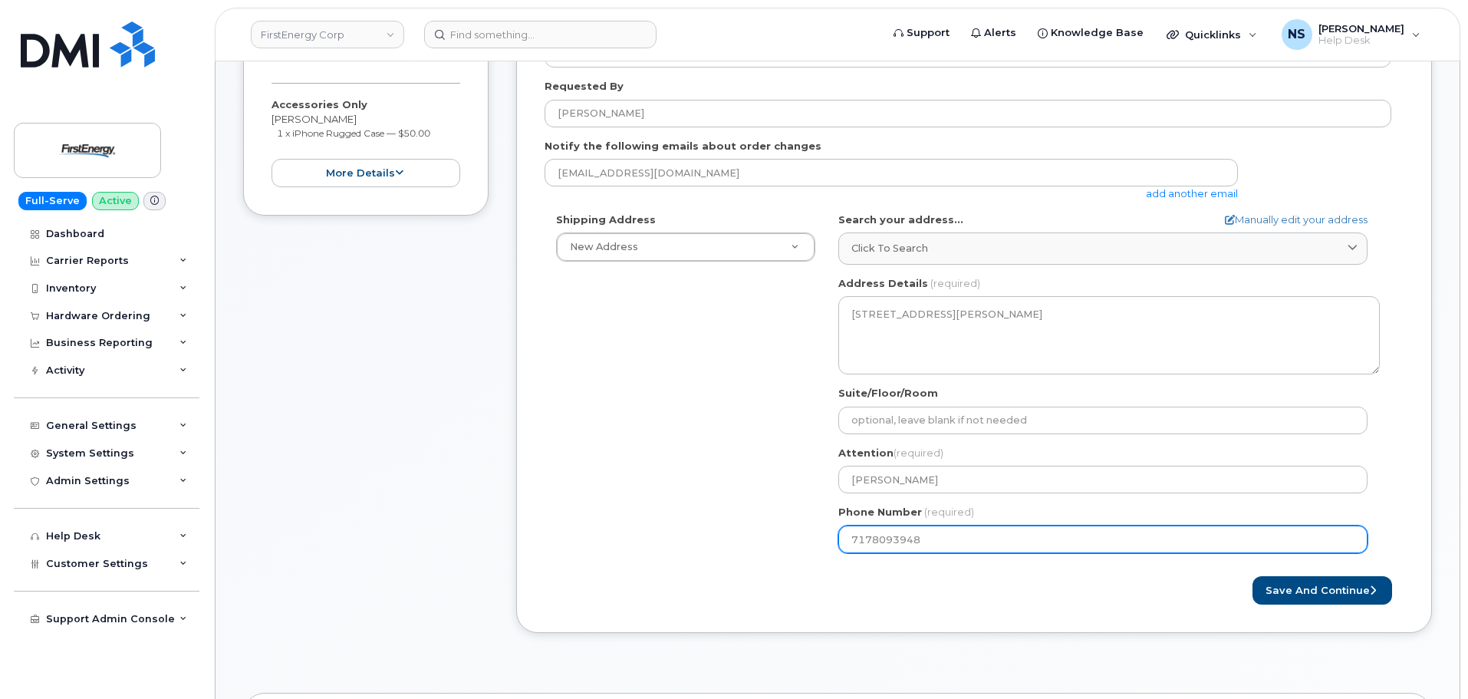
scroll to position [307, 0]
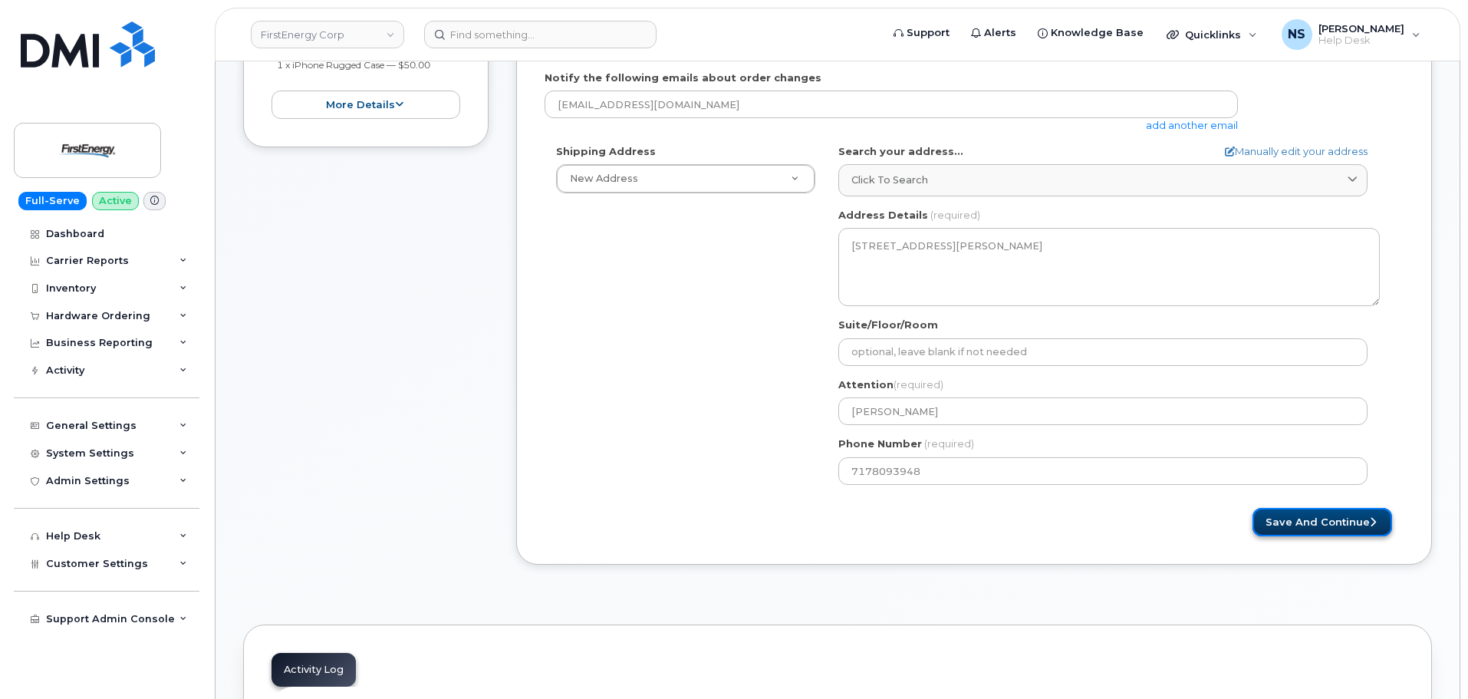
click at [1316, 518] on button "Save and Continue" at bounding box center [1323, 522] width 140 height 28
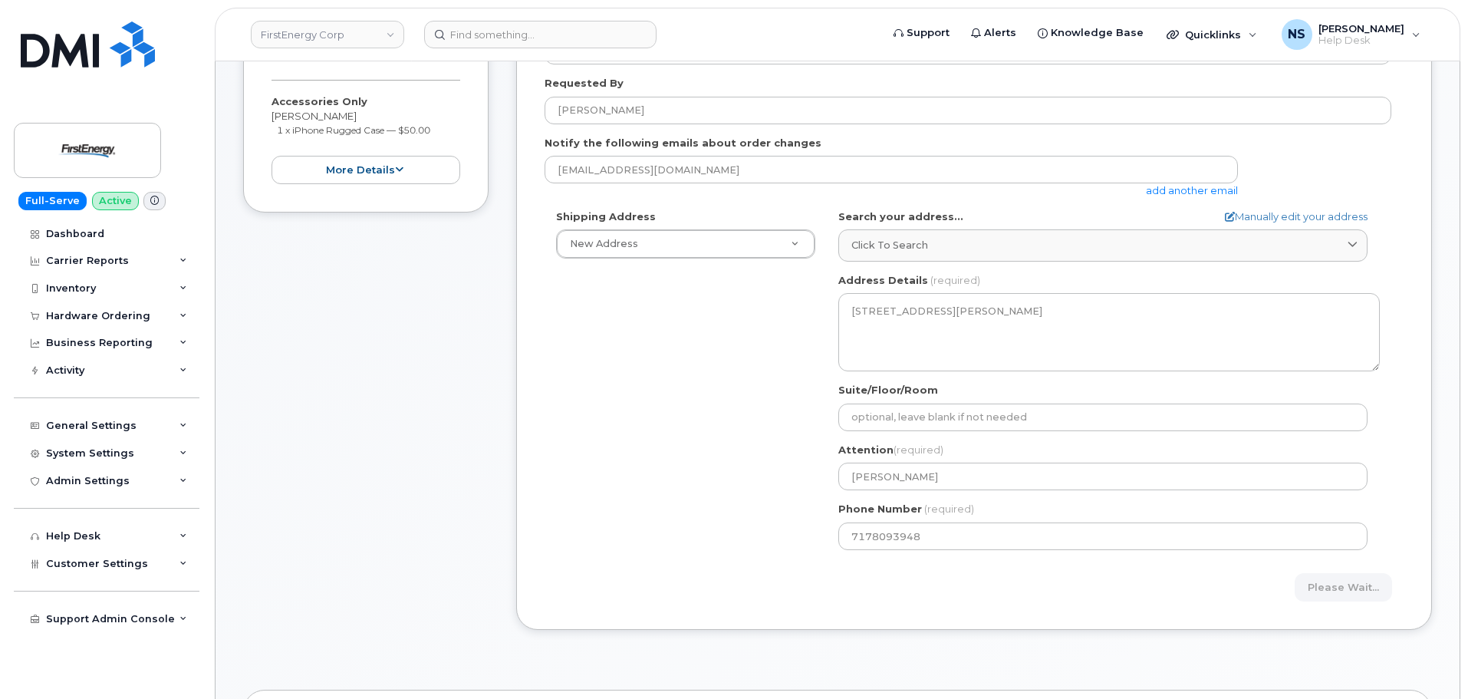
scroll to position [153, 0]
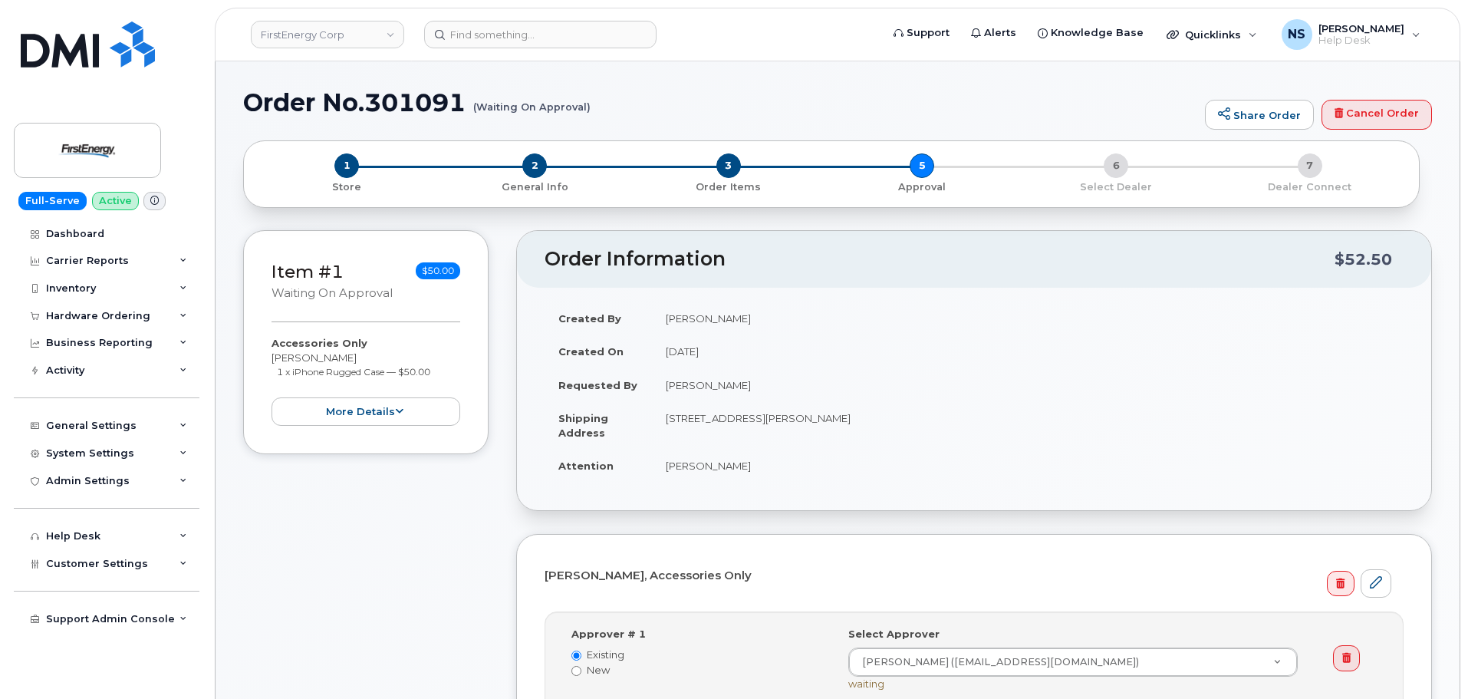
click at [508, 155] on div "2 General Info" at bounding box center [535, 173] width 194 height 41
click at [523, 170] on span "2" at bounding box center [534, 165] width 25 height 25
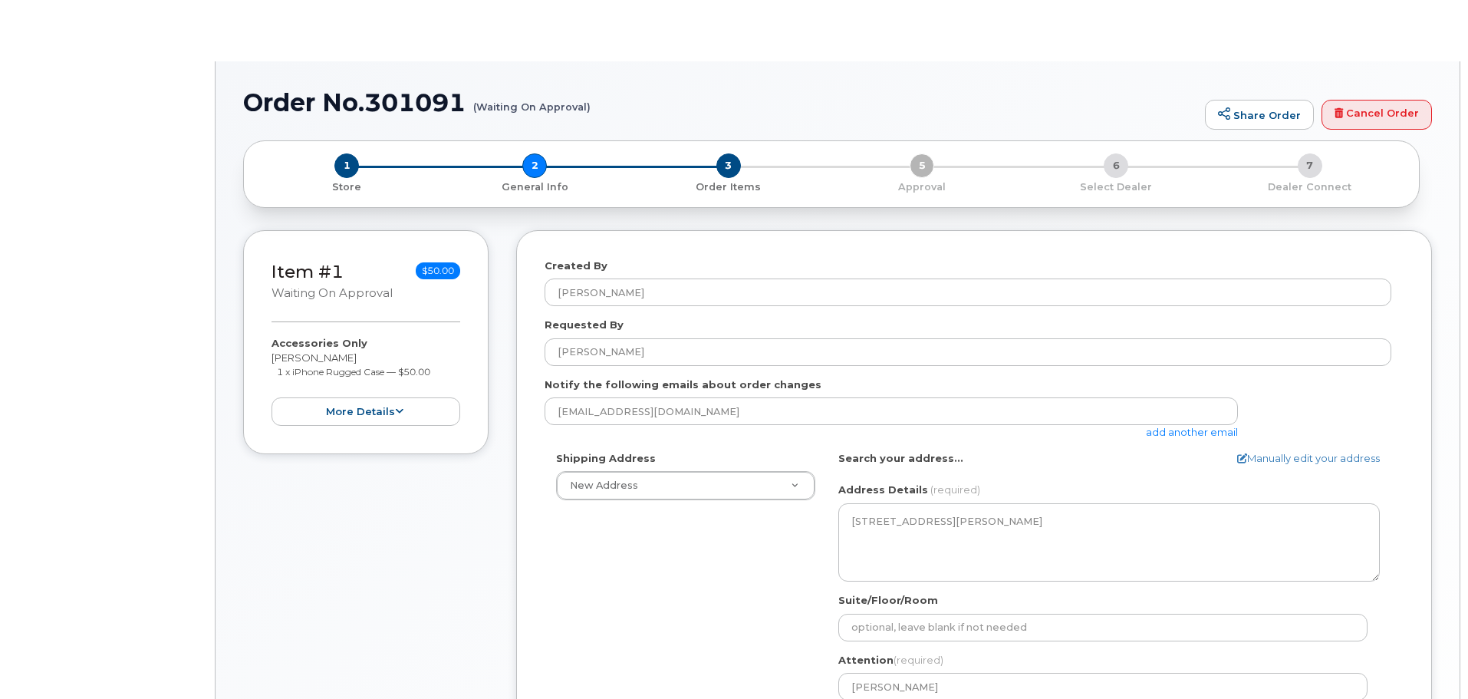
select select
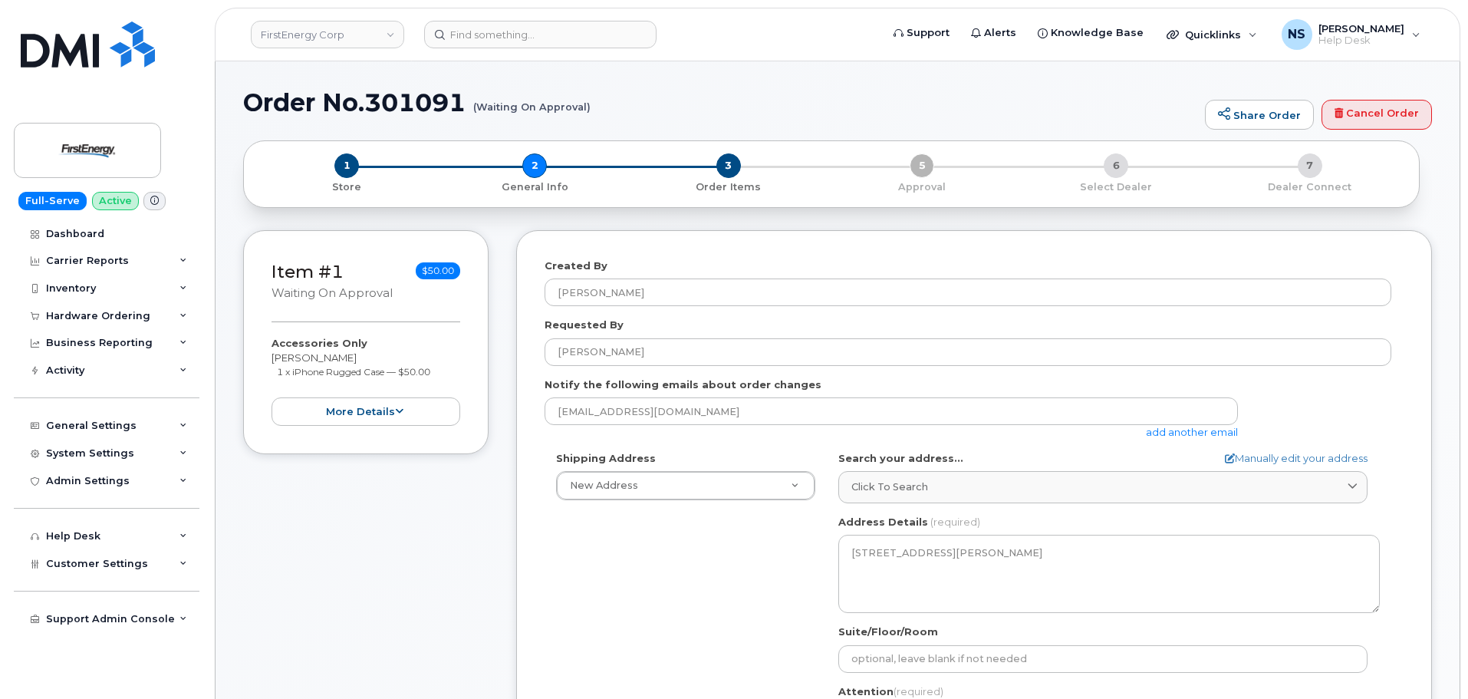
click at [1152, 433] on link "add another email" at bounding box center [1192, 432] width 92 height 12
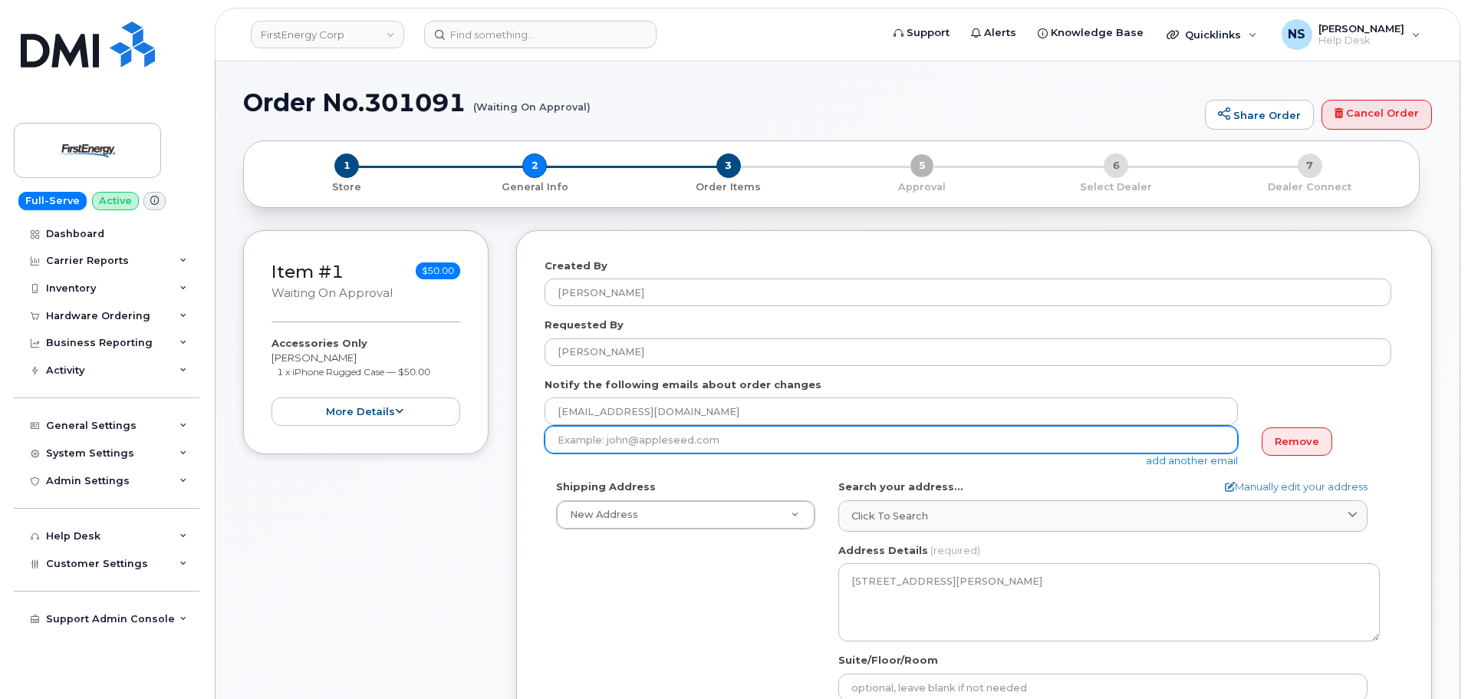
click at [885, 442] on input "email" at bounding box center [892, 440] width 694 height 28
paste input "mdbair@firstenergycorp.com"
type input "mdbair@firstenergycorp.com"
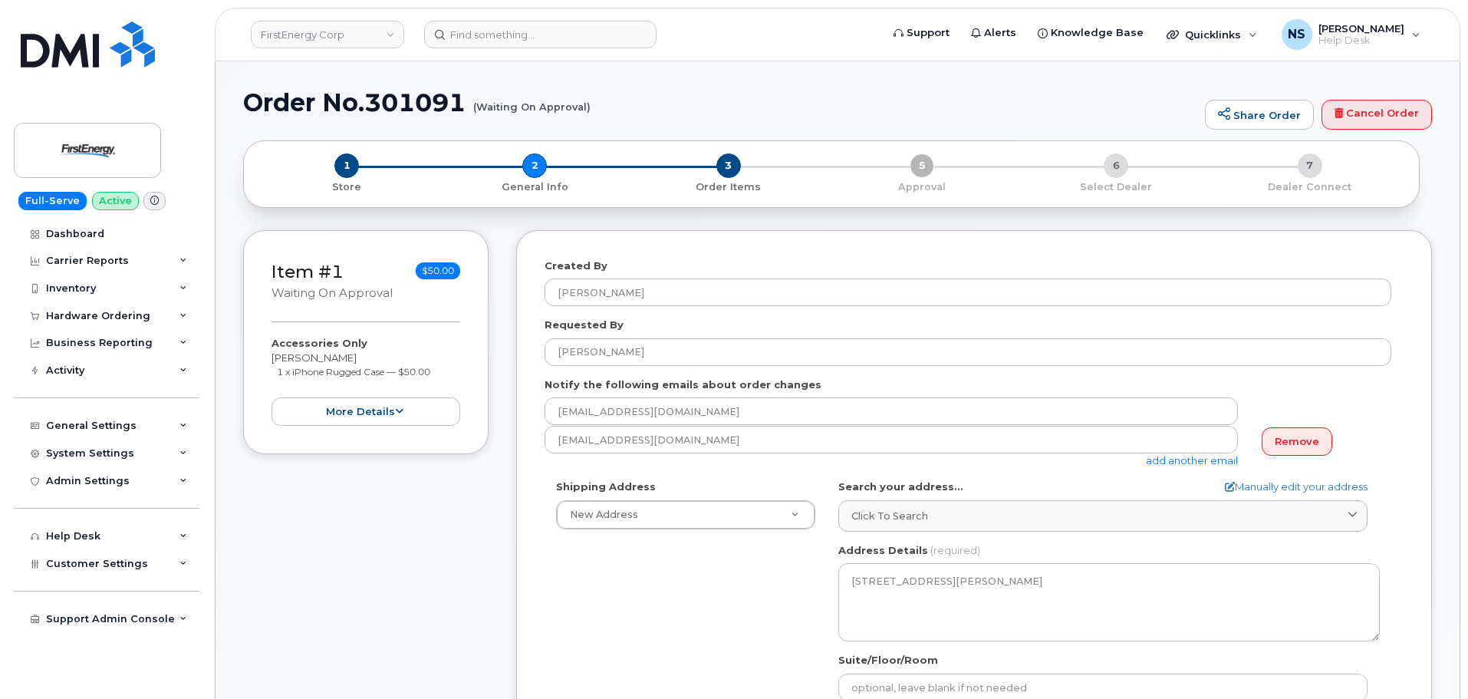
click at [1200, 465] on link "add another email" at bounding box center [1192, 460] width 92 height 12
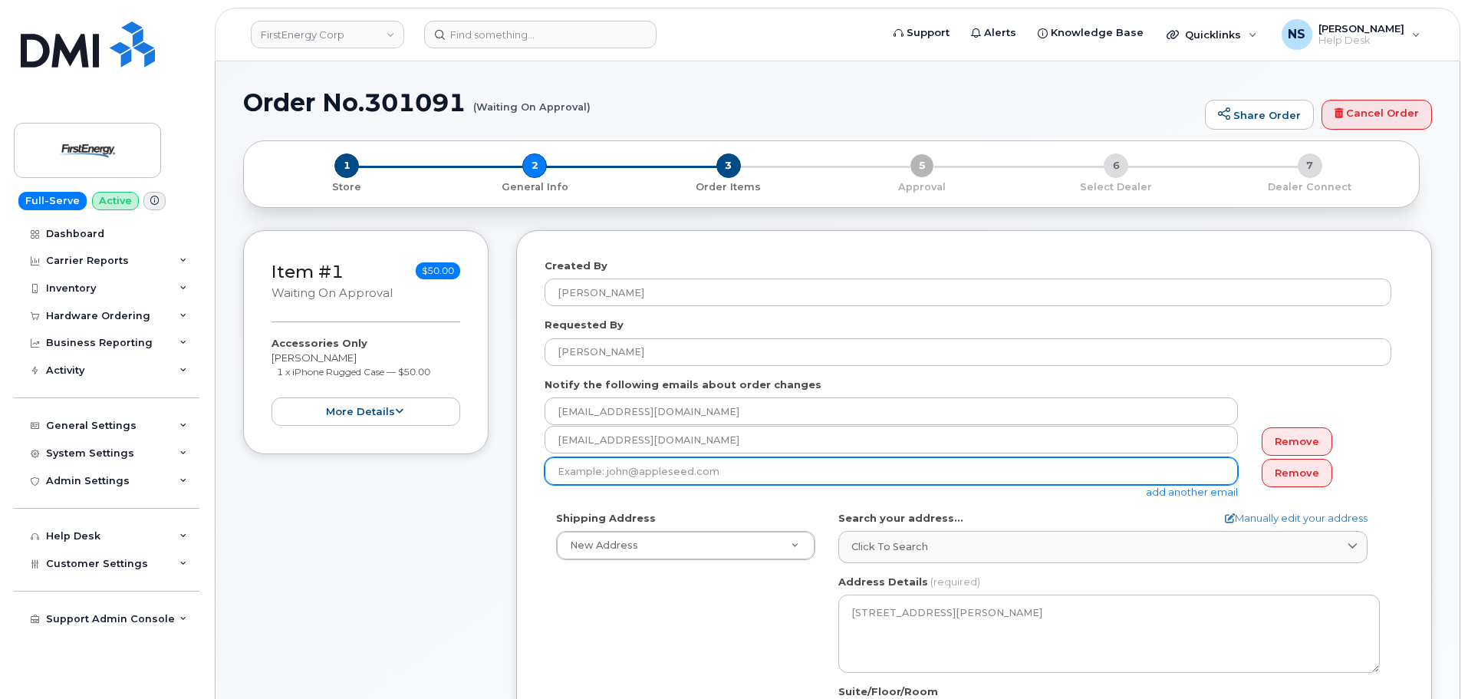
click at [1063, 483] on input "email" at bounding box center [892, 471] width 694 height 28
paste input "jtsen@firstenergycorp.com"
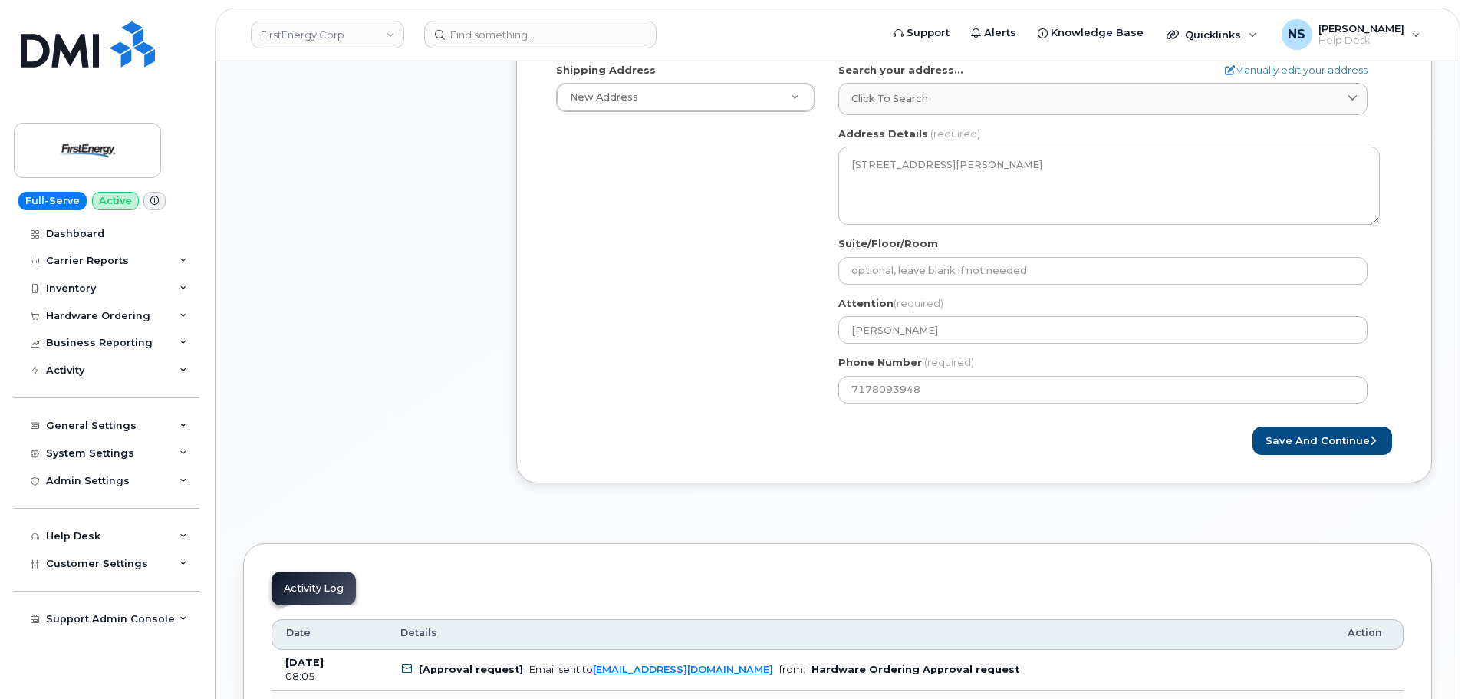
scroll to position [460, 0]
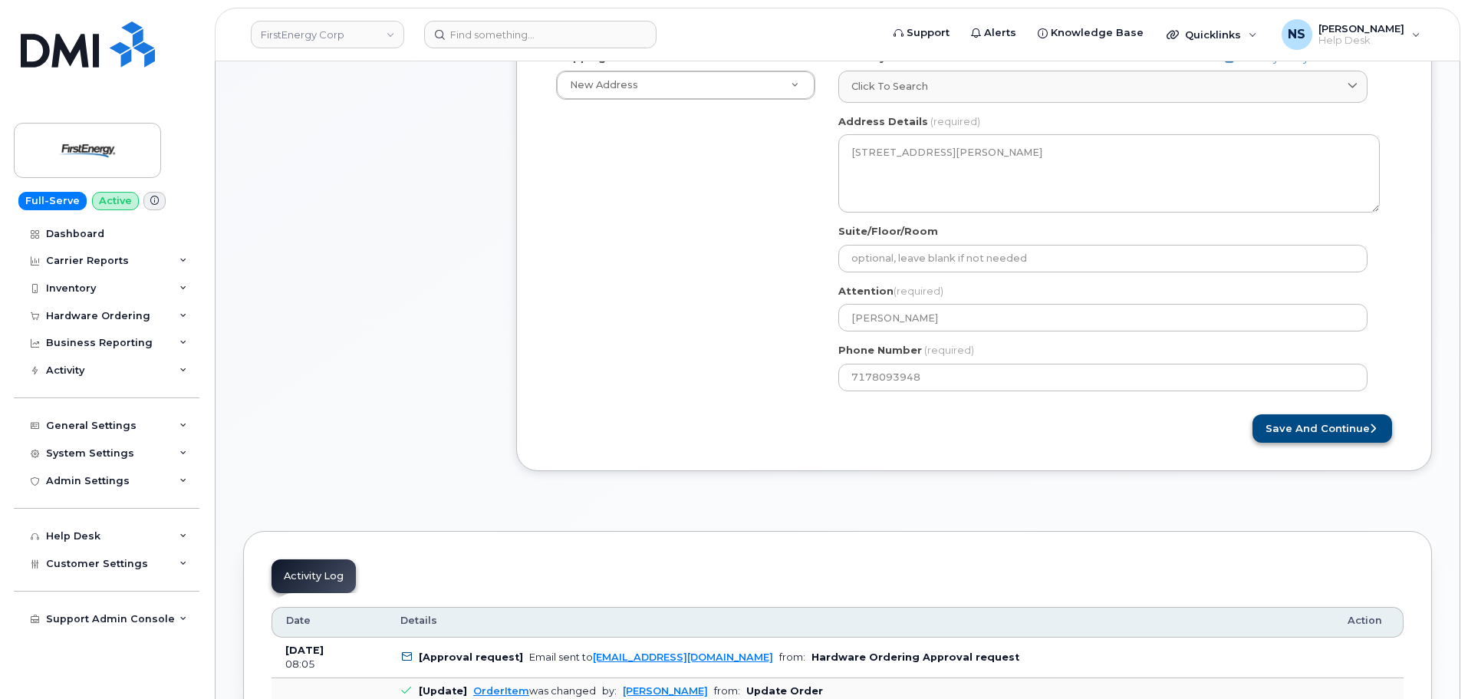
type input "jtsen@firstenergycorp.com"
click at [1264, 439] on button "Save and Continue" at bounding box center [1323, 428] width 140 height 28
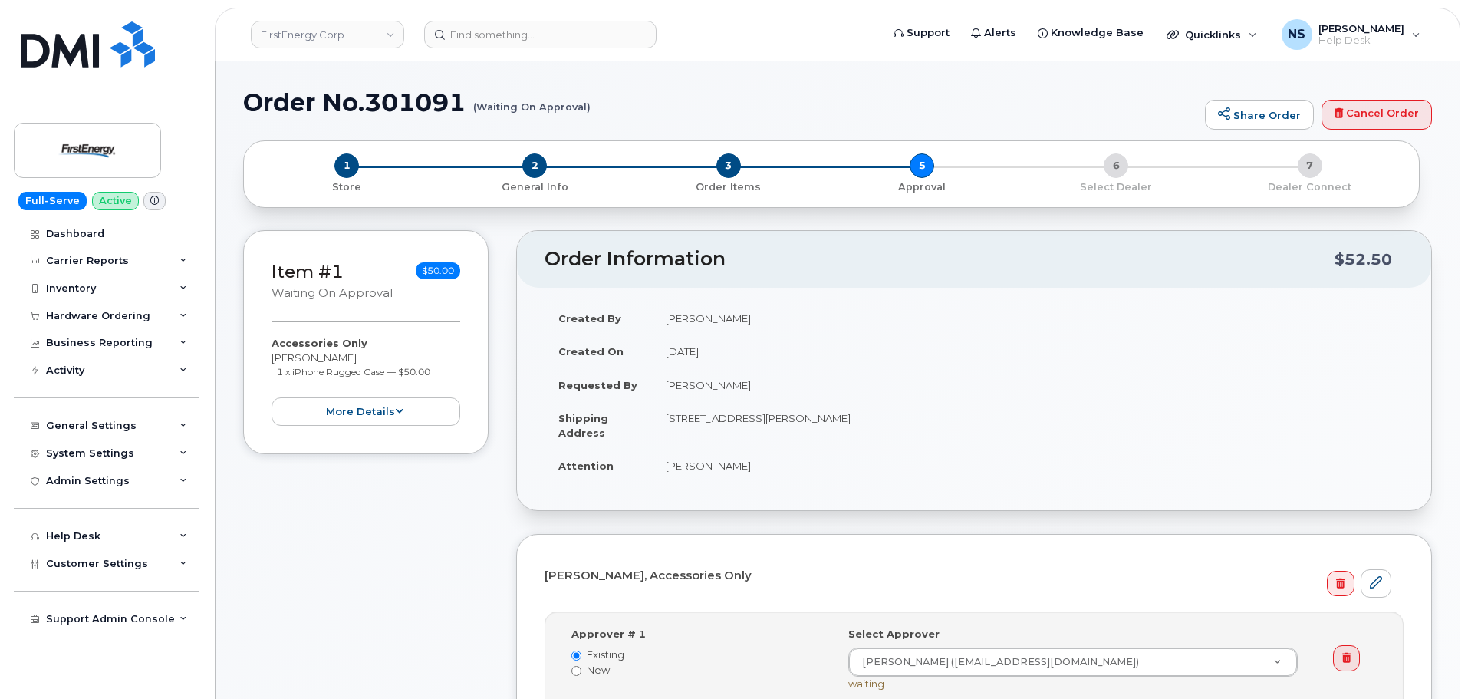
click at [426, 96] on h1 "Order No.301091 (Waiting On Approval)" at bounding box center [720, 102] width 954 height 27
copy h1 "301091"
click at [361, 38] on link "FirstEnergy Corp" at bounding box center [327, 35] width 153 height 28
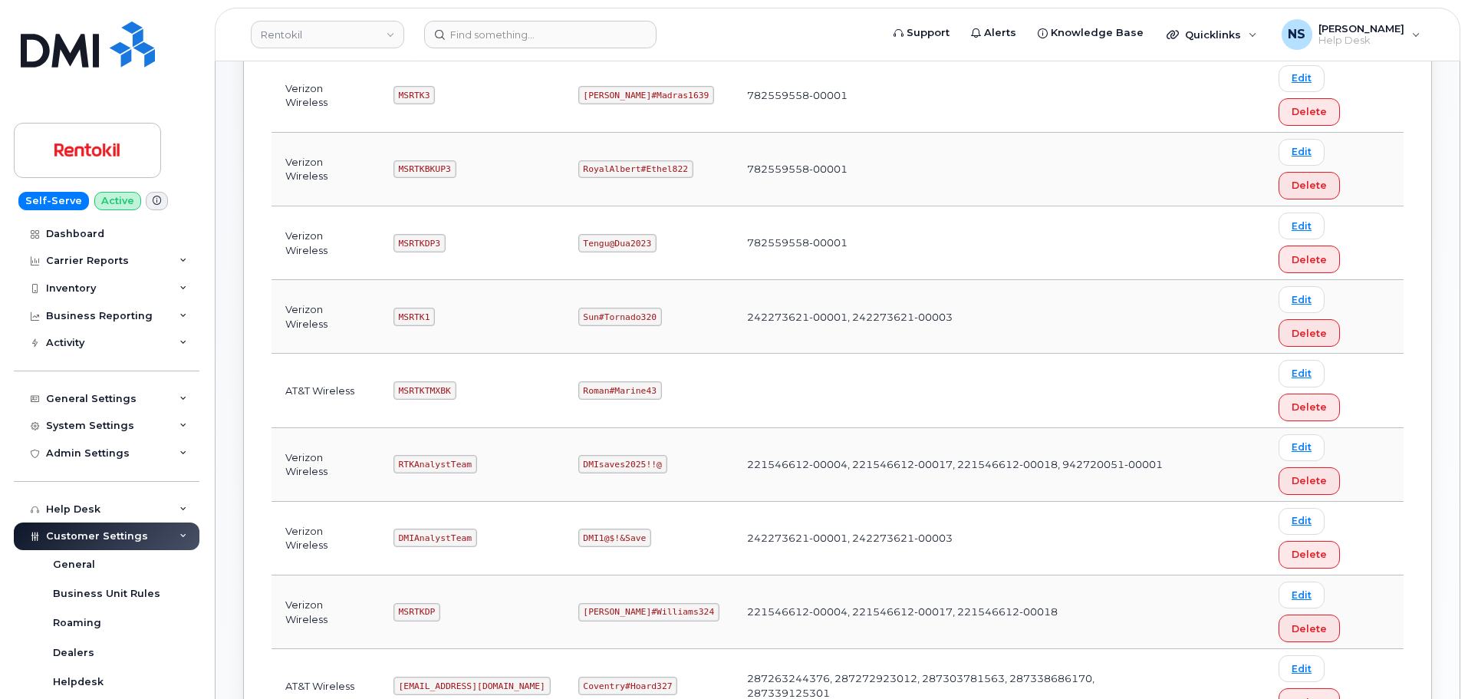
scroll to position [307, 0]
click at [419, 602] on code "MSRTKDP" at bounding box center [417, 611] width 47 height 18
copy code "MSRTKDP"
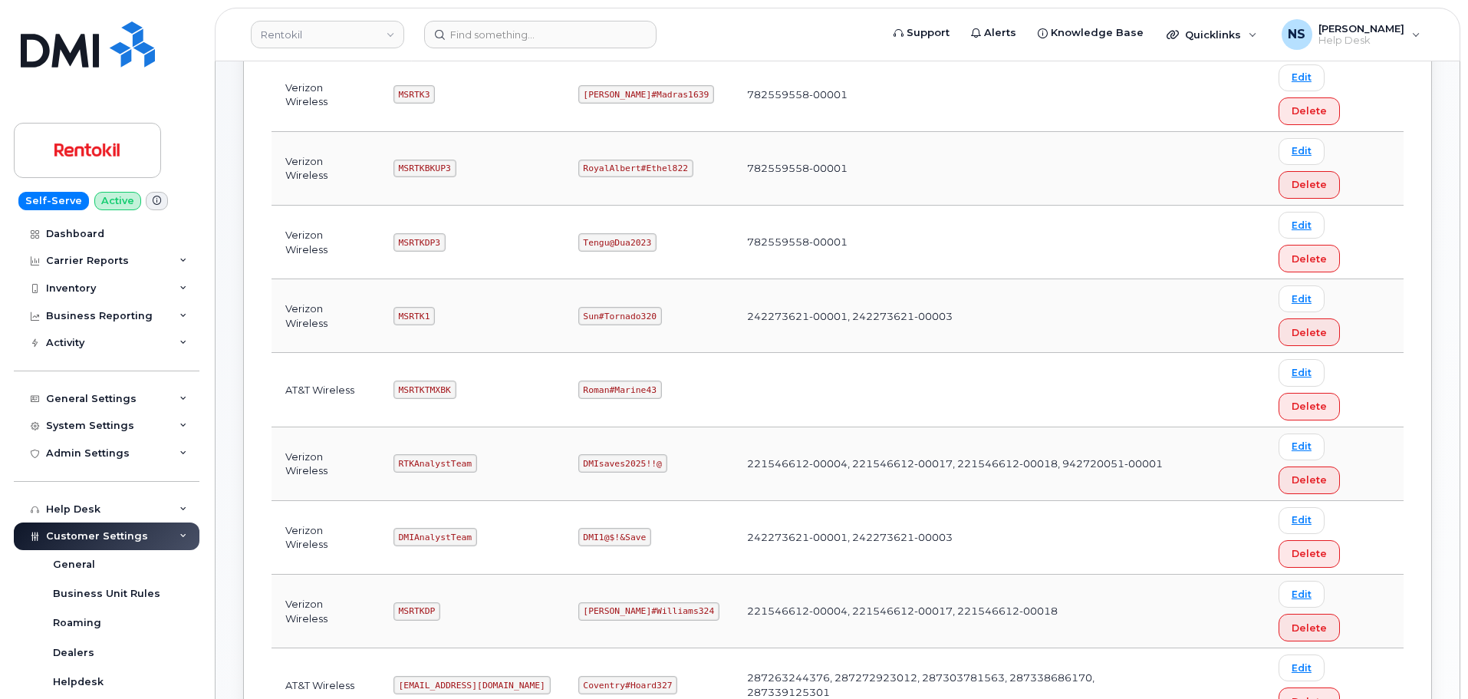
click at [612, 602] on code "[PERSON_NAME]#Williams324" at bounding box center [648, 611] width 141 height 18
copy code "[PERSON_NAME]#Williams324"
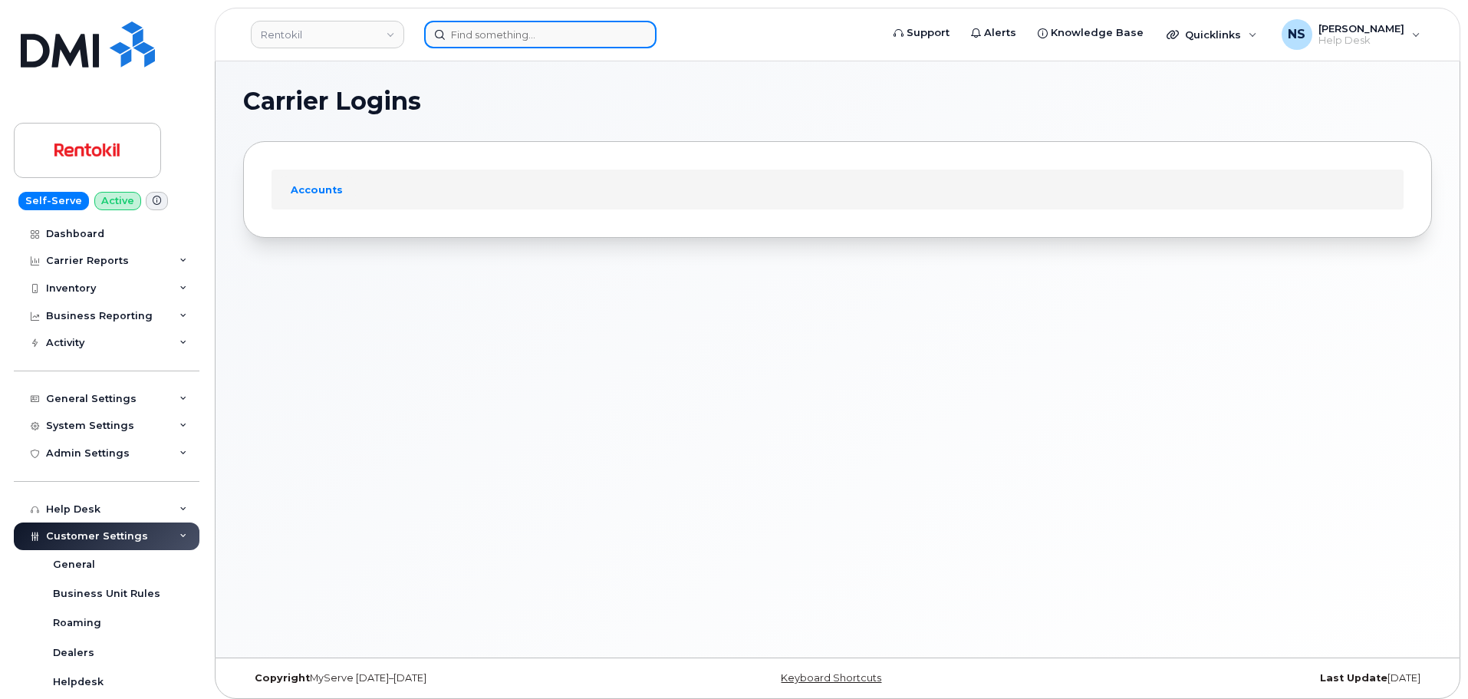
click at [469, 29] on input at bounding box center [540, 35] width 232 height 28
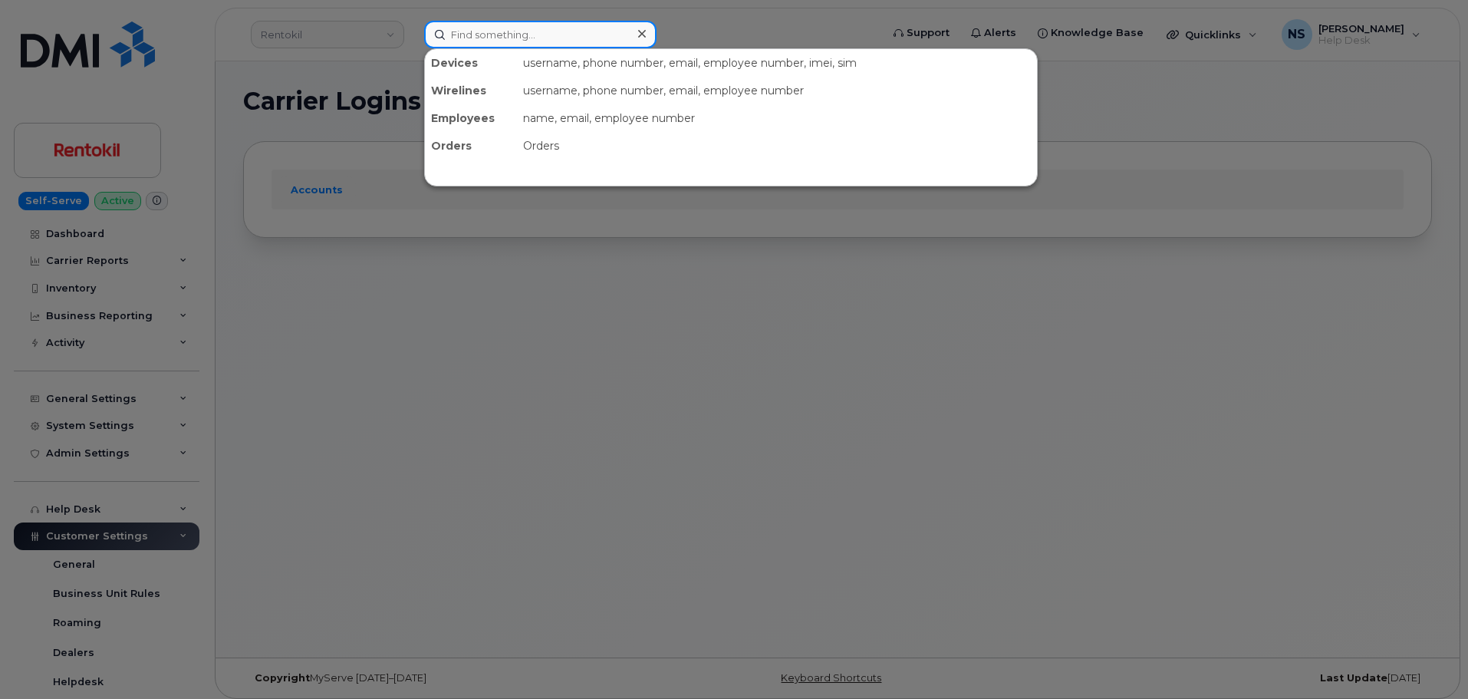
paste input "5702902753"
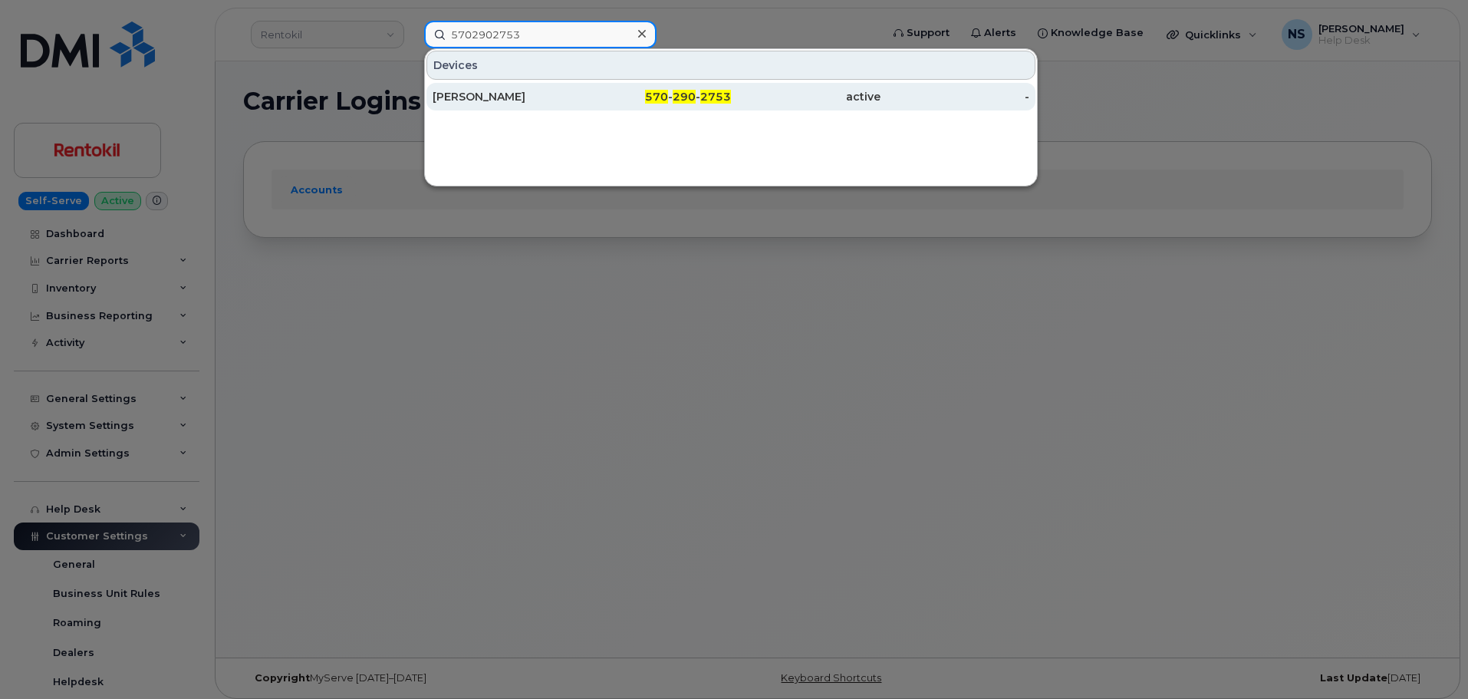
type input "5702902753"
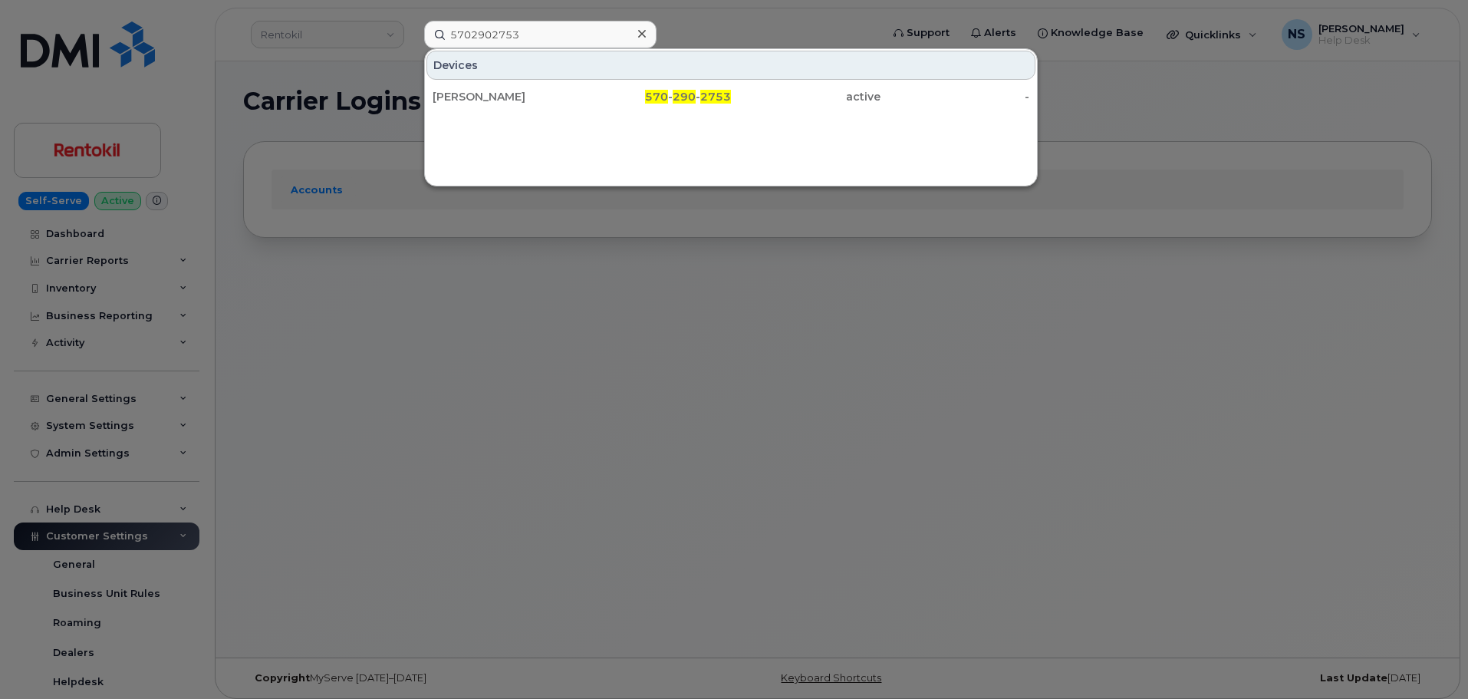
drag, startPoint x: 611, startPoint y: 96, endPoint x: 645, endPoint y: 5, distance: 96.6
click at [611, 96] on div "570 - 290 - 2753" at bounding box center [657, 96] width 150 height 15
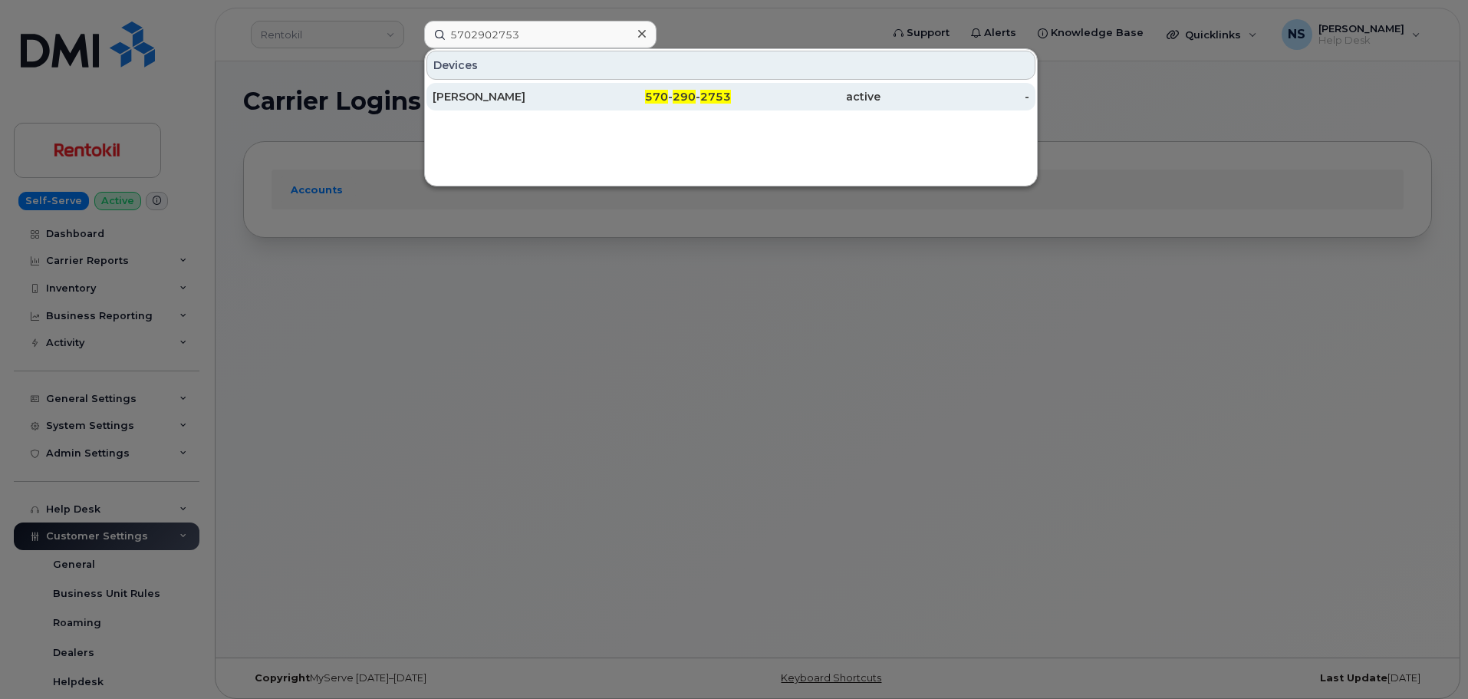
click at [815, 94] on div "active" at bounding box center [806, 96] width 150 height 15
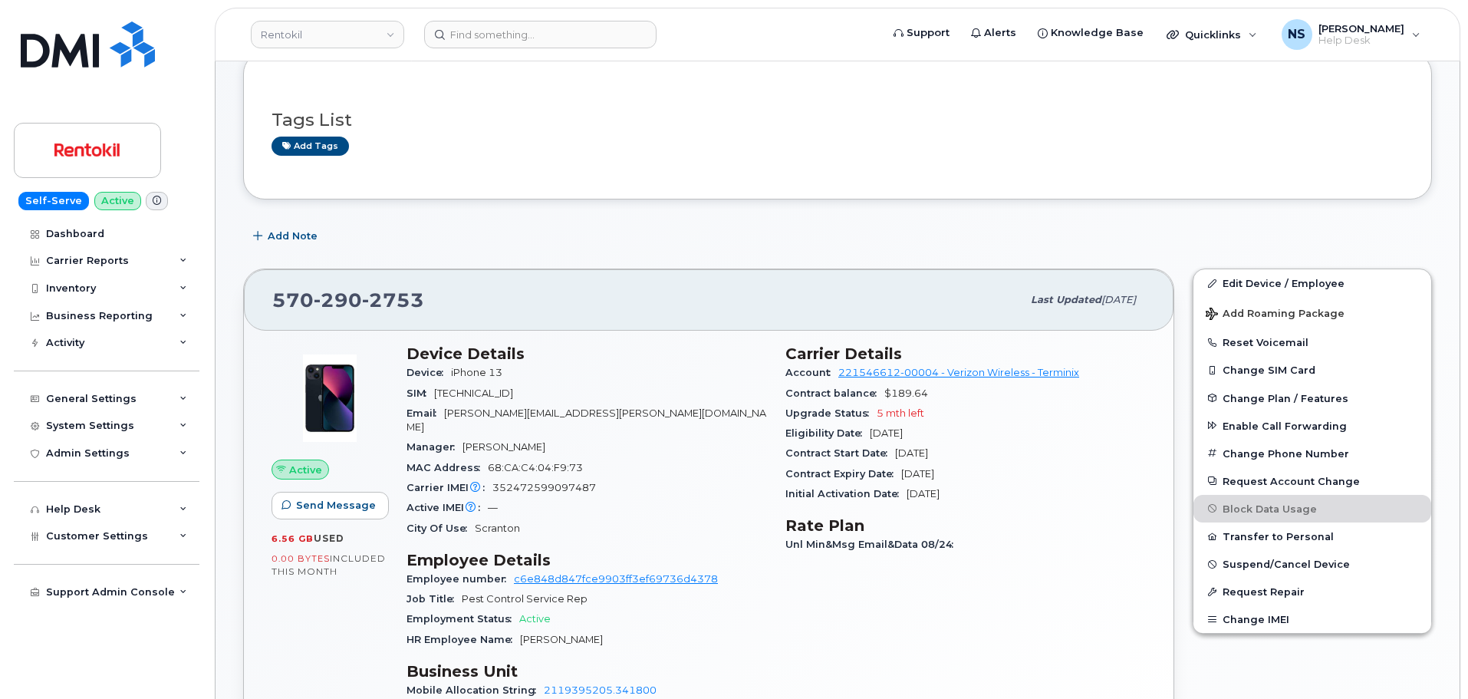
scroll to position [153, 0]
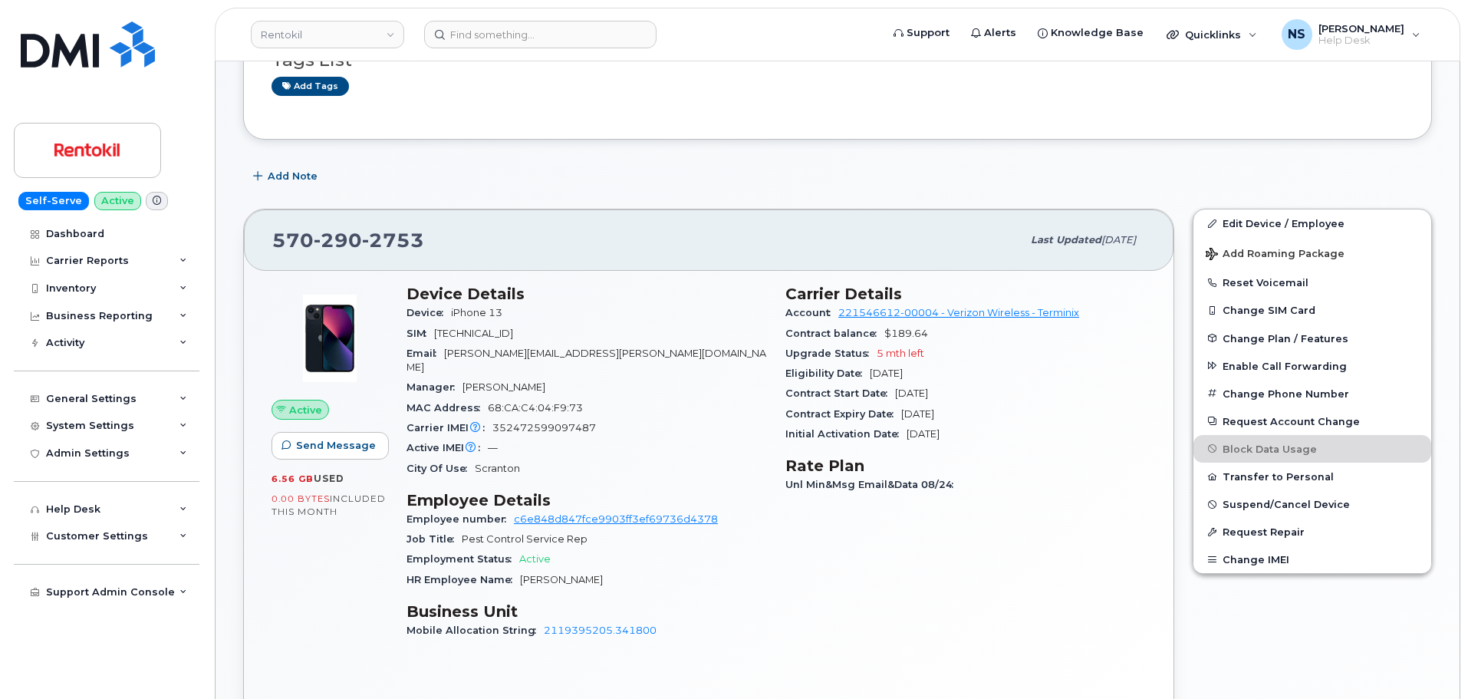
click at [398, 247] on span "2753" at bounding box center [393, 240] width 62 height 23
click at [398, 246] on span "2753" at bounding box center [393, 240] width 62 height 23
copy span "[PHONE_NUMBER]"
drag, startPoint x: 832, startPoint y: 311, endPoint x: 936, endPoint y: 309, distance: 104.4
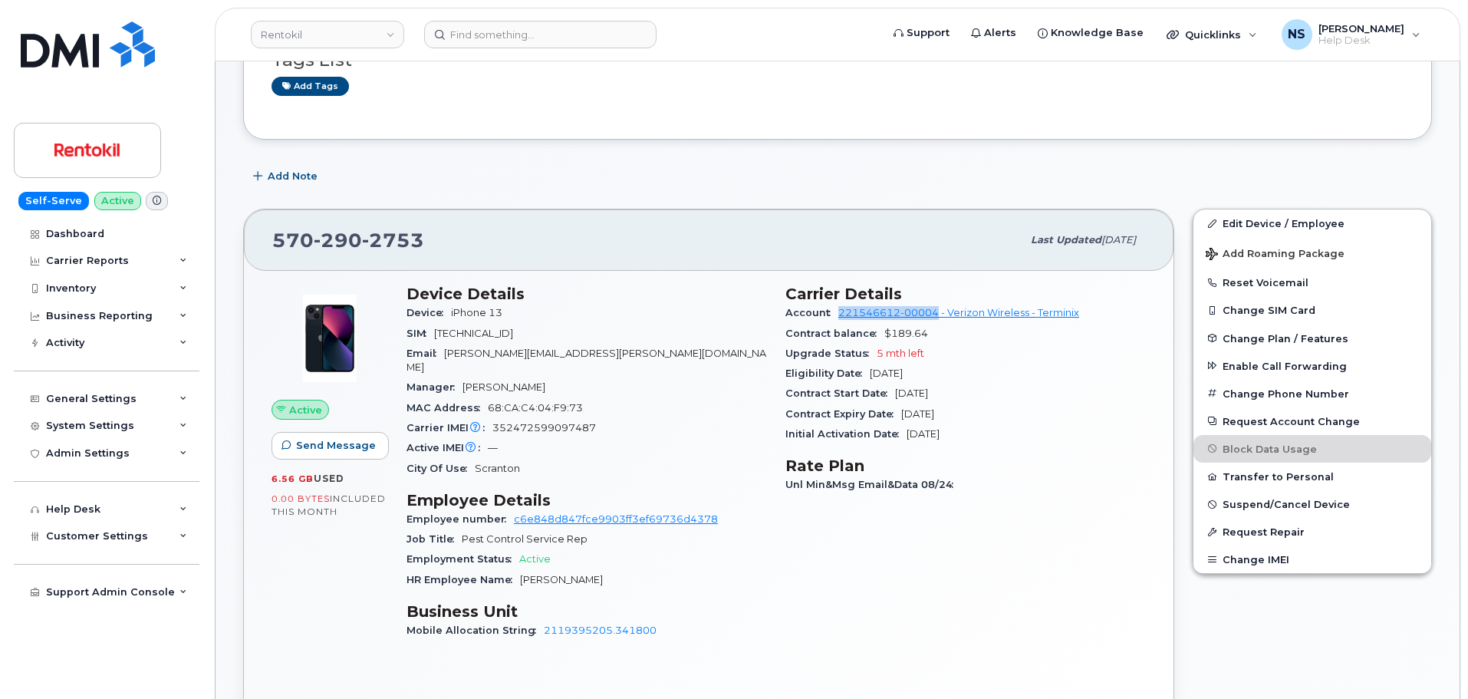
click at [936, 309] on div "Account 221546612-00004 - Verizon Wireless - Terminix" at bounding box center [966, 313] width 361 height 20
copy link "221546612-00004"
click at [400, 246] on span "2753" at bounding box center [393, 240] width 62 height 23
click at [399, 245] on span "2753" at bounding box center [393, 240] width 62 height 23
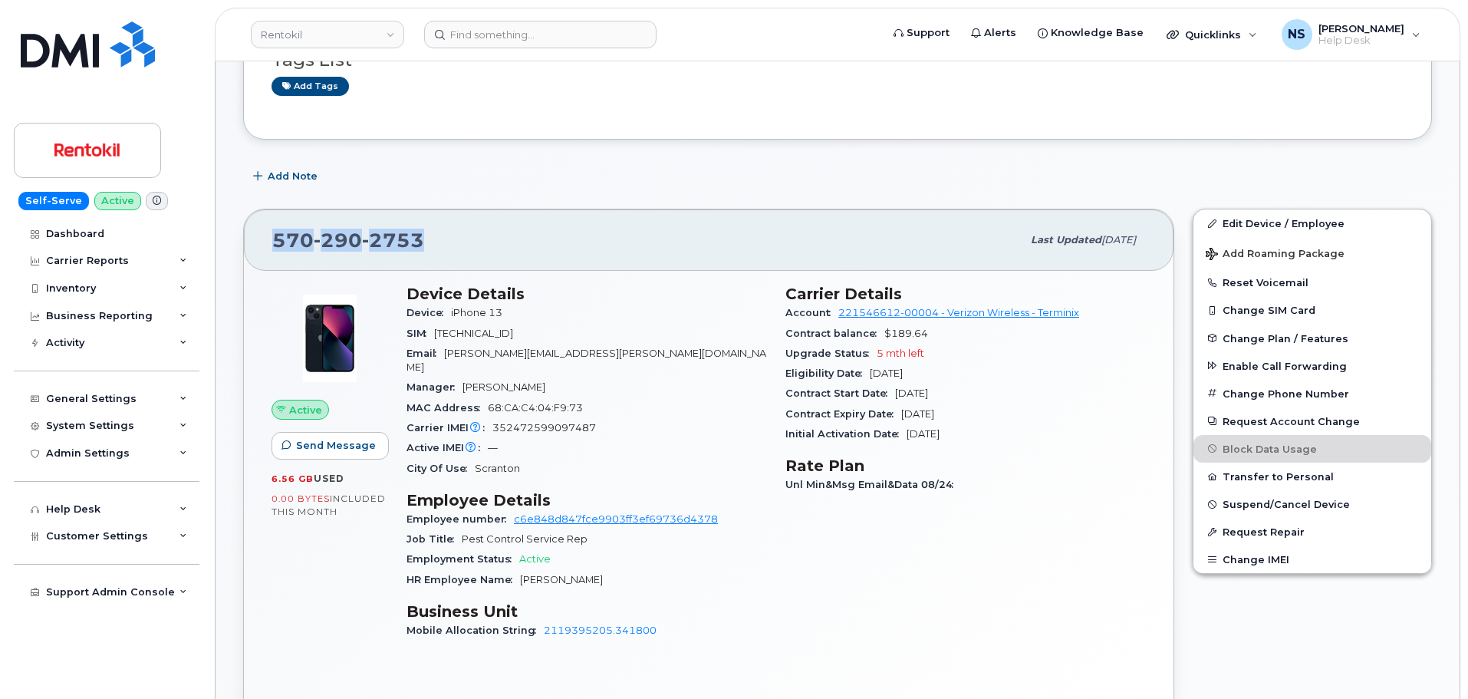
copy span "[PHONE_NUMBER]"
click at [405, 238] on span "2753" at bounding box center [393, 240] width 62 height 23
click at [404, 237] on span "2753" at bounding box center [393, 240] width 62 height 23
click at [384, 244] on span "2753" at bounding box center [393, 240] width 62 height 23
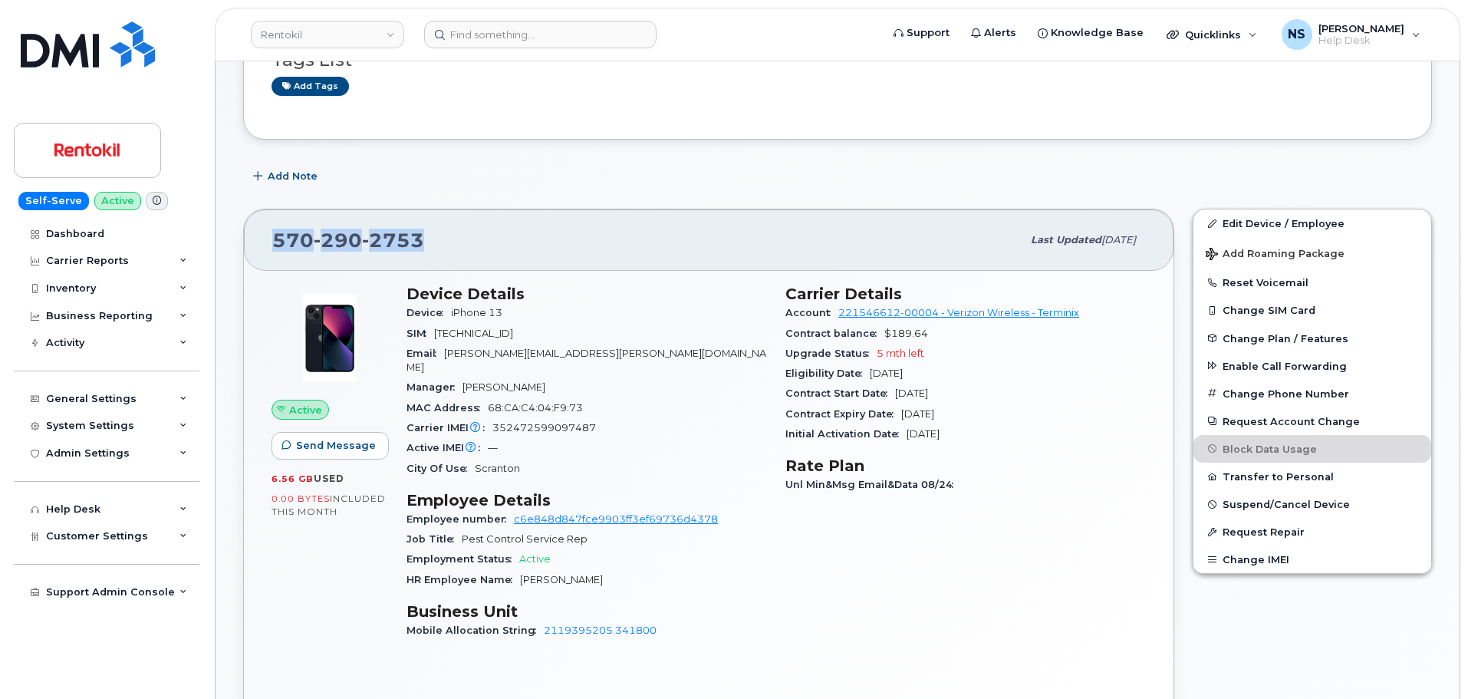
click at [384, 244] on span "2753" at bounding box center [393, 240] width 62 height 23
copy span "[PHONE_NUMBER]"
click at [513, 333] on span "[TECHNICAL_ID]" at bounding box center [473, 334] width 79 height 12
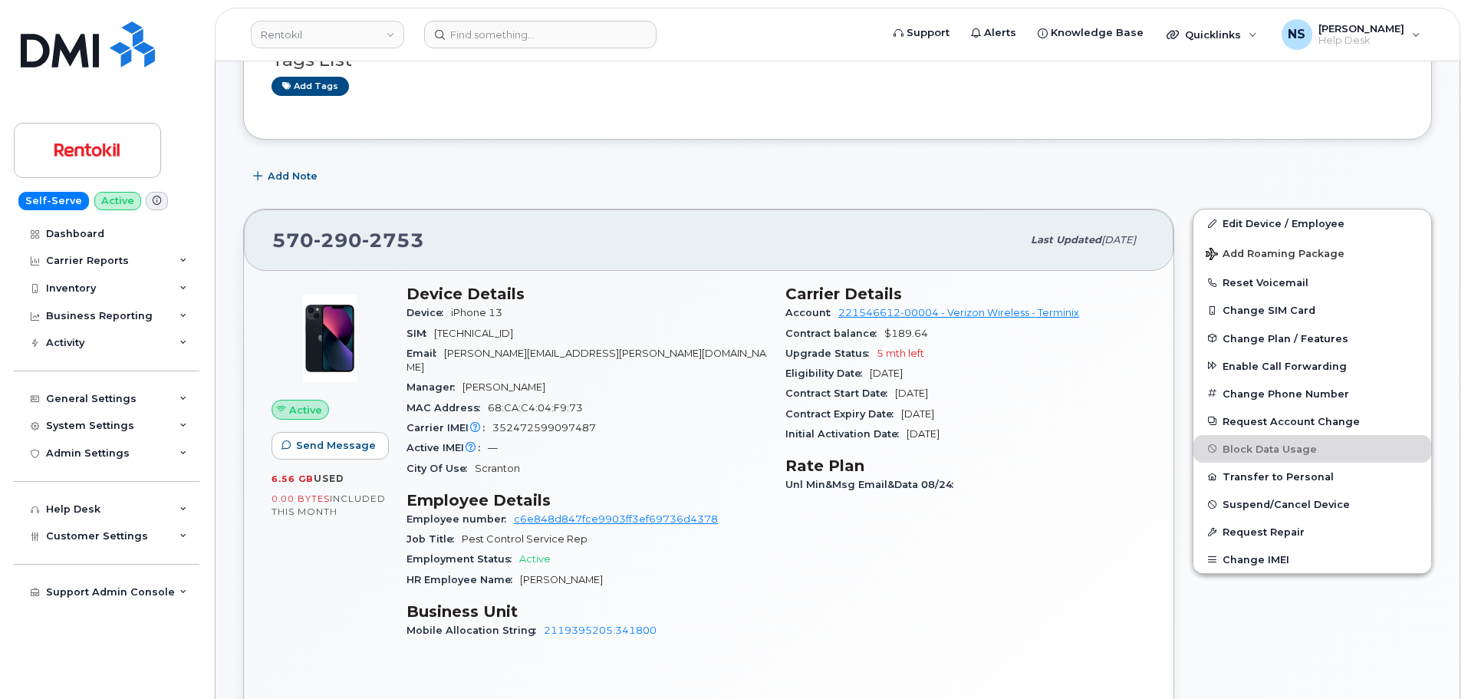
drag, startPoint x: 539, startPoint y: 356, endPoint x: 548, endPoint y: 374, distance: 20.6
click at [539, 360] on div "Email [PERSON_NAME][EMAIL_ADDRESS][PERSON_NAME][DOMAIN_NAME]" at bounding box center [587, 361] width 361 height 35
click at [549, 399] on div "MAC Address [MAC_ADDRESS][GEOGRAPHIC_DATA]" at bounding box center [587, 408] width 361 height 20
click at [550, 418] on div "Carrier IMEI Carrier IMEI is reported during the last billing cycle or change o…" at bounding box center [587, 428] width 361 height 20
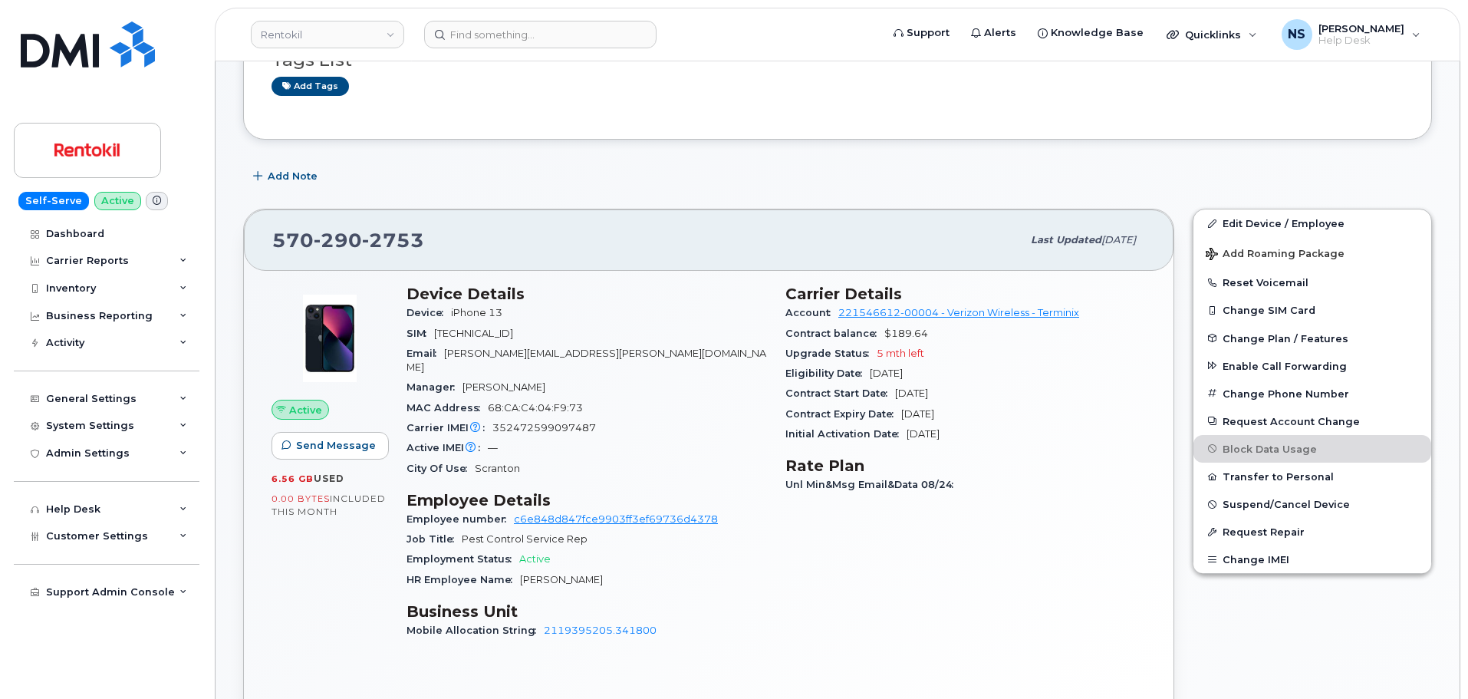
click at [569, 360] on div "Email [PERSON_NAME][EMAIL_ADDRESS][PERSON_NAME][DOMAIN_NAME]" at bounding box center [587, 361] width 361 height 35
click at [375, 246] on span "2753" at bounding box center [393, 240] width 62 height 23
copy span "[PHONE_NUMBER]"
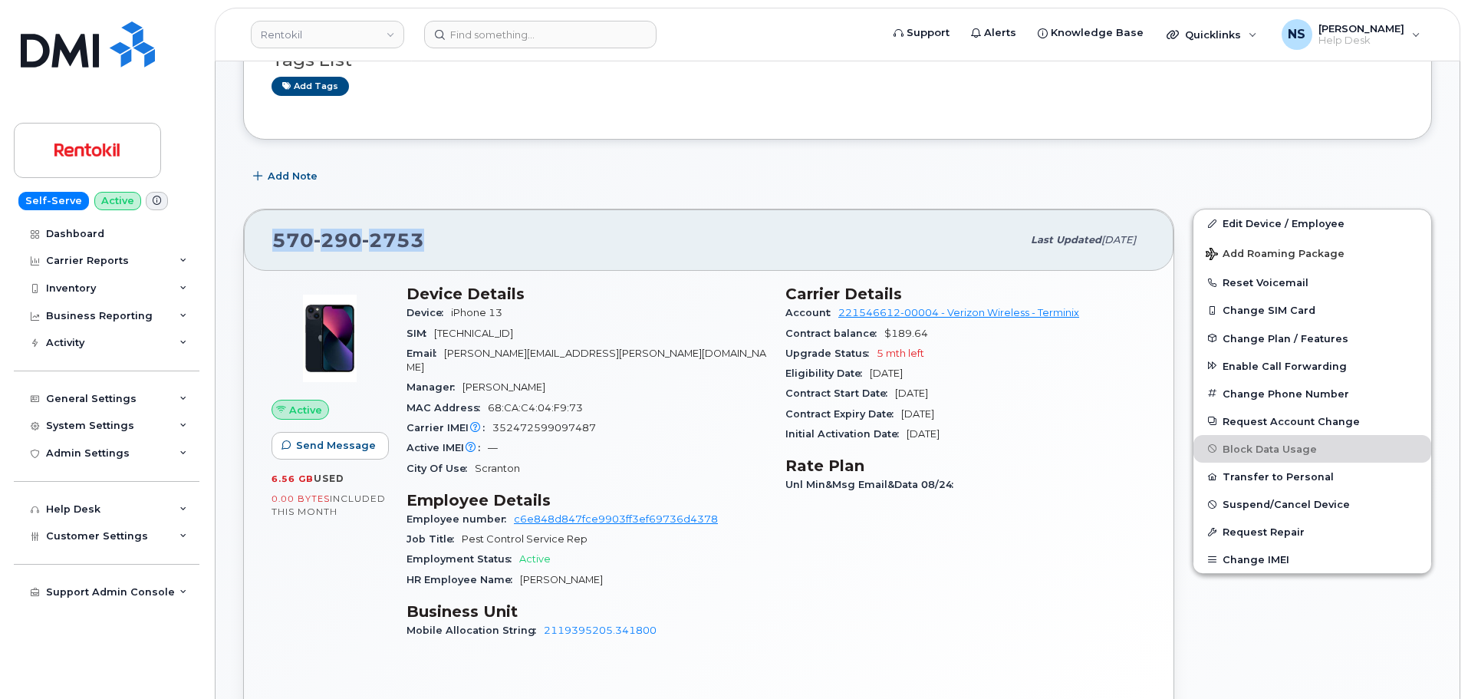
click at [384, 247] on span "2753" at bounding box center [393, 240] width 62 height 23
copy span "[PHONE_NUMBER]"
click at [393, 233] on span "2753" at bounding box center [393, 240] width 62 height 23
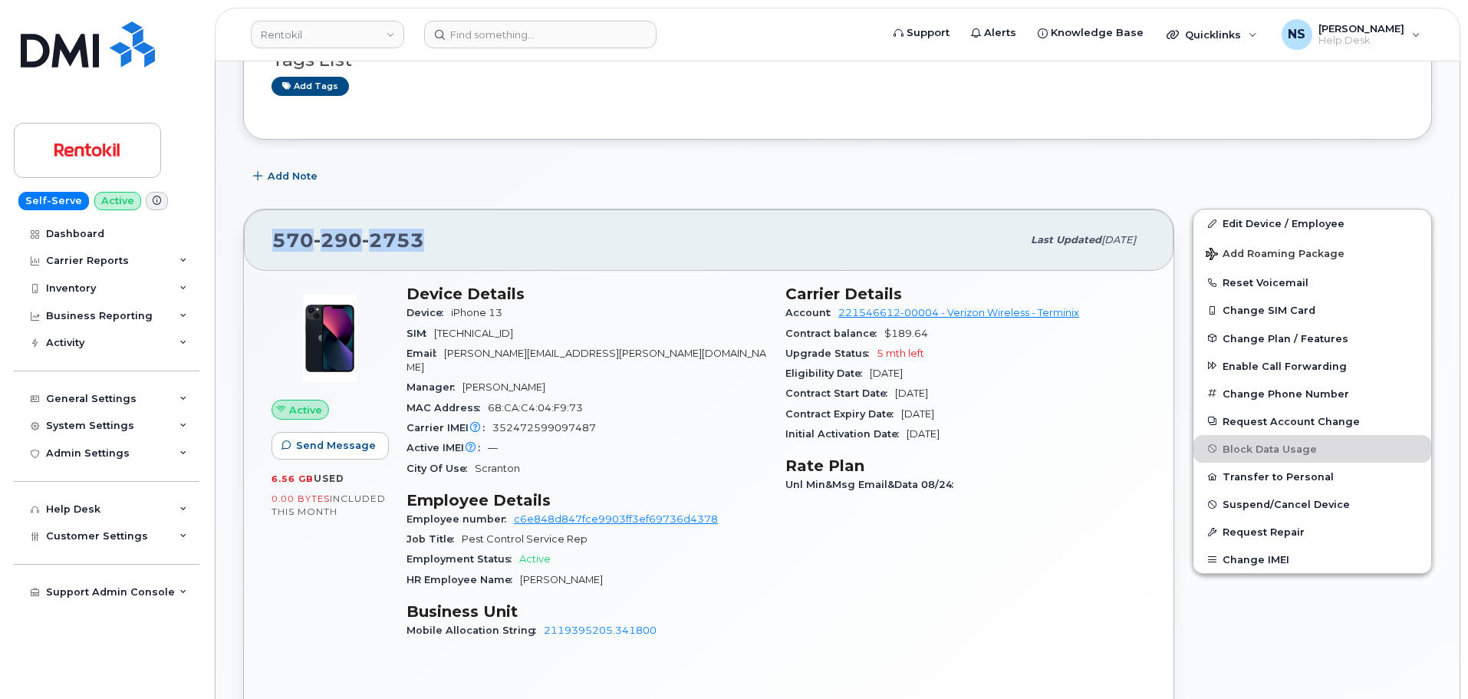
click at [392, 232] on span "2753" at bounding box center [393, 240] width 62 height 23
click at [556, 418] on div "Carrier IMEI Carrier IMEI is reported during the last billing cycle or change o…" at bounding box center [587, 428] width 361 height 20
copy span "352472599097487"
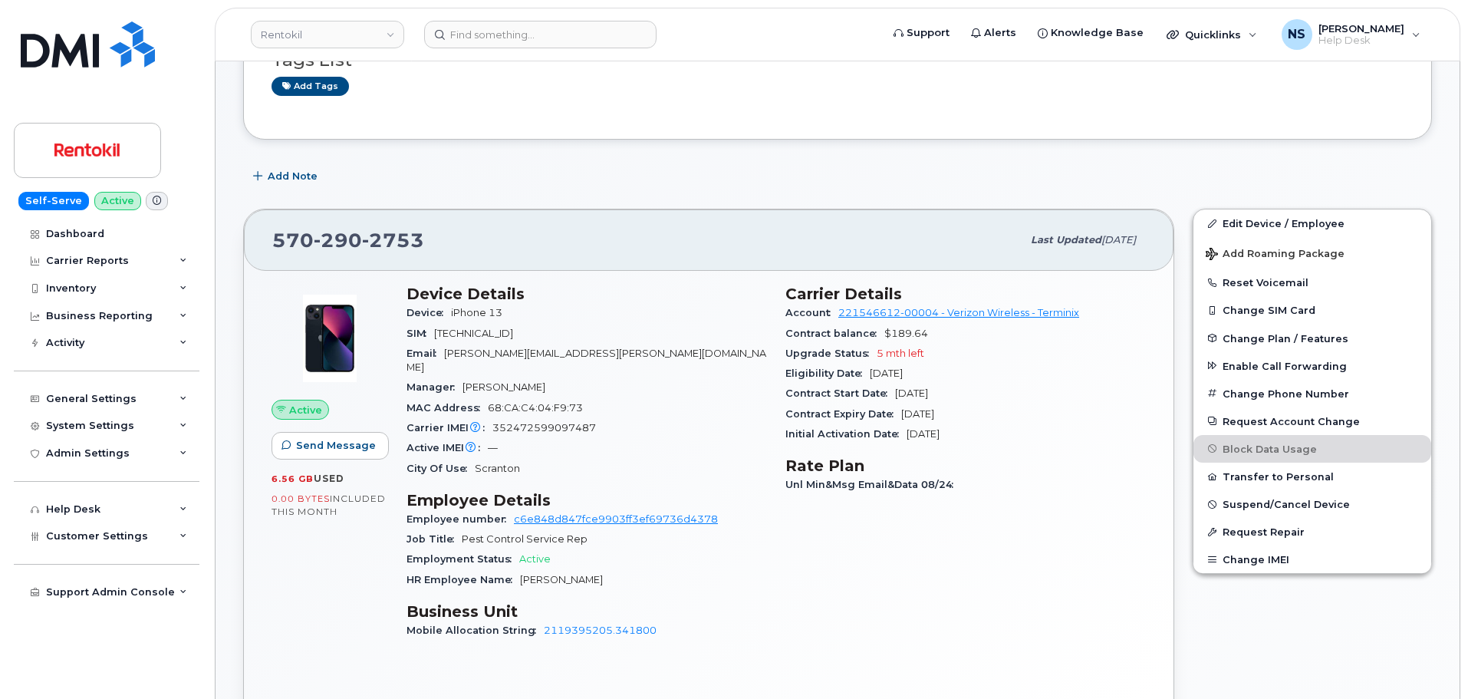
click at [347, 255] on div "[PHONE_NUMBER]" at bounding box center [647, 240] width 750 height 32
click at [347, 254] on div "[PHONE_NUMBER]" at bounding box center [647, 240] width 750 height 32
copy span "[PHONE_NUMBER]"
click at [544, 422] on span "352472599097487" at bounding box center [545, 428] width 104 height 12
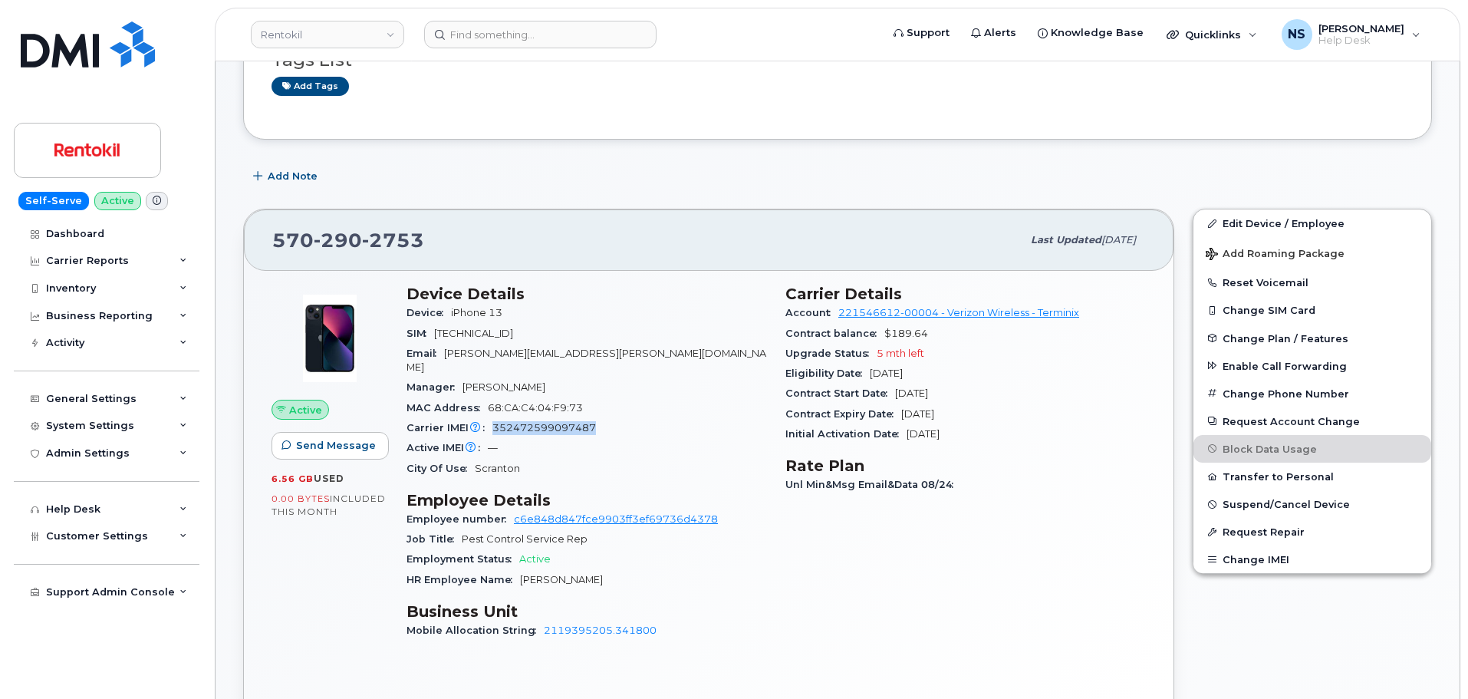
copy span "352472599097487"
click at [392, 231] on span "2753" at bounding box center [393, 240] width 62 height 23
copy span "[PHONE_NUMBER]"
